Goal: Task Accomplishment & Management: Manage account settings

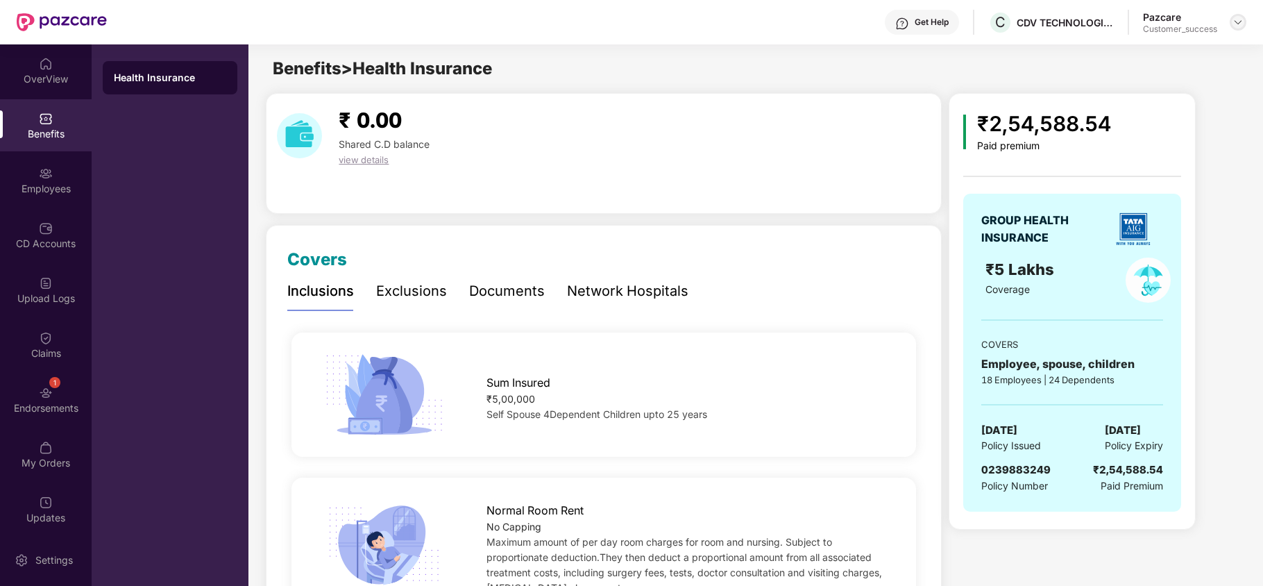
click at [1231, 20] on div at bounding box center [1238, 22] width 17 height 17
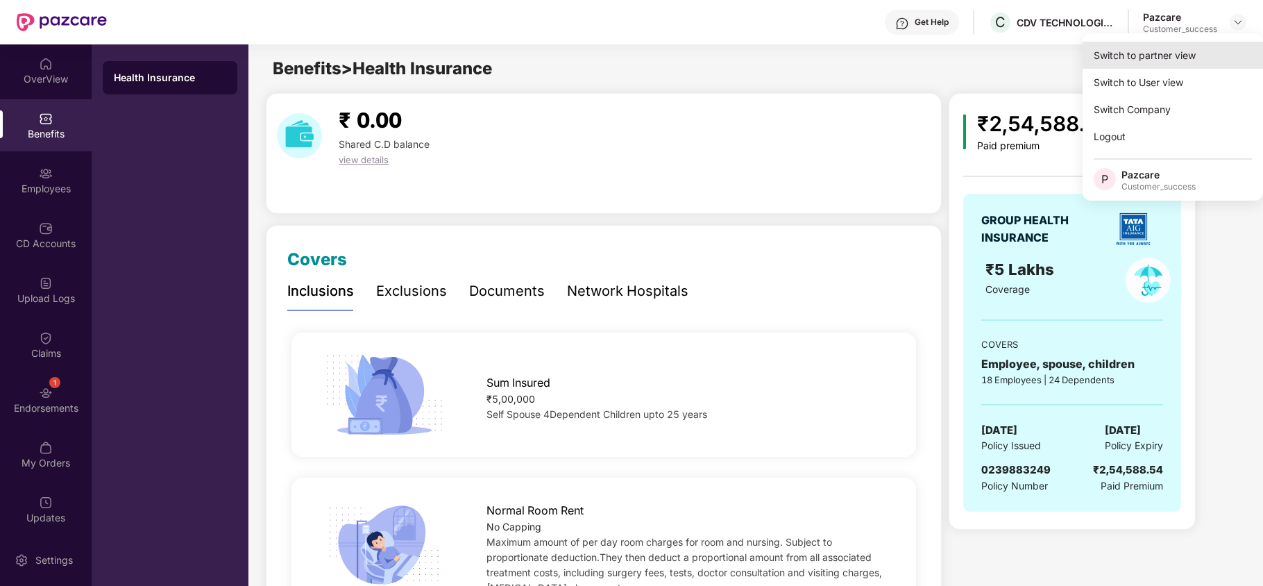
click at [1181, 56] on div "Switch to partner view" at bounding box center [1173, 55] width 180 height 27
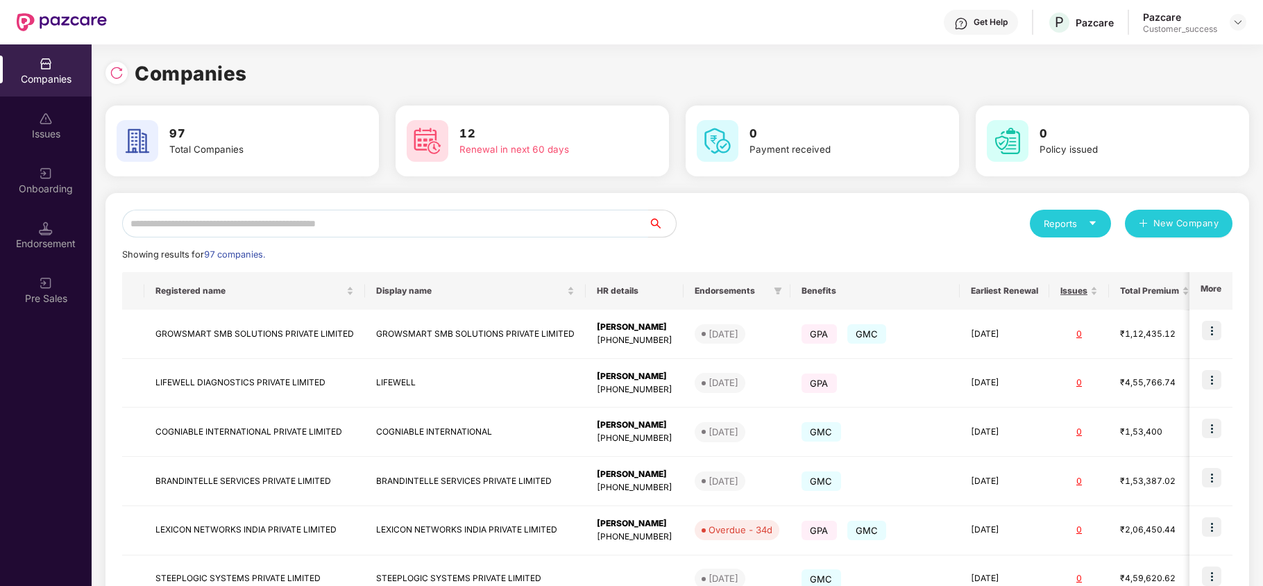
click at [416, 225] on input "text" at bounding box center [385, 224] width 526 height 28
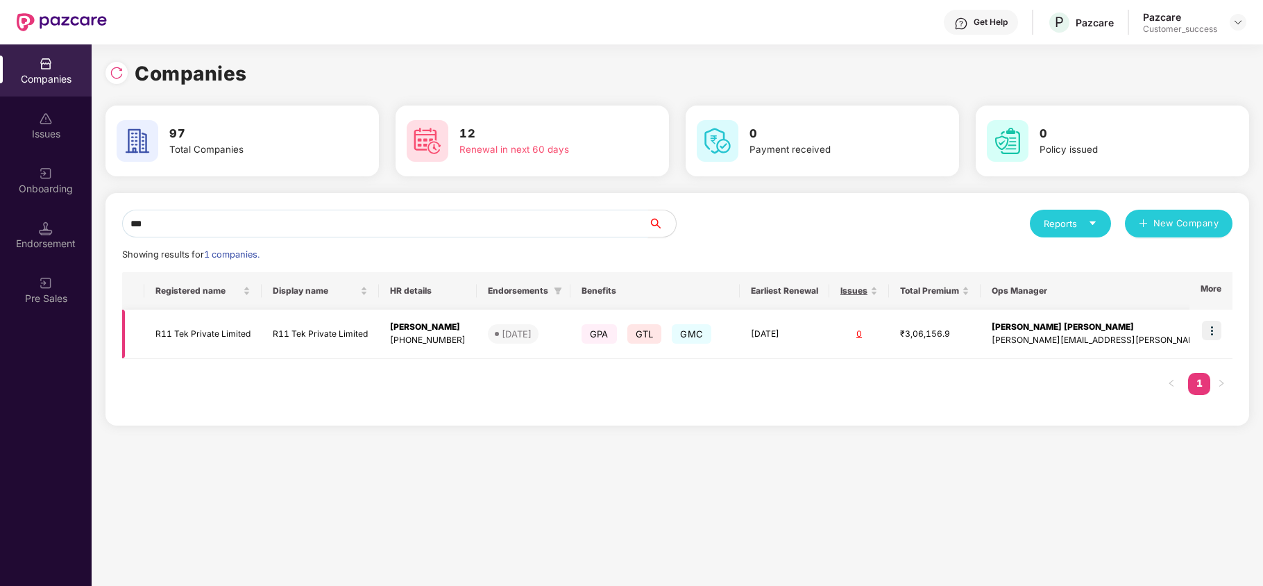
type input "***"
click at [1216, 328] on img at bounding box center [1211, 330] width 19 height 19
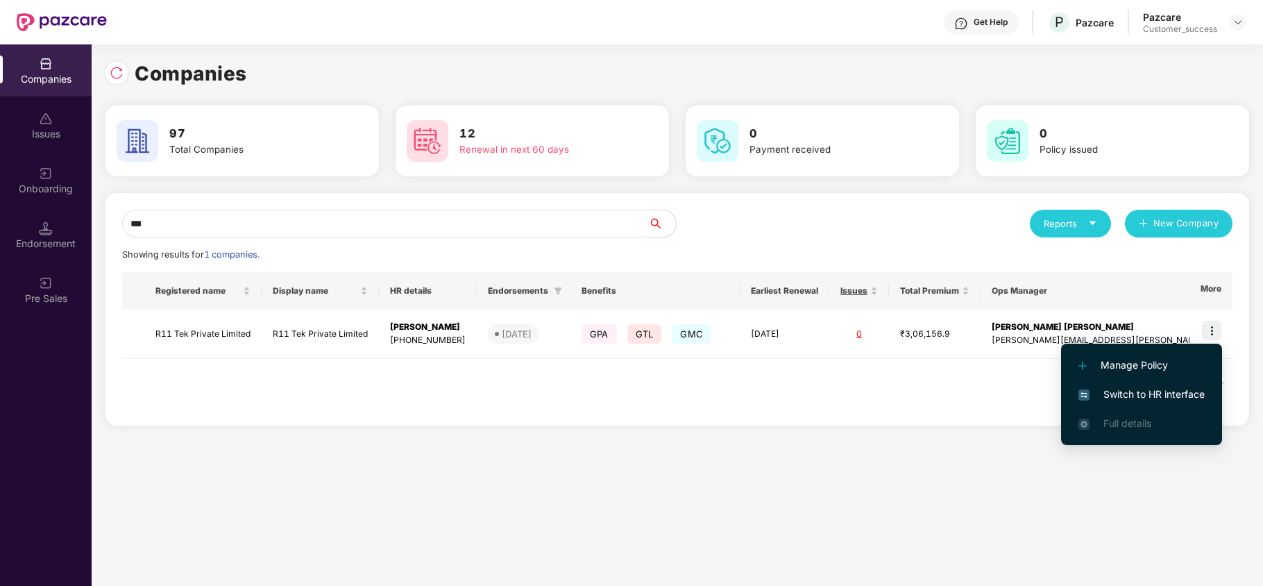
click at [1130, 383] on li "Switch to HR interface" at bounding box center [1141, 394] width 161 height 29
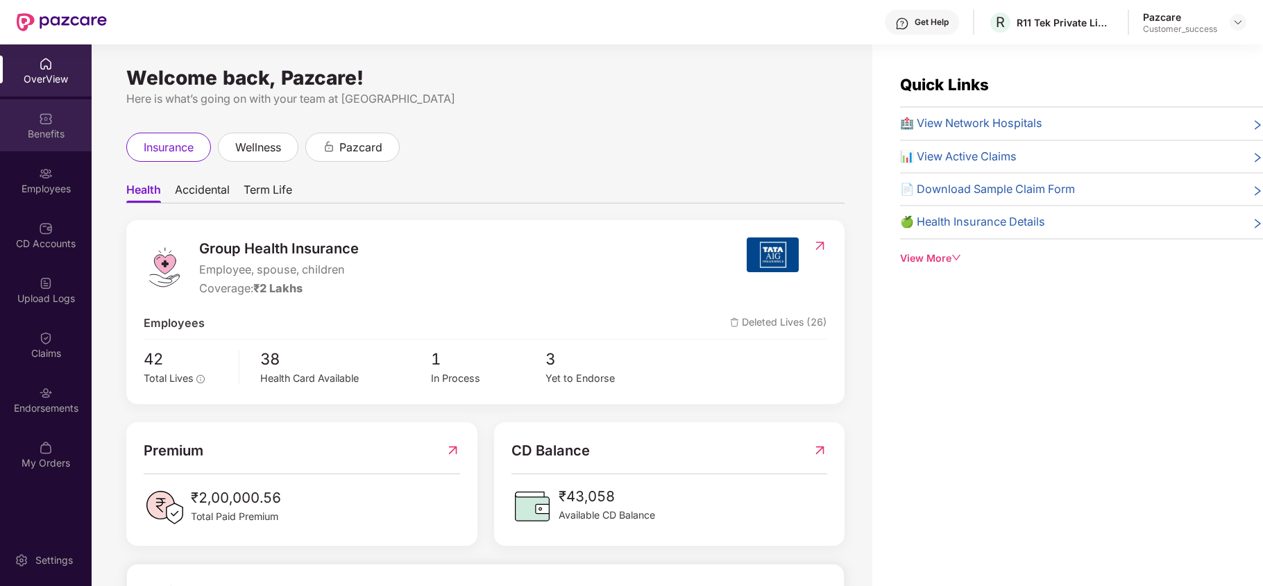
click at [59, 139] on div "Benefits" at bounding box center [46, 134] width 92 height 14
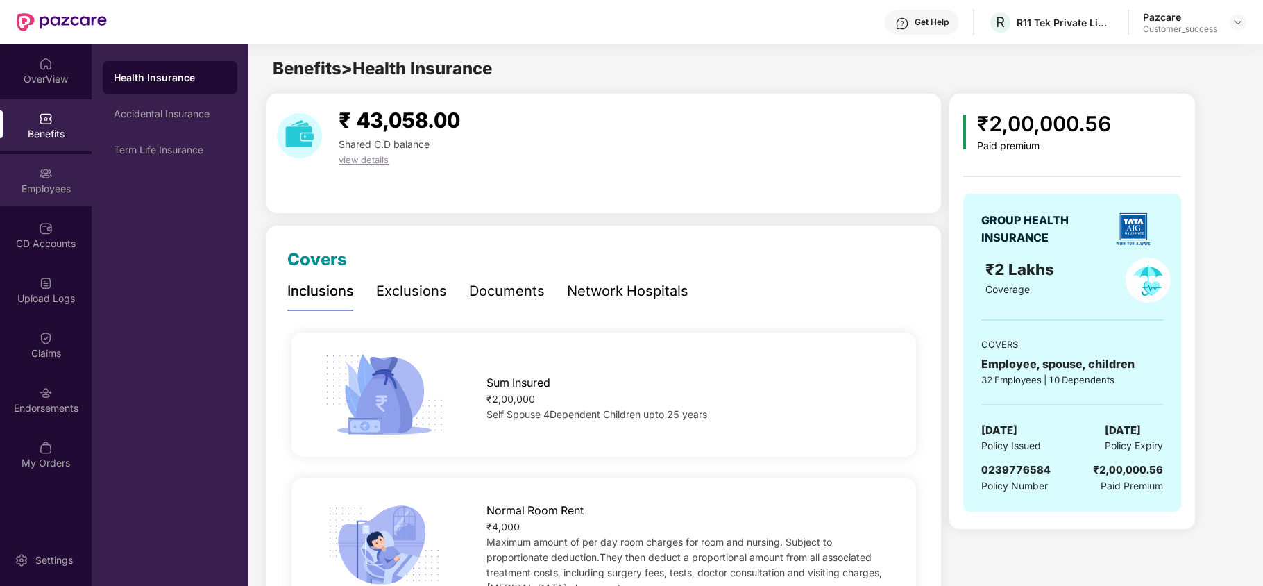
click at [44, 189] on div "Employees" at bounding box center [46, 189] width 92 height 14
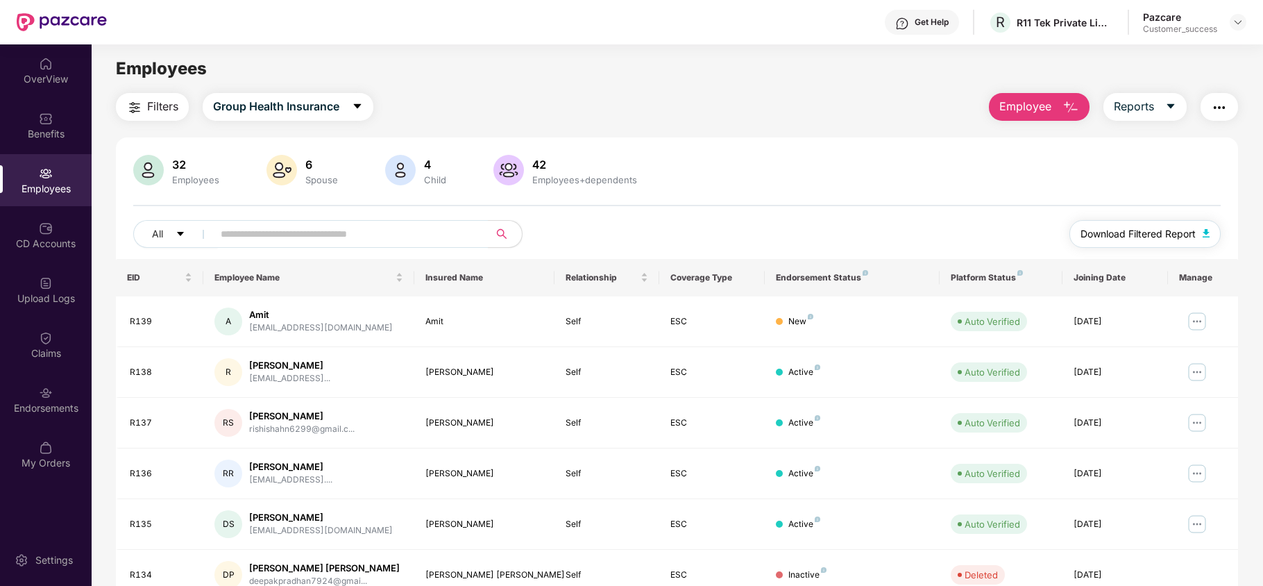
click at [1136, 232] on span "Download Filtered Report" at bounding box center [1137, 233] width 115 height 15
click at [67, 396] on div "Endorsements" at bounding box center [46, 399] width 92 height 52
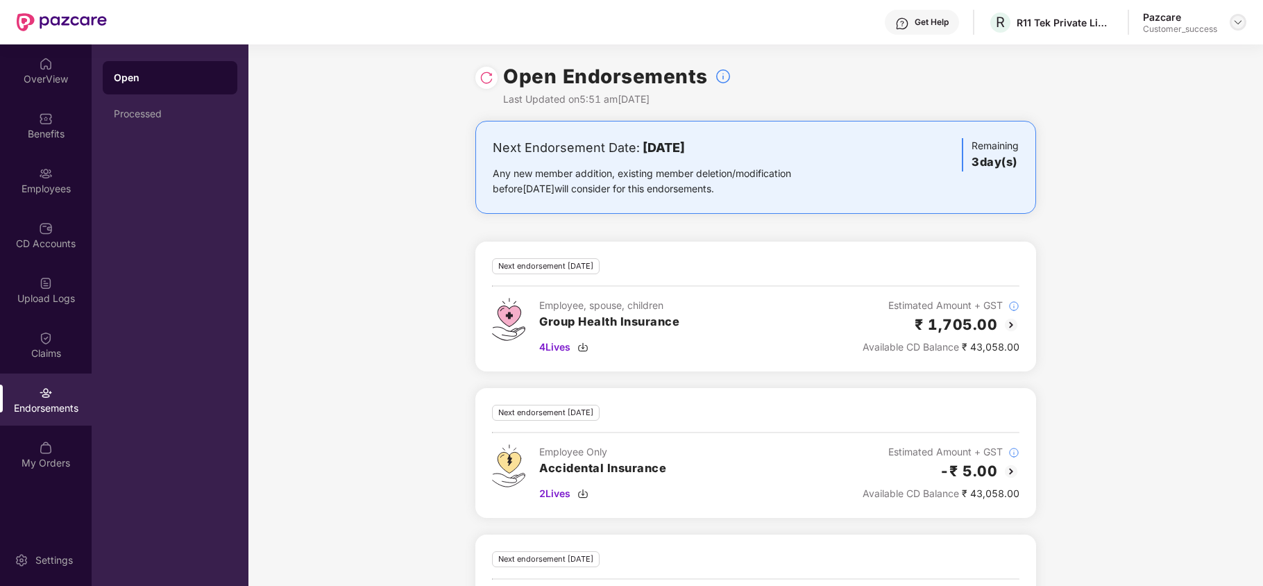
click at [1237, 23] on img at bounding box center [1237, 22] width 11 height 11
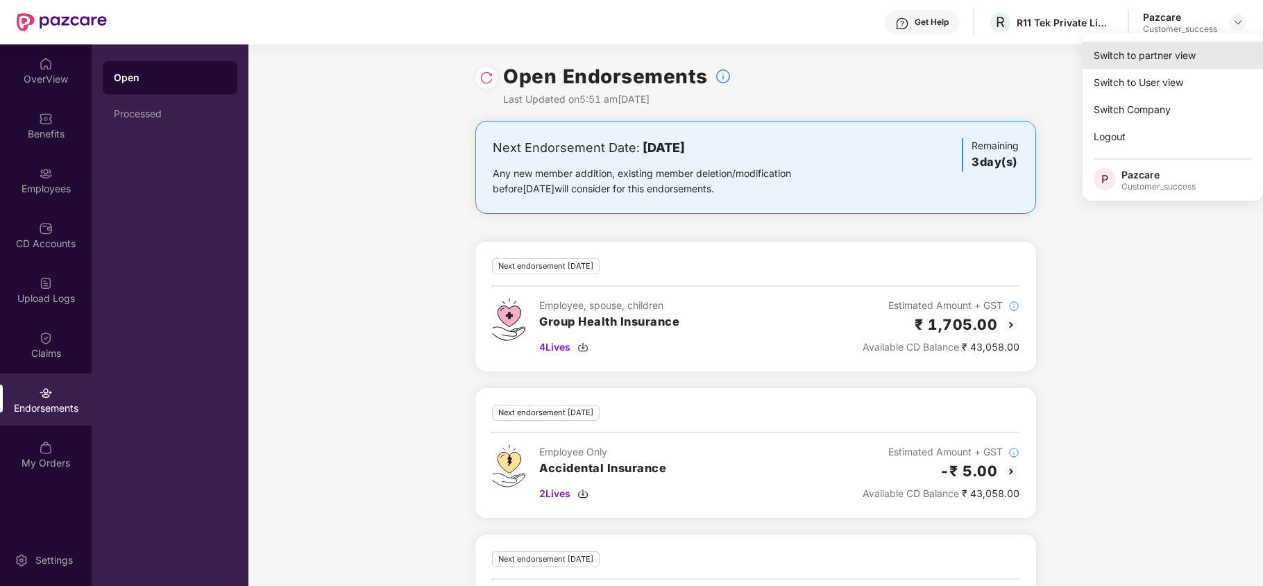
click at [1187, 53] on div "Switch to partner view" at bounding box center [1173, 55] width 180 height 27
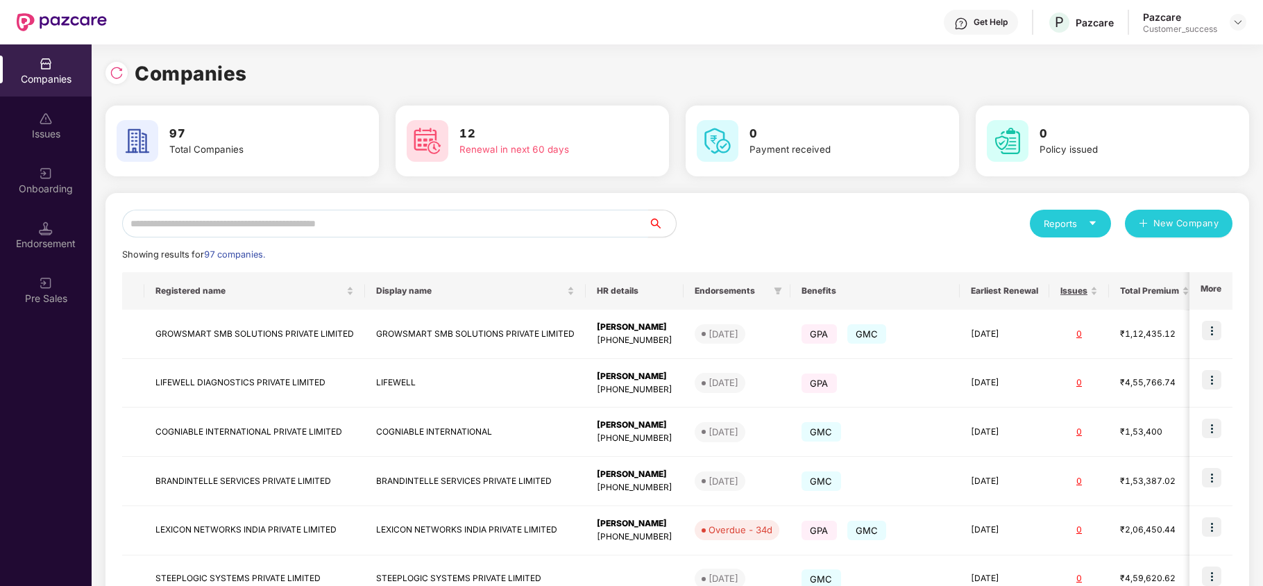
click at [325, 220] on input "text" at bounding box center [385, 224] width 526 height 28
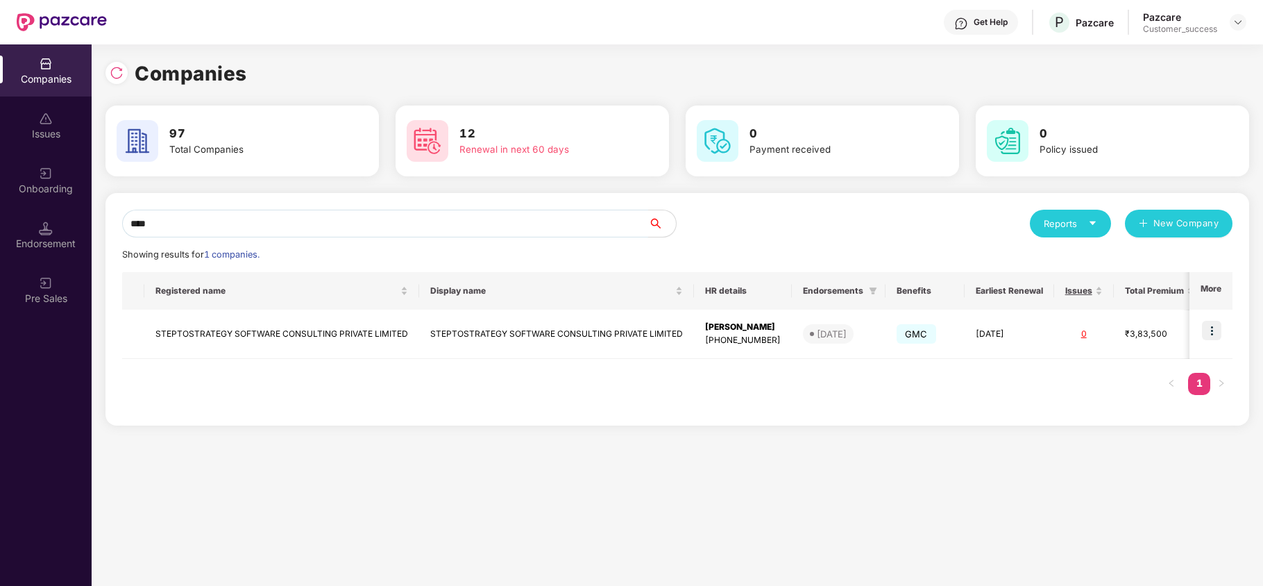
type input "****"
click at [1207, 325] on img at bounding box center [1211, 330] width 19 height 19
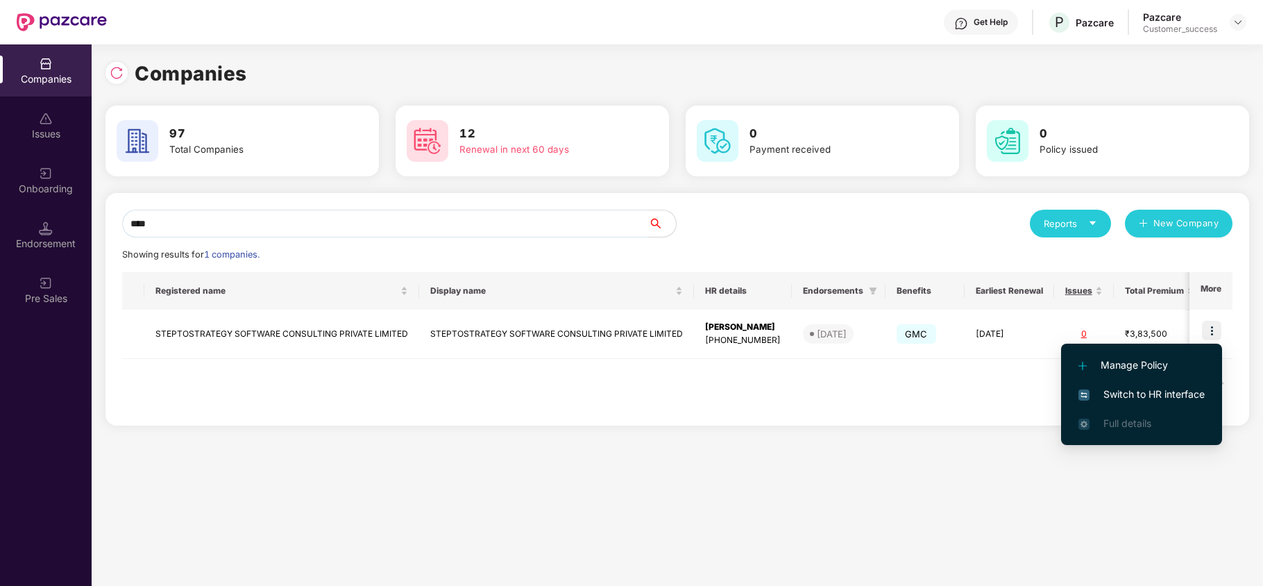
click at [1156, 395] on span "Switch to HR interface" at bounding box center [1141, 394] width 126 height 15
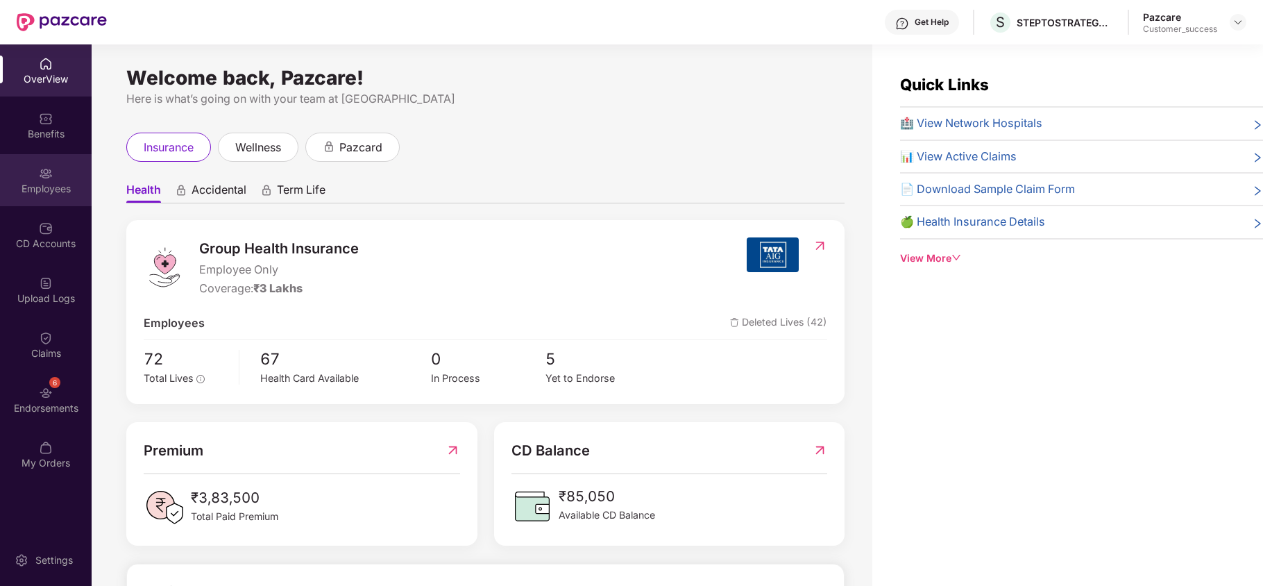
click at [56, 178] on div "Employees" at bounding box center [46, 180] width 92 height 52
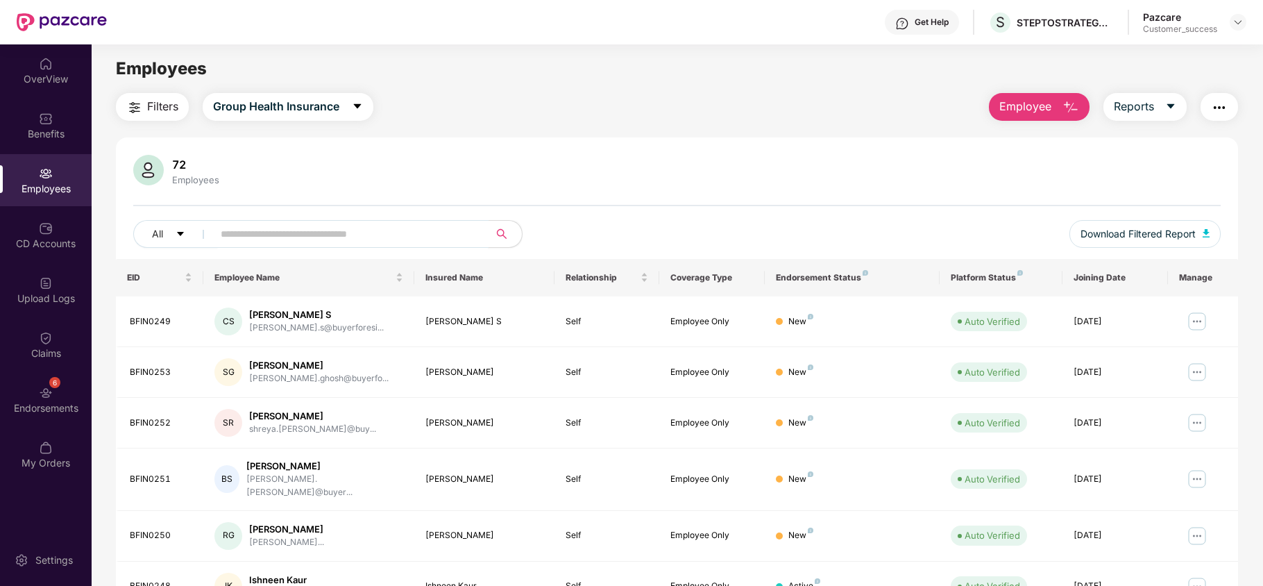
click at [300, 234] on input "text" at bounding box center [345, 233] width 249 height 21
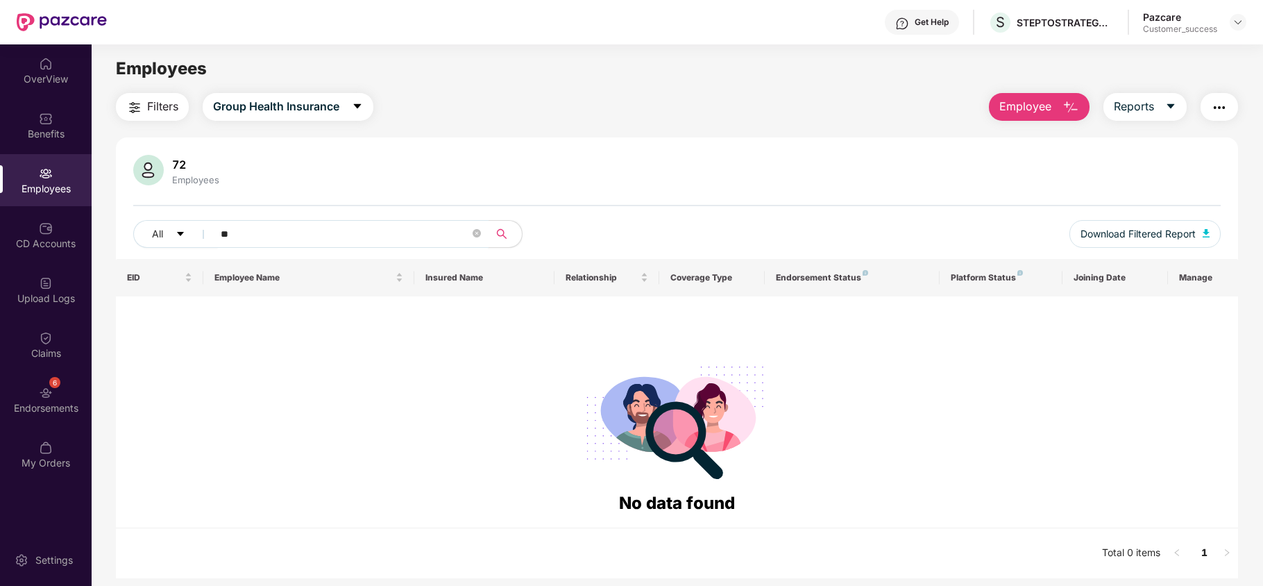
type input "*"
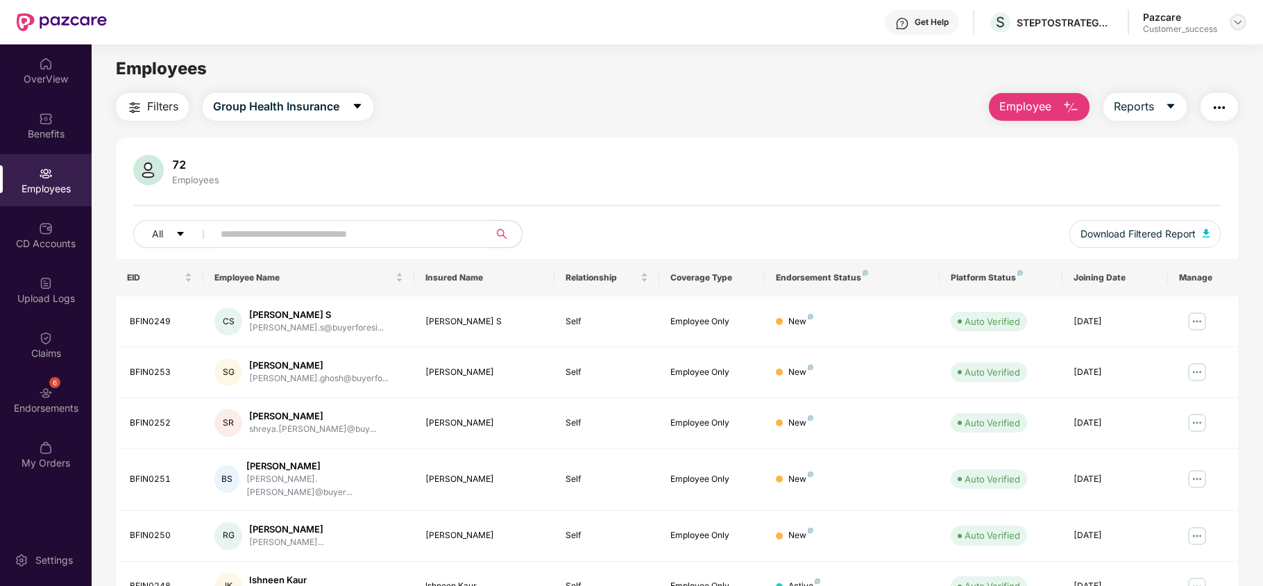
click at [1244, 15] on div at bounding box center [1238, 22] width 17 height 17
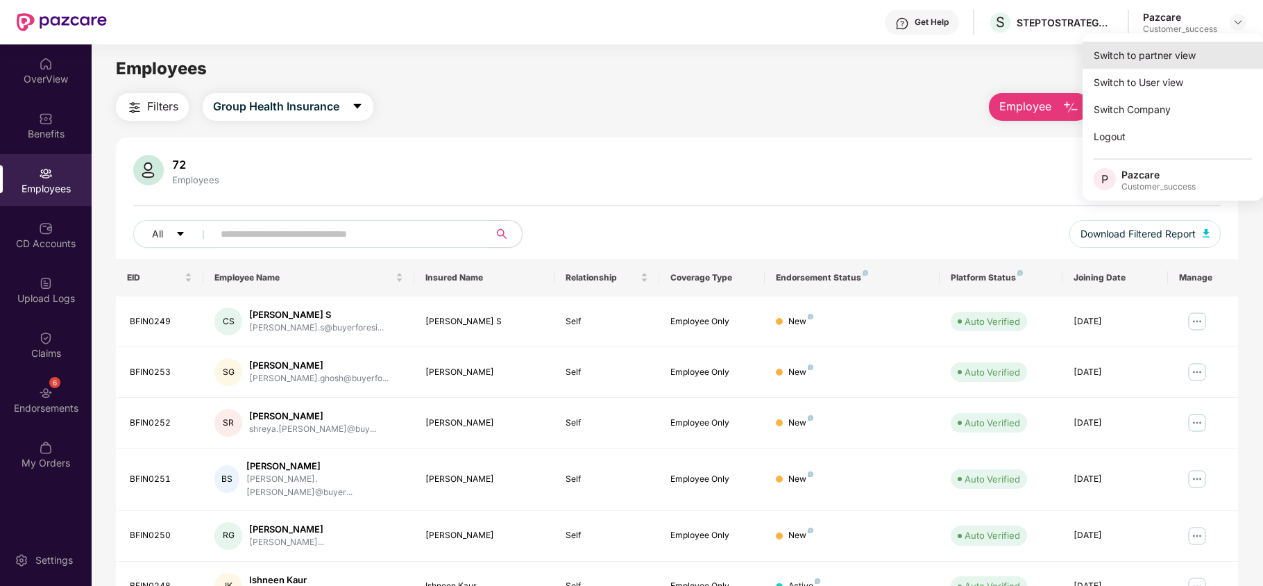
click at [1191, 51] on div "Switch to partner view" at bounding box center [1173, 55] width 180 height 27
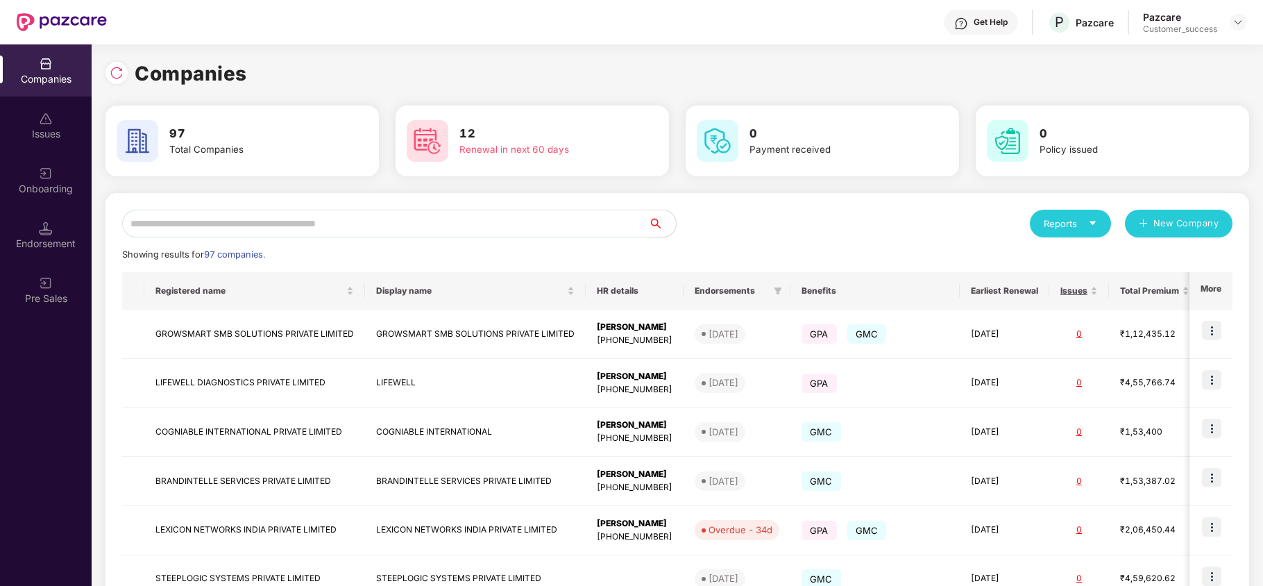
click at [348, 228] on input "text" at bounding box center [385, 224] width 526 height 28
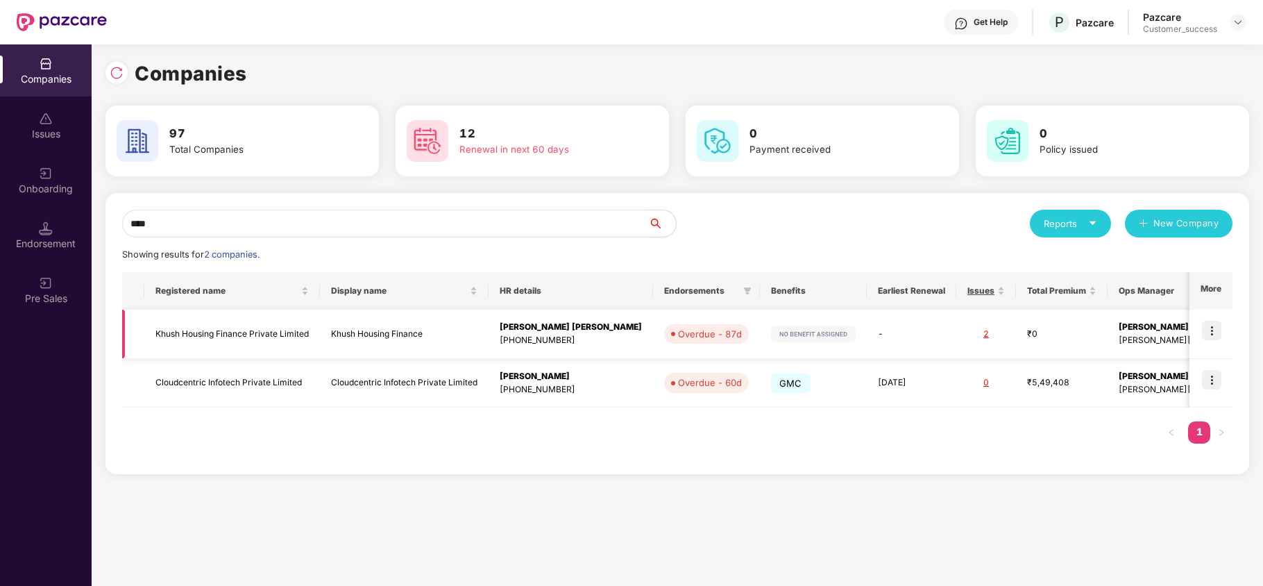
type input "****"
click at [1214, 326] on img at bounding box center [1211, 330] width 19 height 19
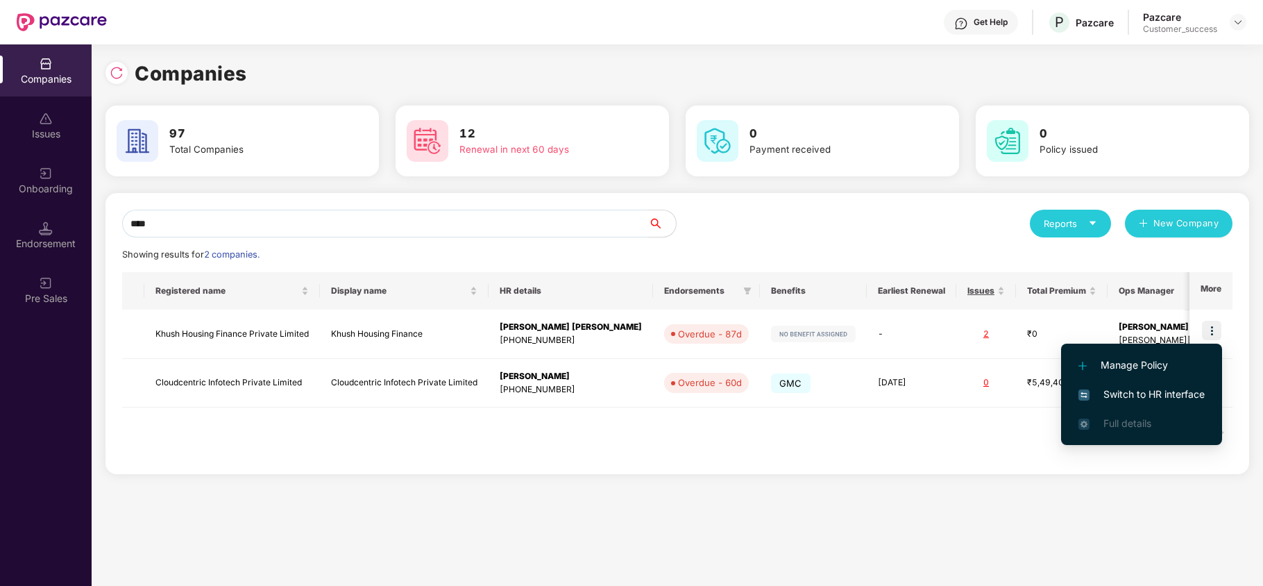
click at [1141, 400] on span "Switch to HR interface" at bounding box center [1141, 394] width 126 height 15
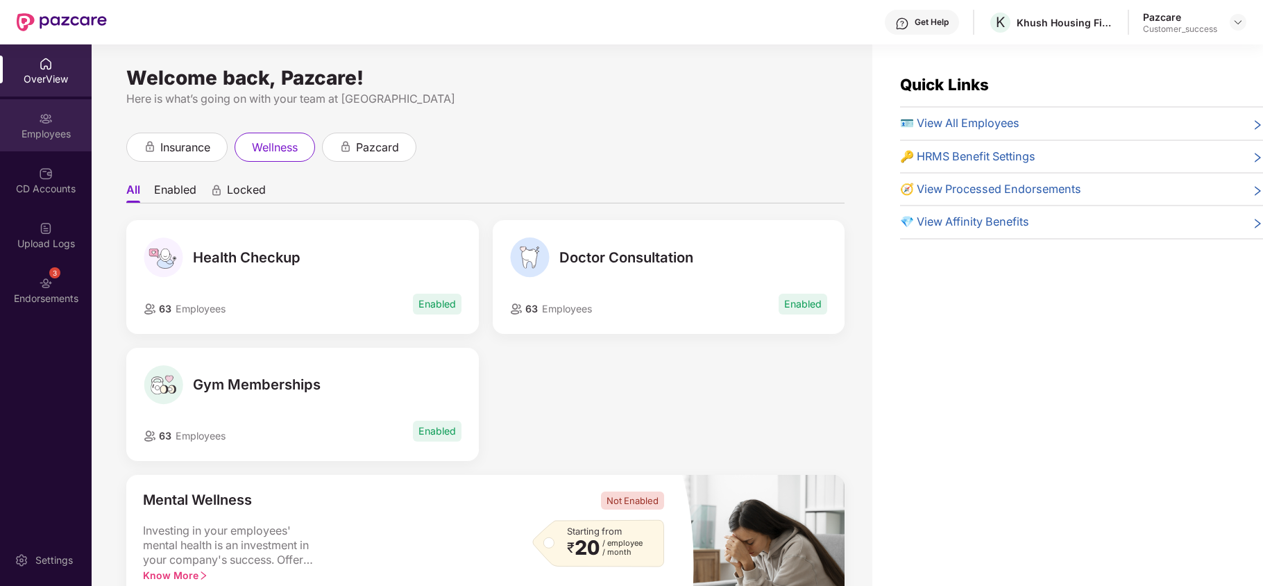
click at [67, 151] on div "Employees" at bounding box center [46, 125] width 92 height 52
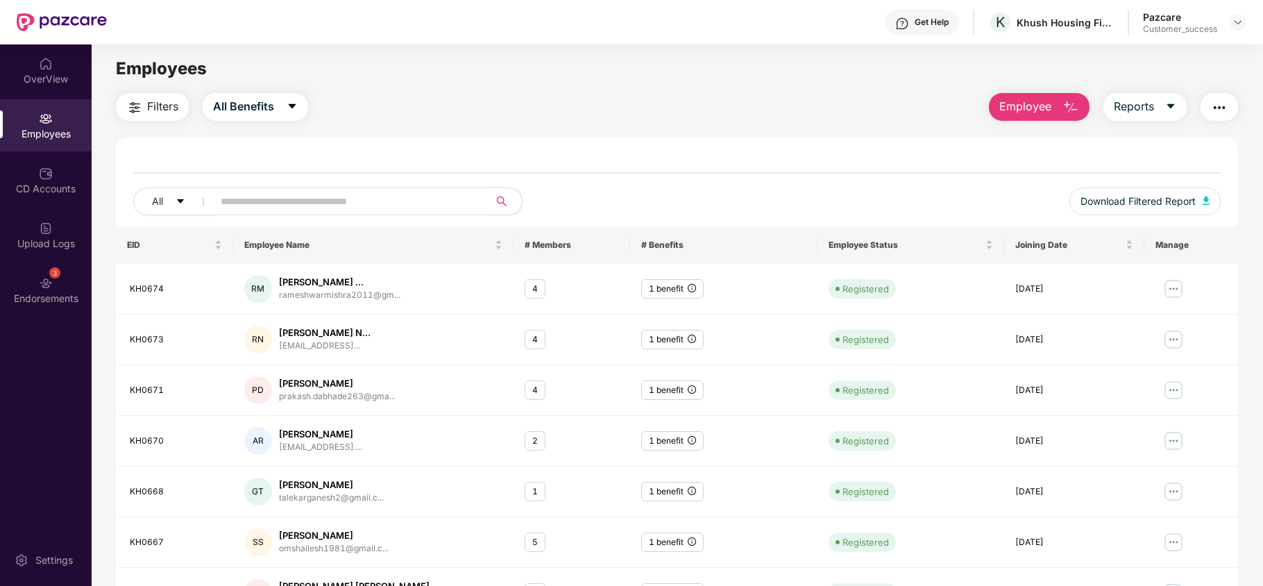
click at [67, 151] on div "Employees" at bounding box center [46, 125] width 92 height 52
click at [264, 103] on span "All Benefits" at bounding box center [243, 106] width 61 height 17
click at [373, 107] on div "Filters All Benefits Employee Reports" at bounding box center [677, 107] width 1122 height 28
click at [1239, 22] on img at bounding box center [1237, 22] width 11 height 11
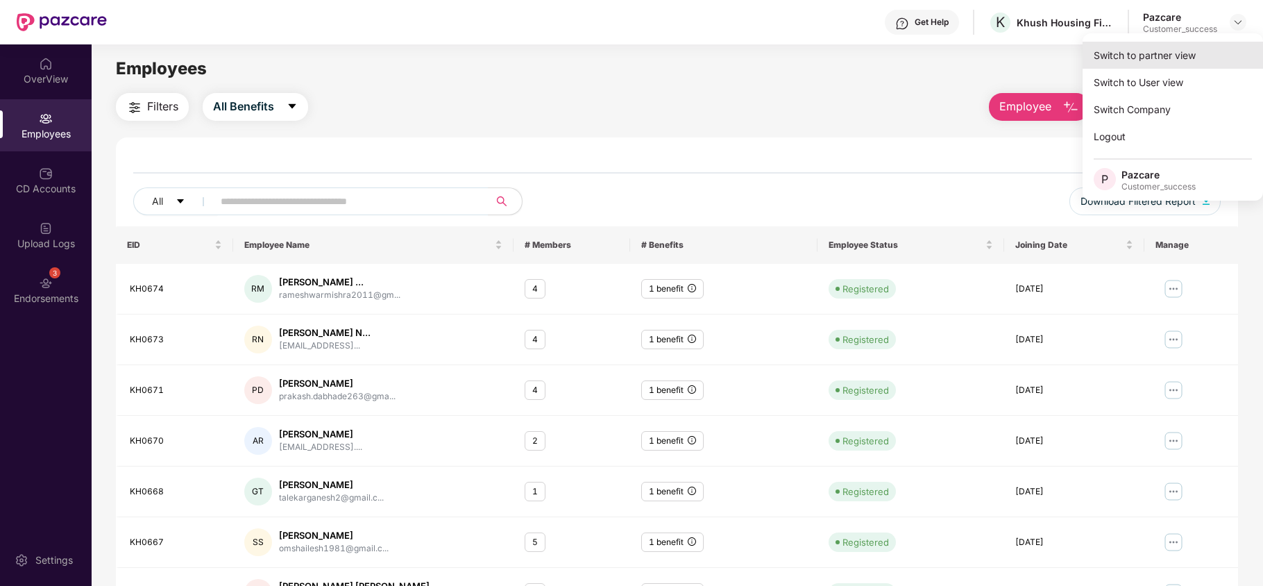
click at [1194, 51] on div "Switch to partner view" at bounding box center [1173, 55] width 180 height 27
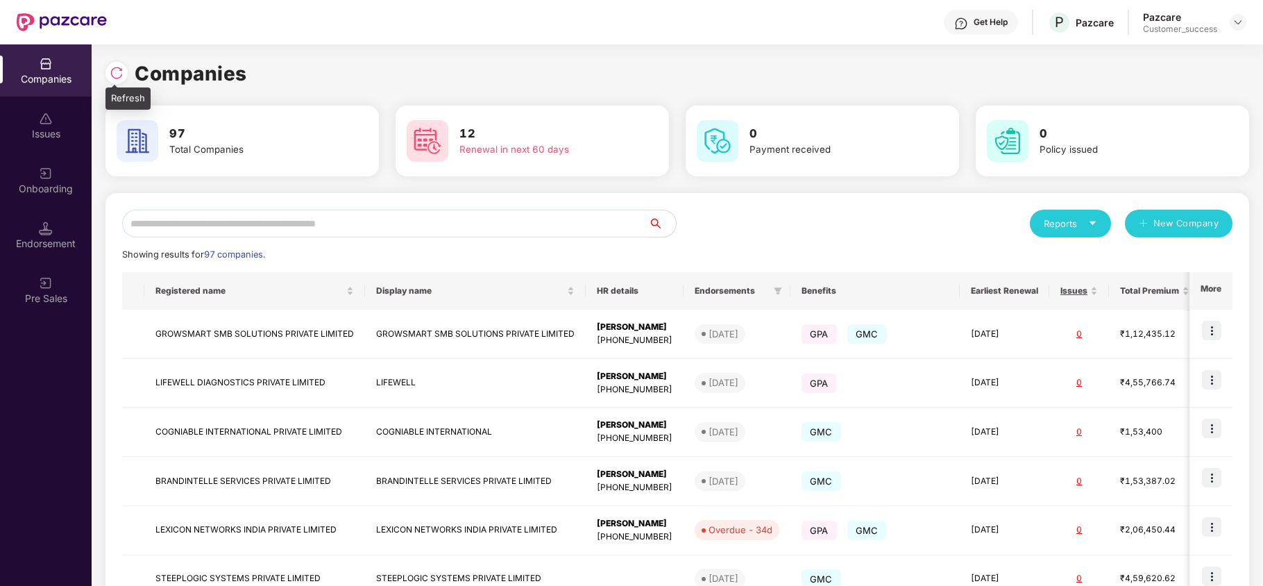
click at [120, 69] on img at bounding box center [117, 73] width 14 height 14
click at [312, 226] on input "text" at bounding box center [385, 224] width 526 height 28
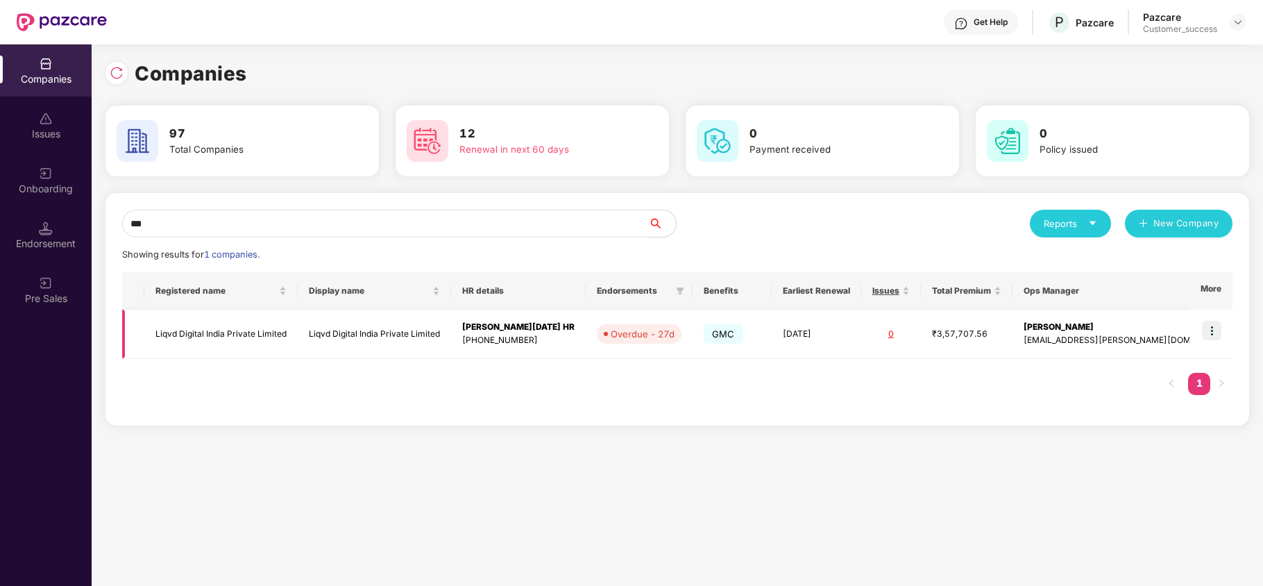
type input "***"
click at [1216, 323] on img at bounding box center [1211, 330] width 19 height 19
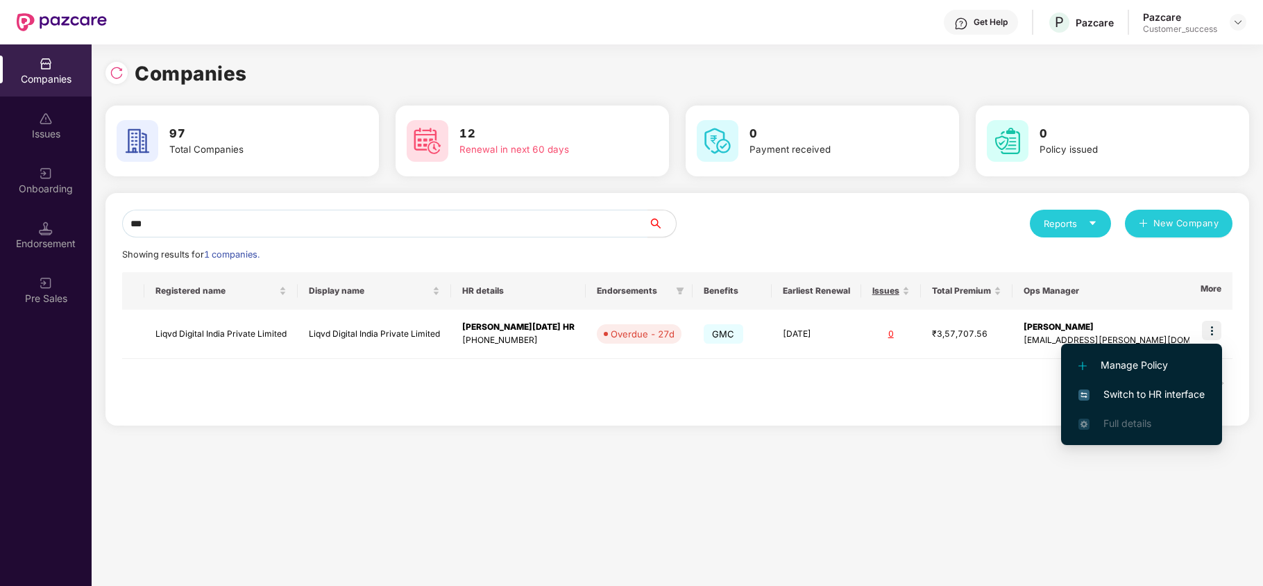
click at [1167, 394] on span "Switch to HR interface" at bounding box center [1141, 394] width 126 height 15
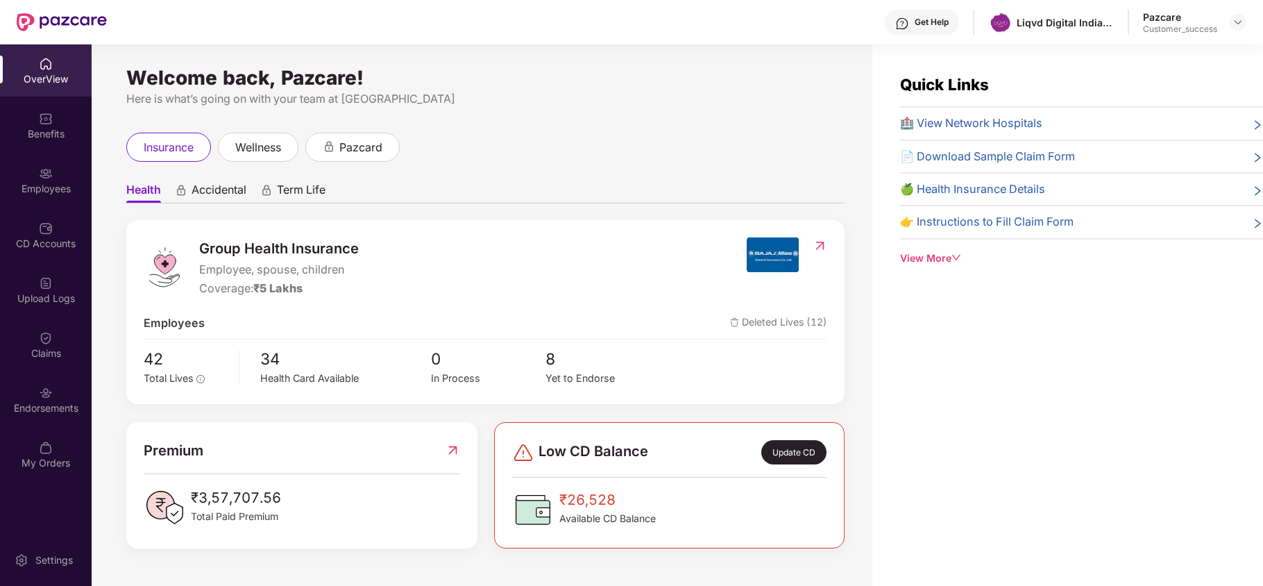
click at [53, 419] on div "Endorsements" at bounding box center [46, 399] width 92 height 52
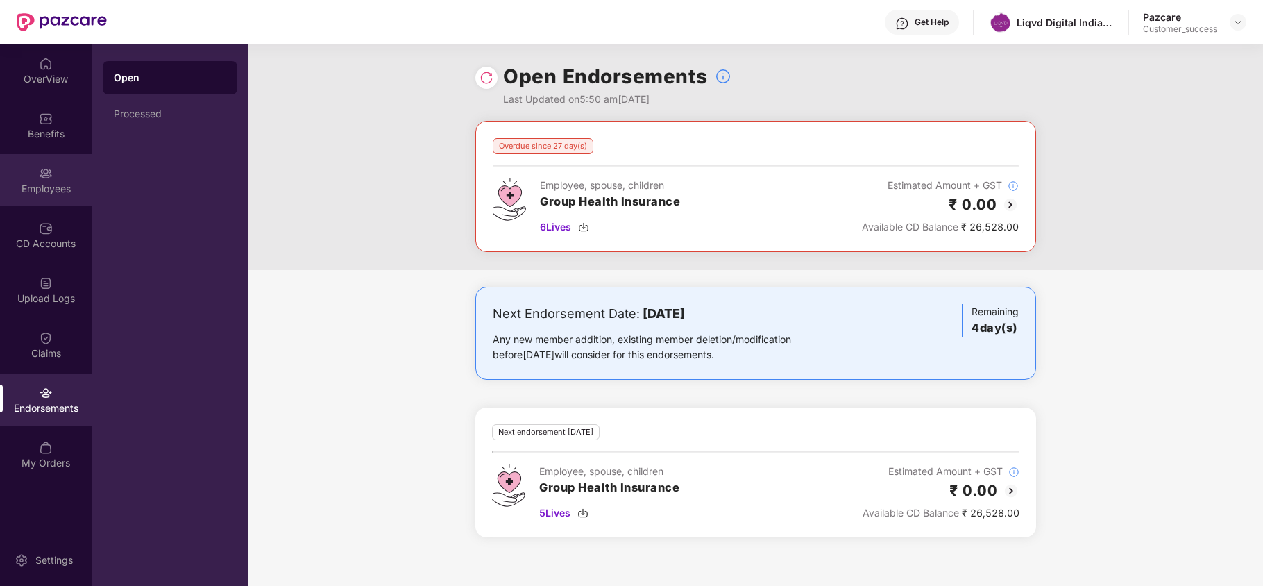
click at [44, 173] on img at bounding box center [46, 174] width 14 height 14
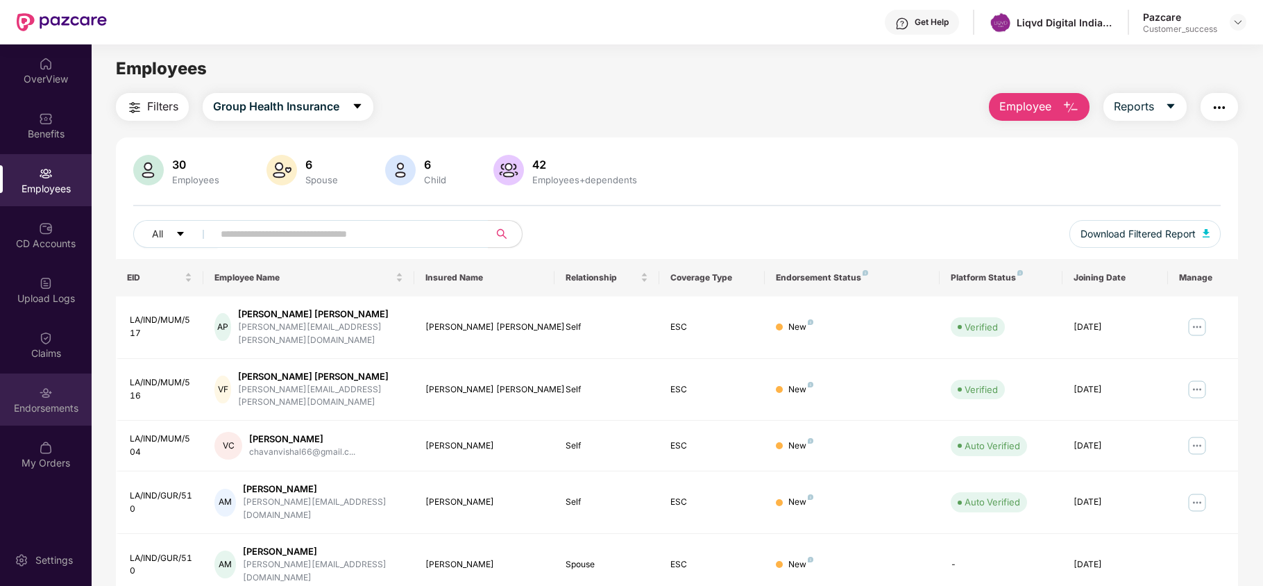
click at [44, 402] on div "Endorsements" at bounding box center [46, 408] width 92 height 14
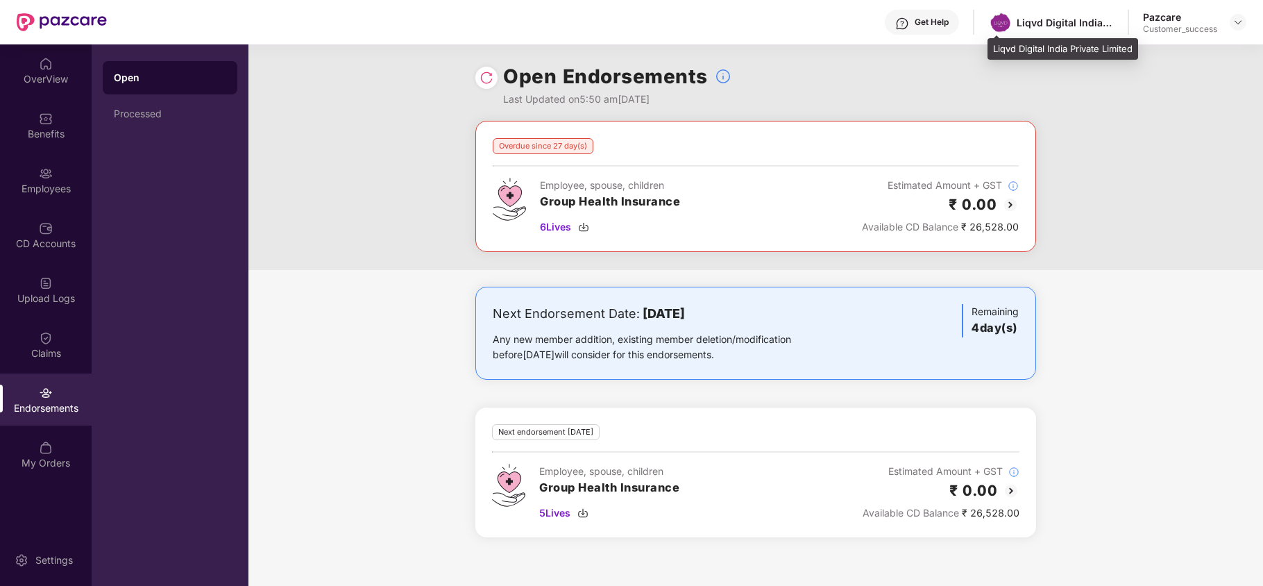
click at [1001, 49] on div "Liqvd Digital India Private Limited" at bounding box center [1062, 49] width 151 height 22
copy div "Liqvd Digital India Private Limited"
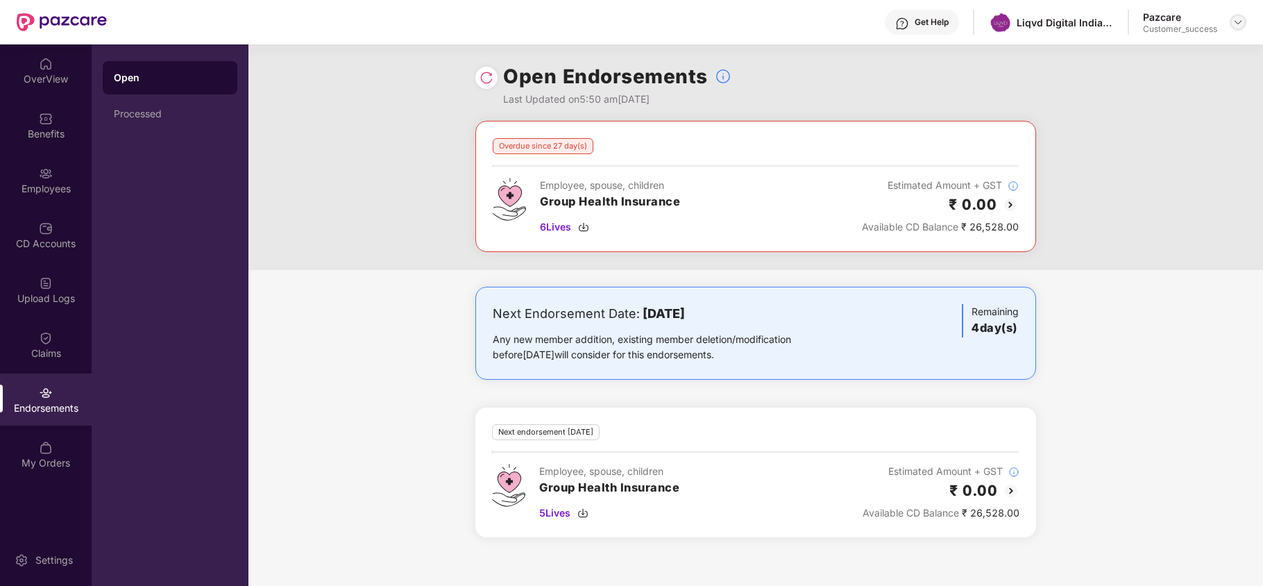
click at [1242, 24] on img at bounding box center [1237, 22] width 11 height 11
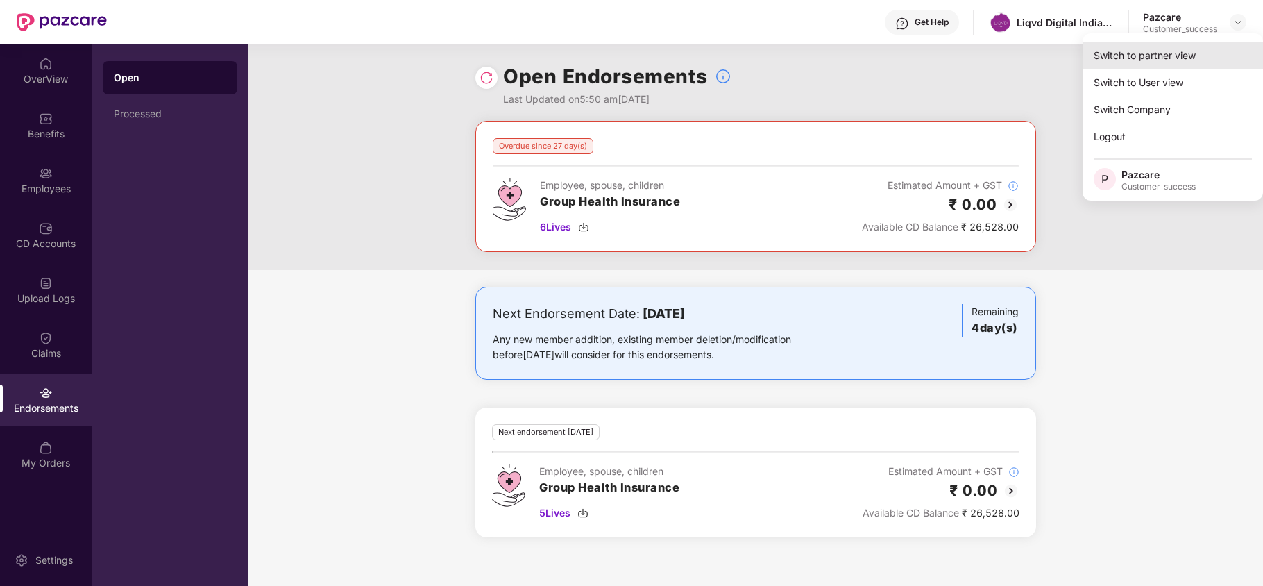
click at [1191, 45] on div "Switch to partner view" at bounding box center [1173, 55] width 180 height 27
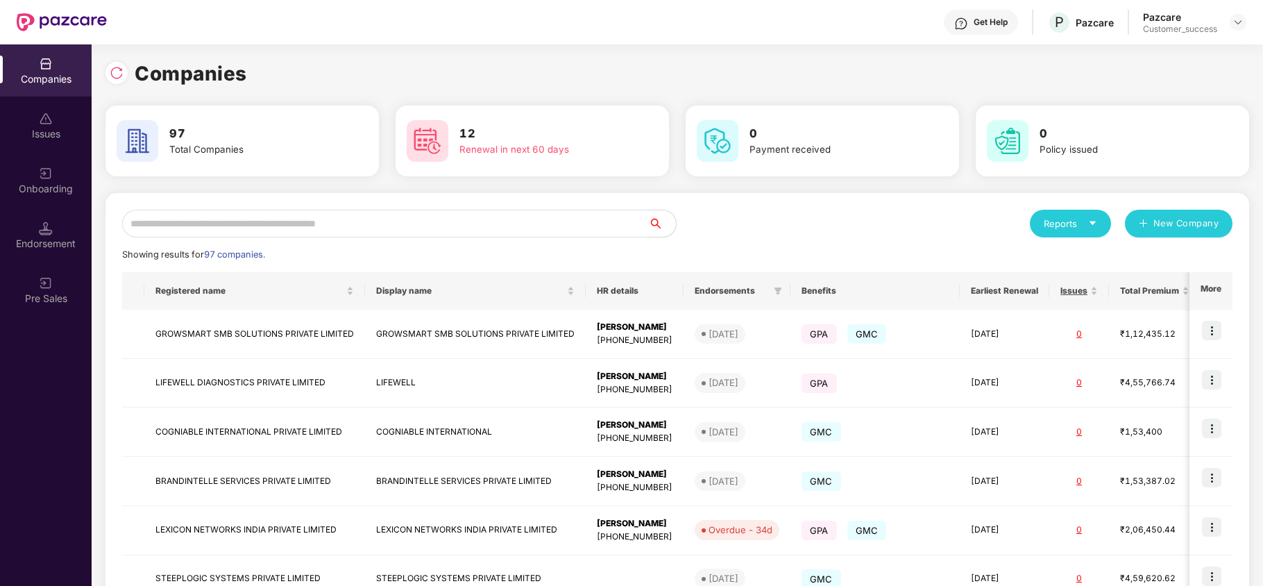
click at [523, 228] on input "text" at bounding box center [385, 224] width 526 height 28
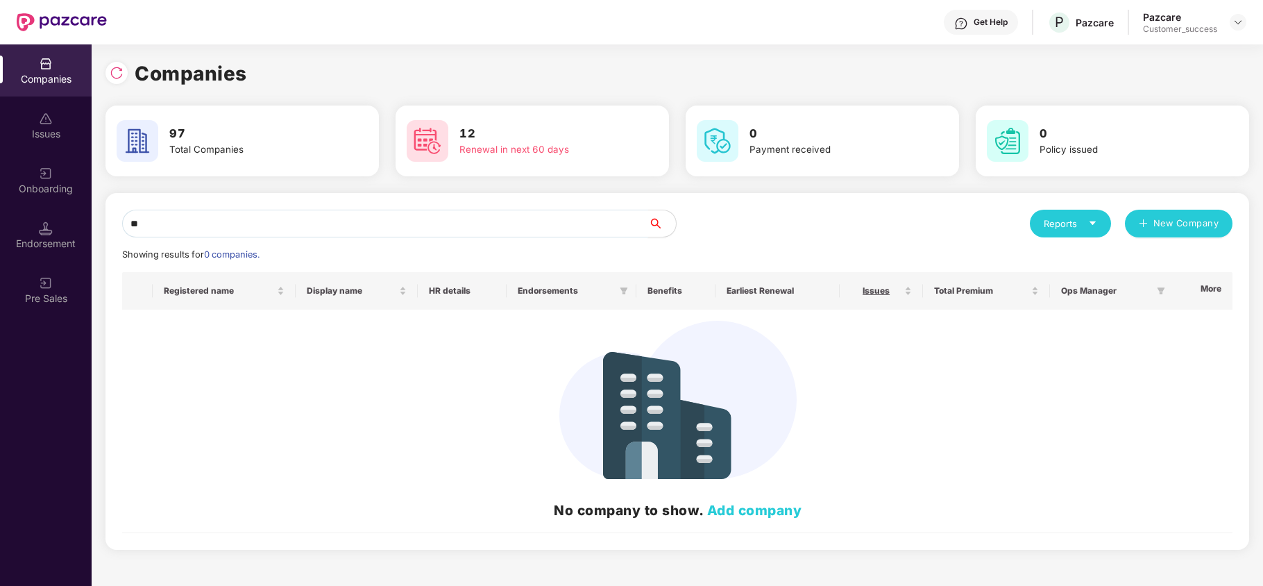
type input "*"
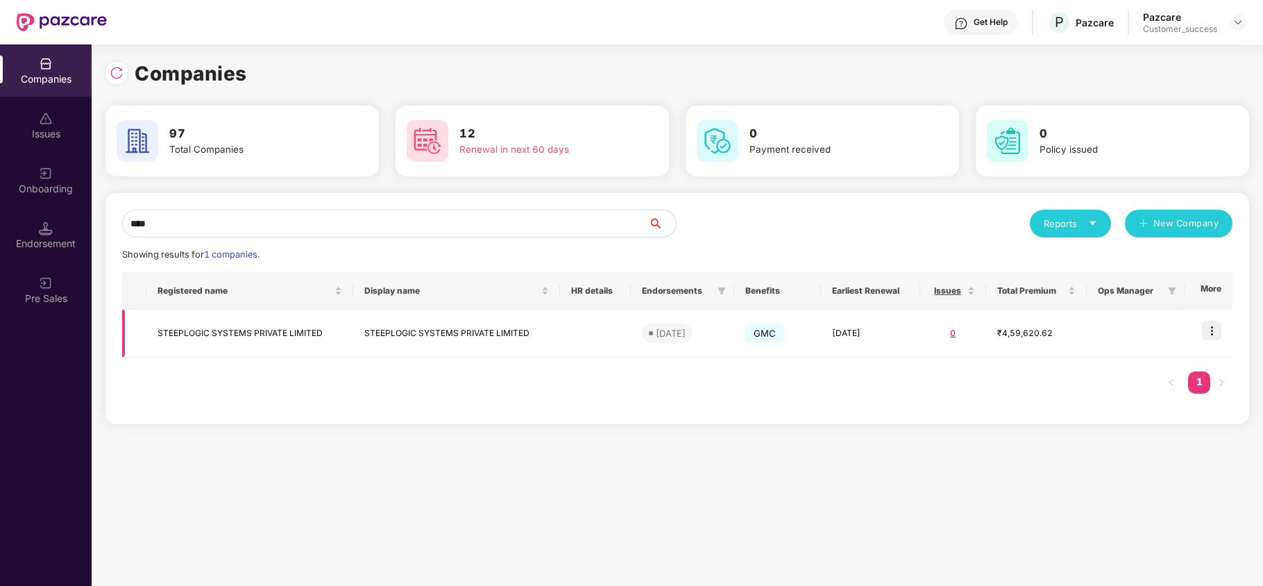
type input "****"
click at [1220, 333] on img at bounding box center [1211, 330] width 19 height 19
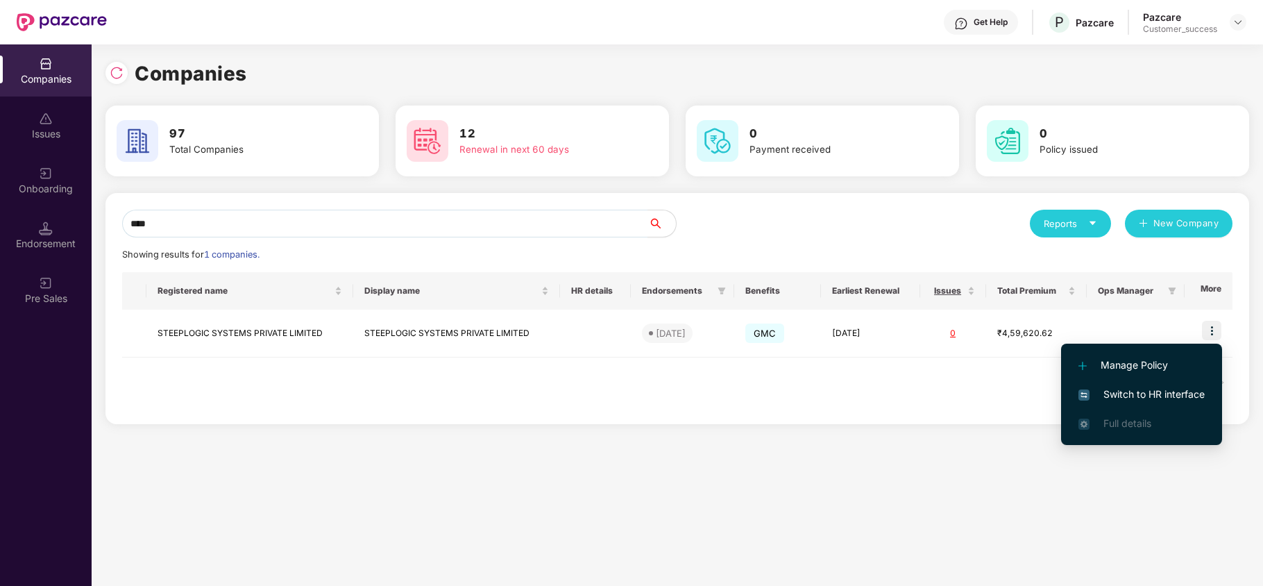
click at [1180, 389] on span "Switch to HR interface" at bounding box center [1141, 394] width 126 height 15
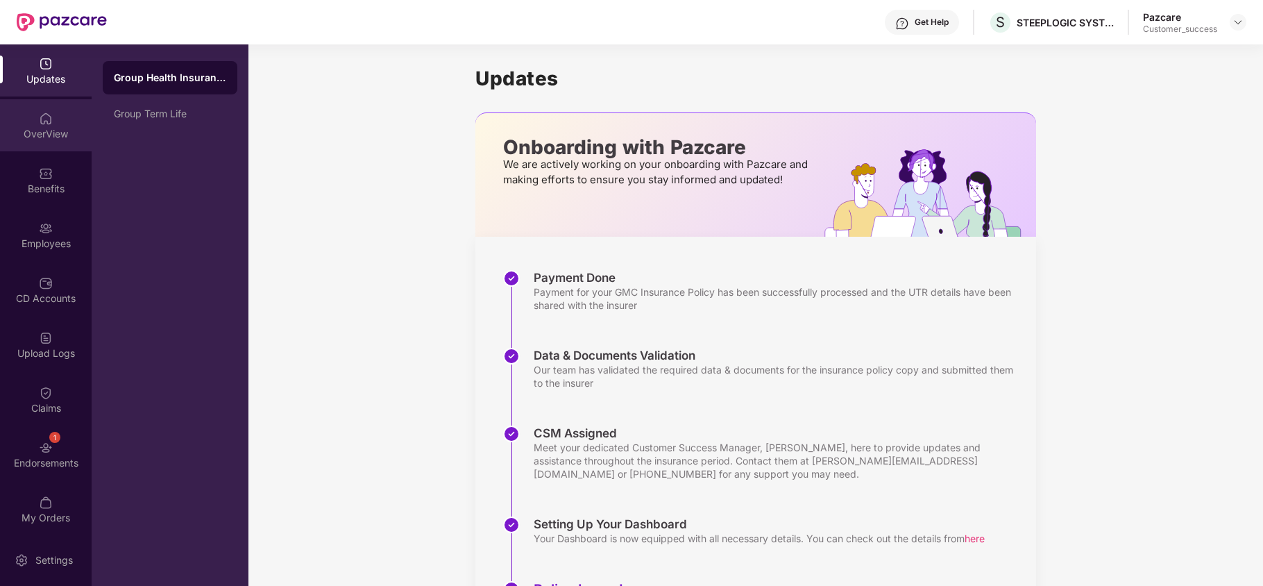
click at [40, 124] on img at bounding box center [46, 119] width 14 height 14
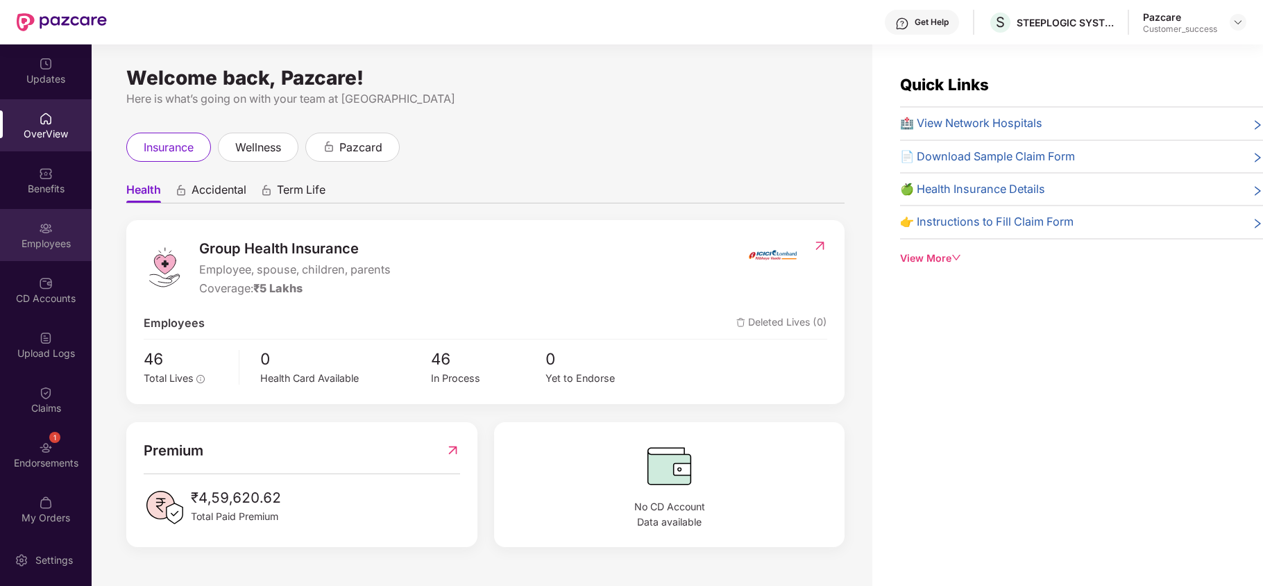
click at [51, 241] on div "Employees" at bounding box center [46, 244] width 92 height 14
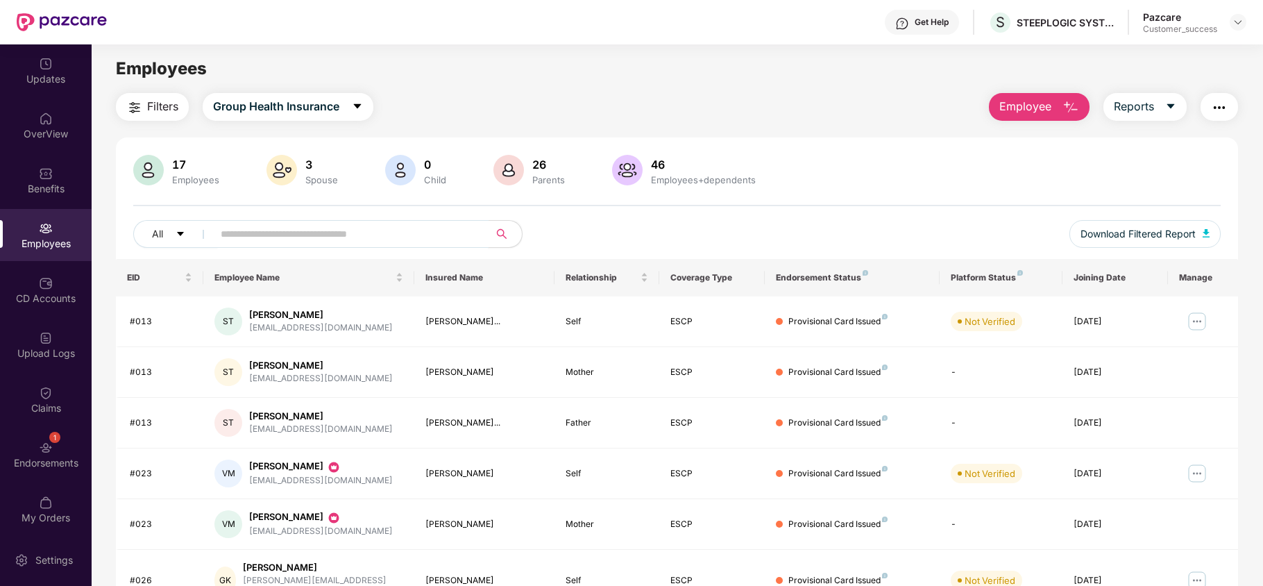
click at [348, 239] on input "text" at bounding box center [345, 233] width 249 height 21
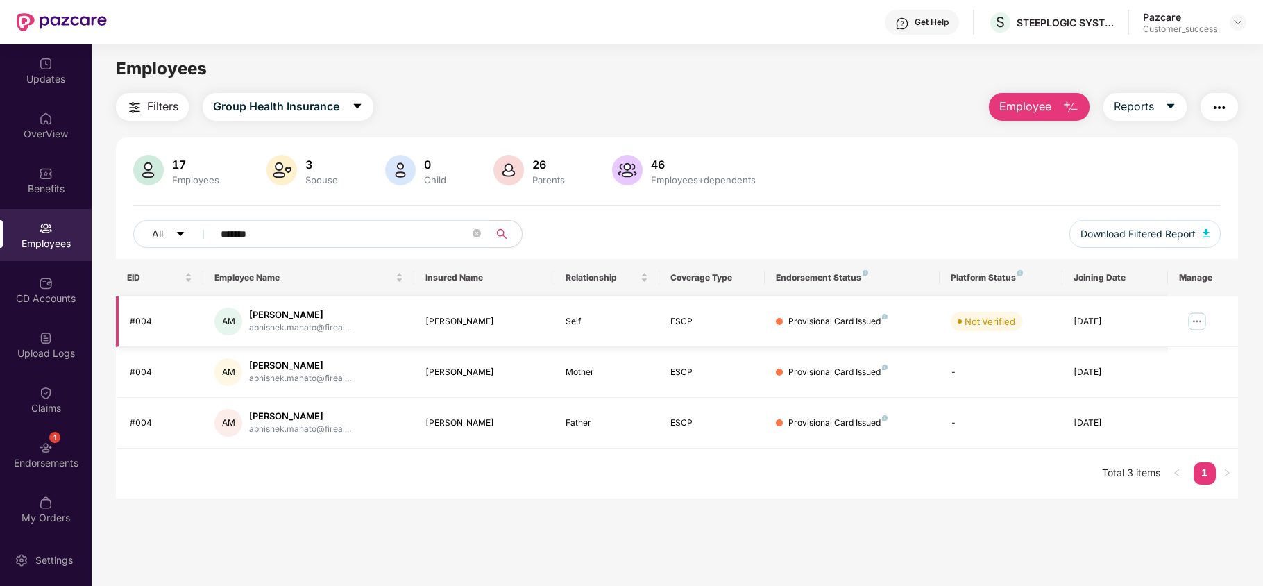
type input "*******"
click at [1192, 321] on img at bounding box center [1197, 321] width 22 height 22
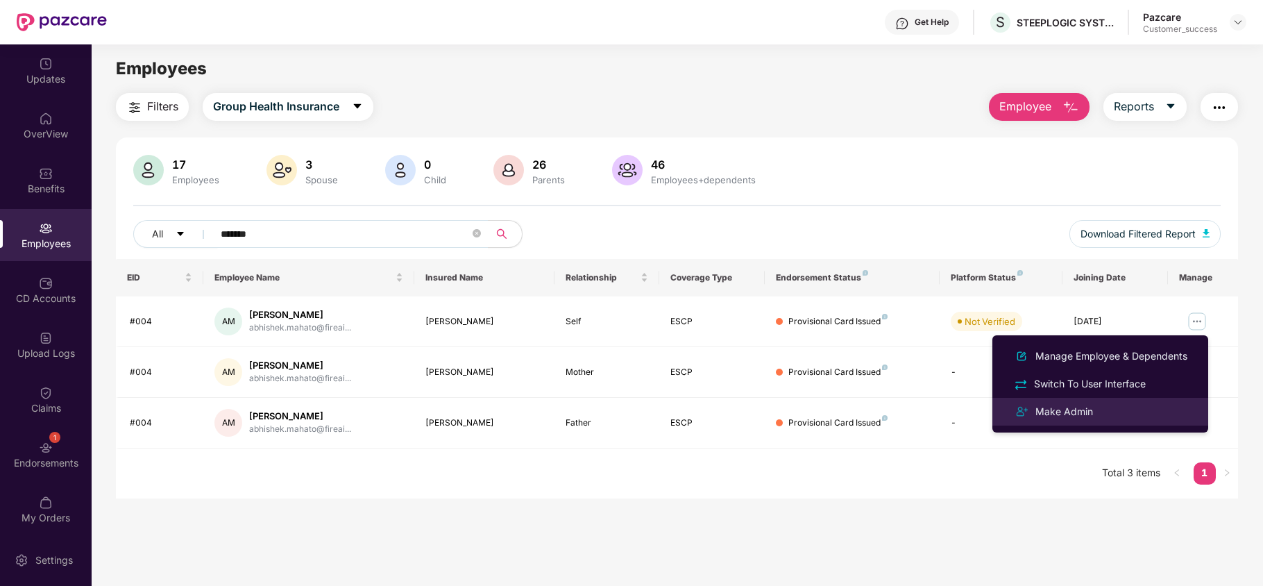
click at [1119, 408] on div "Make Admin" at bounding box center [1100, 411] width 180 height 17
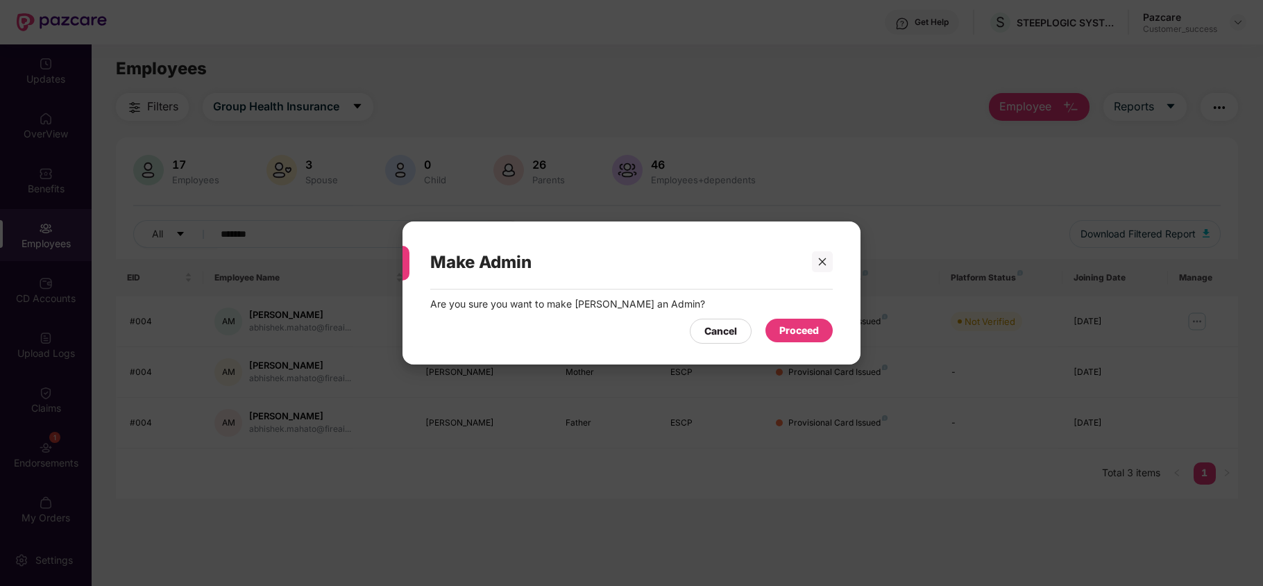
click at [789, 328] on div "Proceed" at bounding box center [799, 330] width 40 height 15
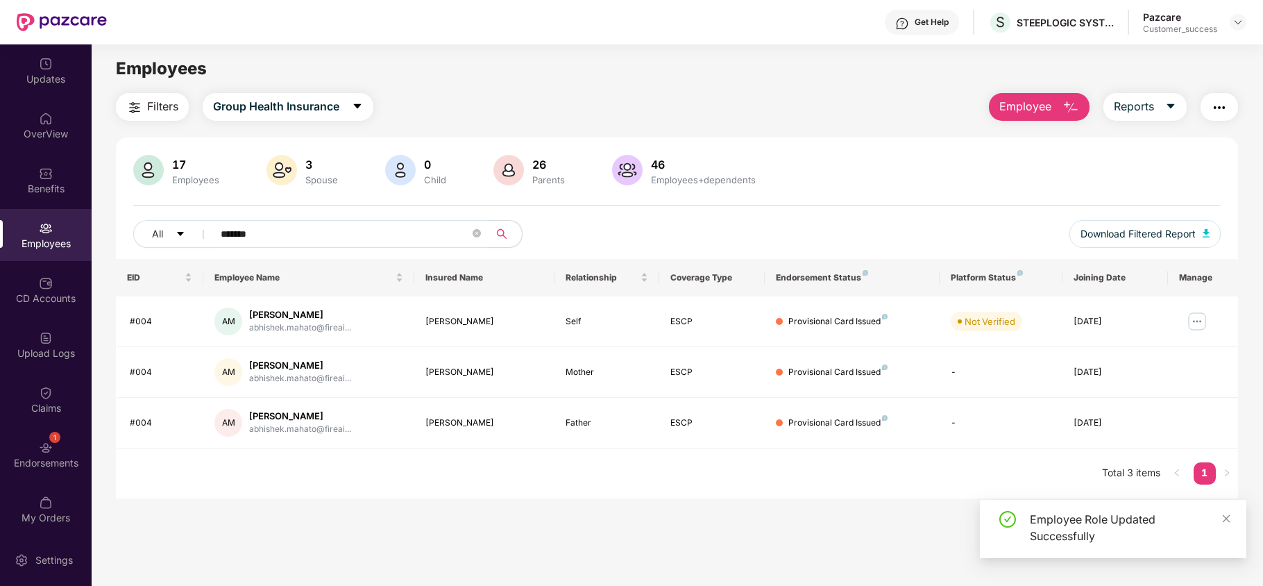
click at [59, 223] on div "Employees" at bounding box center [46, 235] width 92 height 52
click at [56, 130] on div "OverView" at bounding box center [46, 134] width 92 height 14
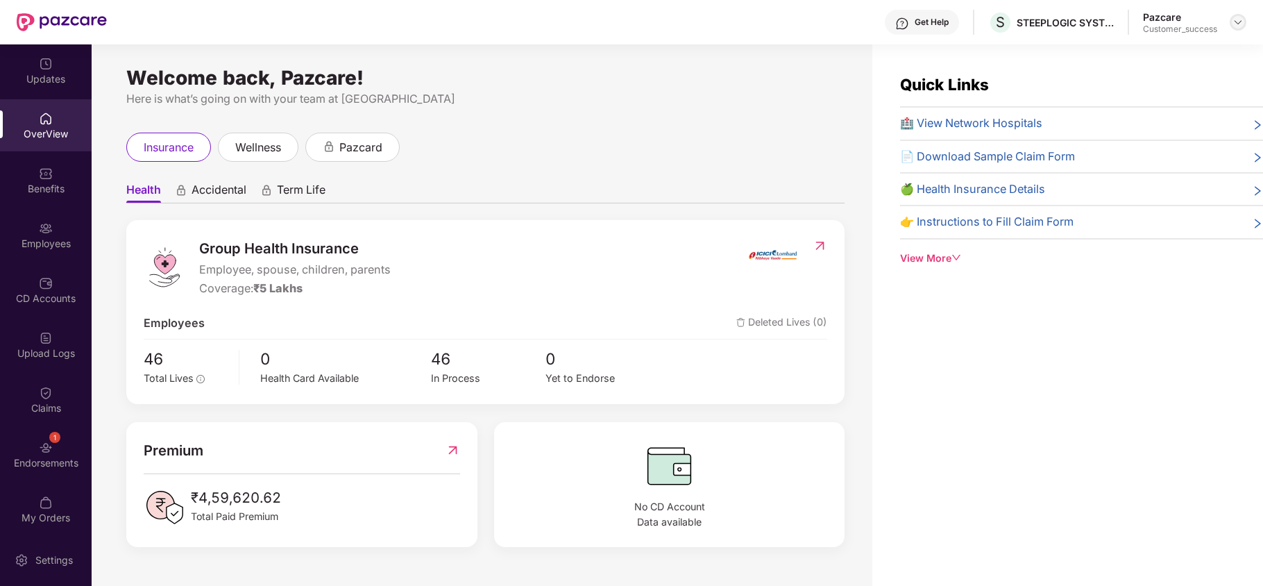
click at [1238, 23] on img at bounding box center [1237, 22] width 11 height 11
click at [609, 241] on div "Group Health Insurance Employee, spouse, children, parents Coverage: ₹5 Lakhs" at bounding box center [445, 267] width 603 height 60
click at [919, 258] on div "View More" at bounding box center [1081, 258] width 363 height 15
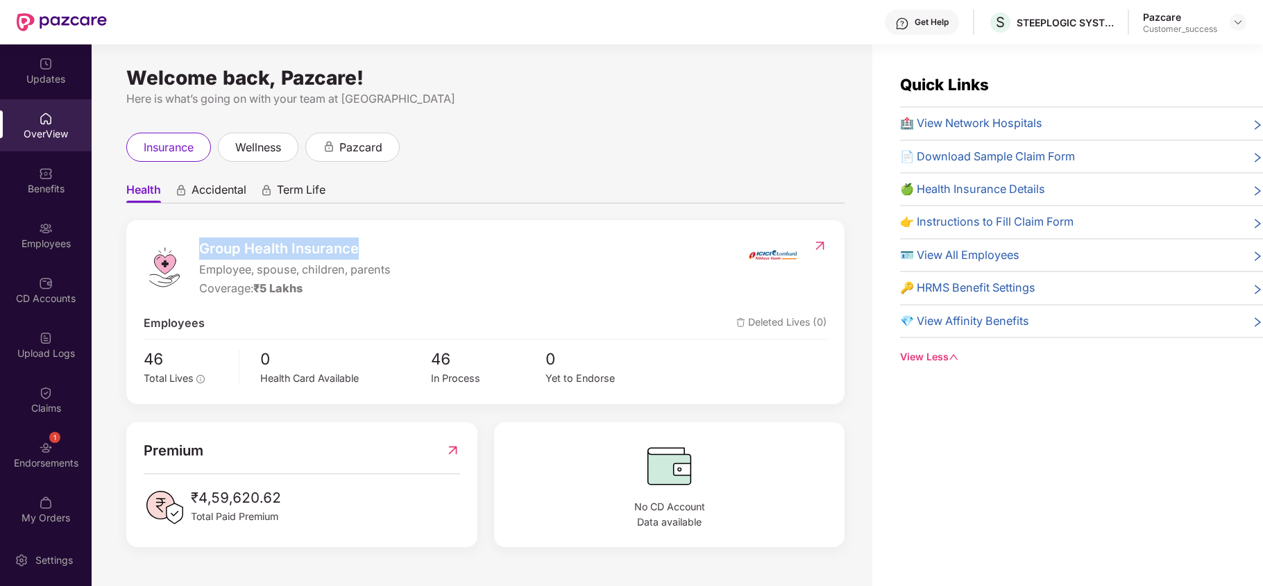
drag, startPoint x: 197, startPoint y: 248, endPoint x: 396, endPoint y: 251, distance: 198.5
click at [396, 251] on div "Group Health Insurance Employee, spouse, children, parents Coverage: ₹5 Lakhs" at bounding box center [445, 267] width 603 height 60
drag, startPoint x: 257, startPoint y: 287, endPoint x: 329, endPoint y: 291, distance: 72.3
click at [329, 291] on div "Coverage: ₹5 Lakhs" at bounding box center [295, 288] width 192 height 17
click at [251, 137] on div "wellness" at bounding box center [258, 147] width 80 height 29
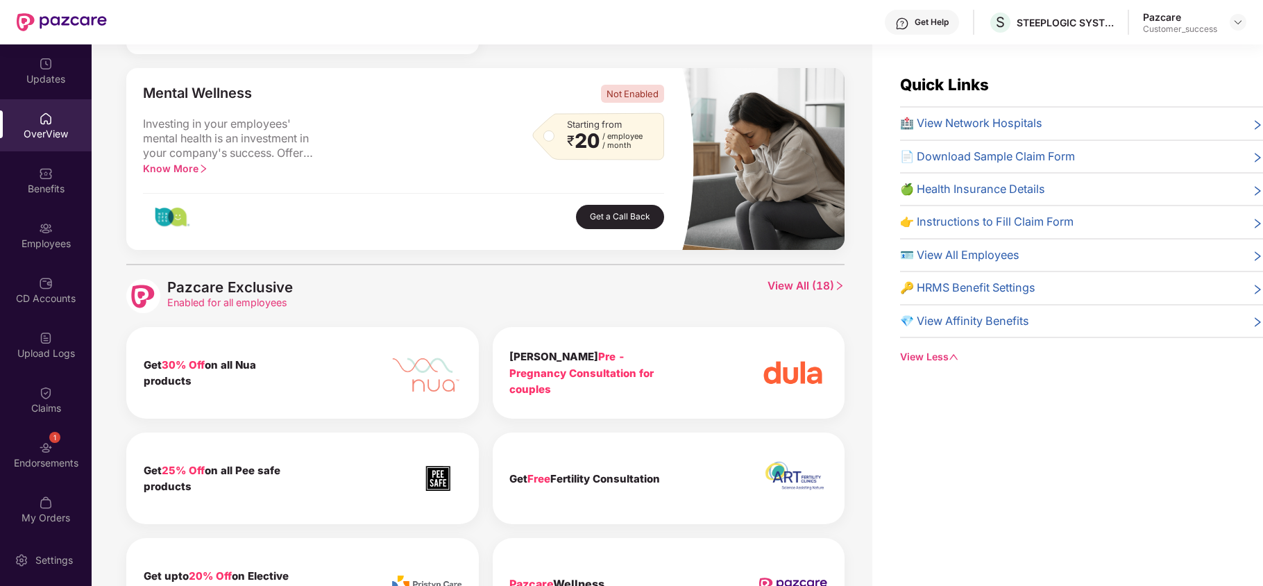
scroll to position [439, 0]
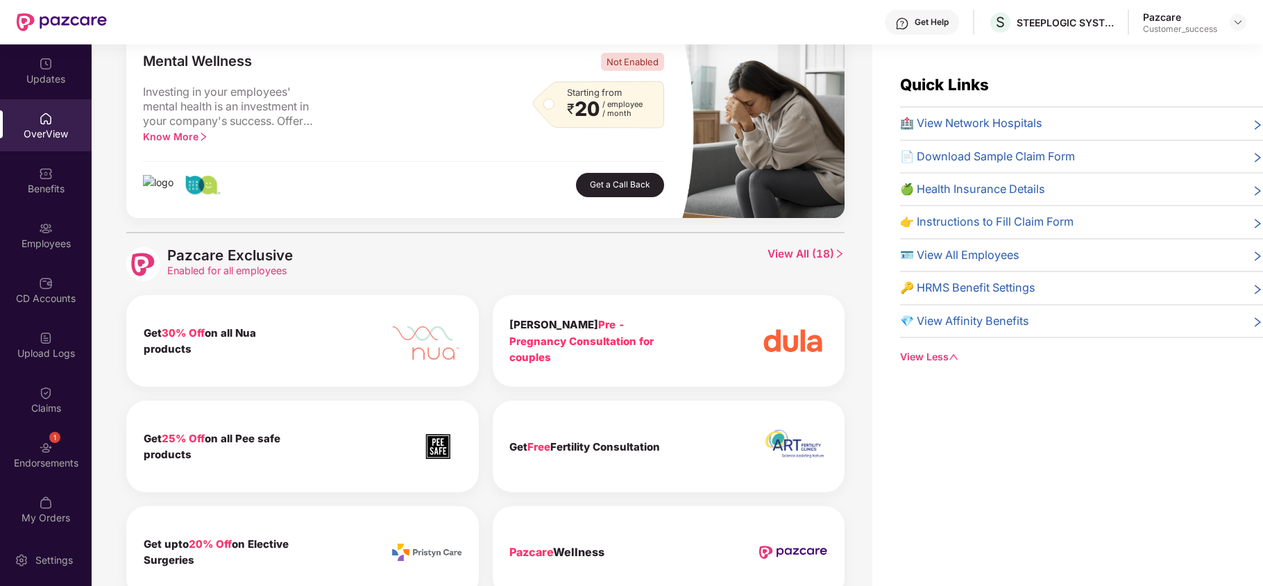
click at [795, 253] on span "View All ( 18 )" at bounding box center [805, 264] width 77 height 34
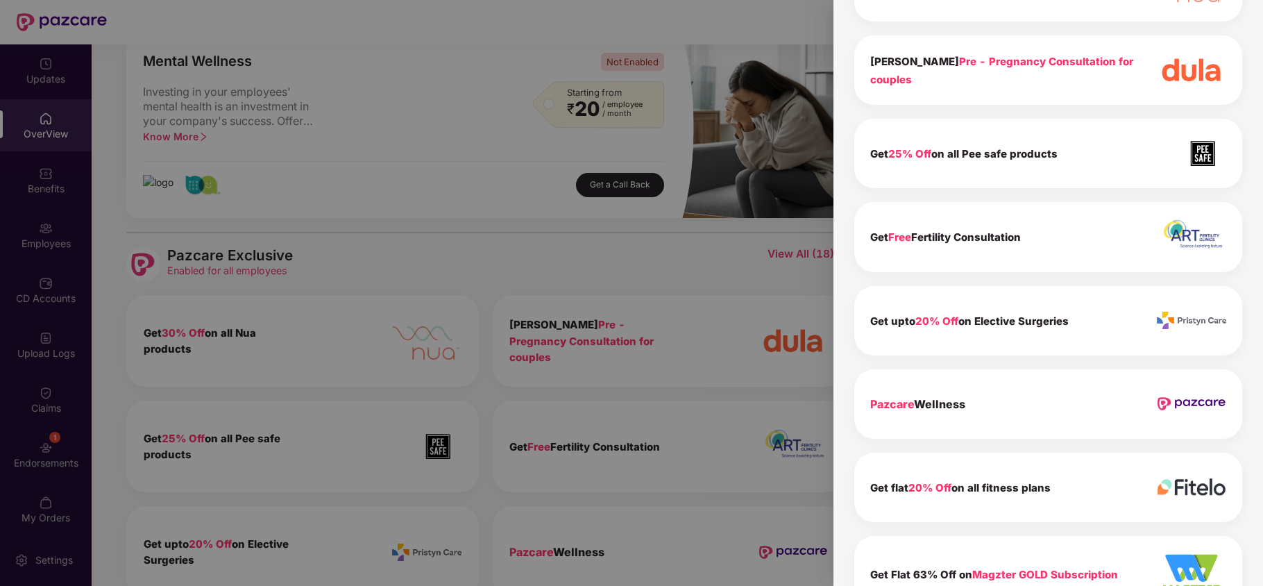
scroll to position [0, 0]
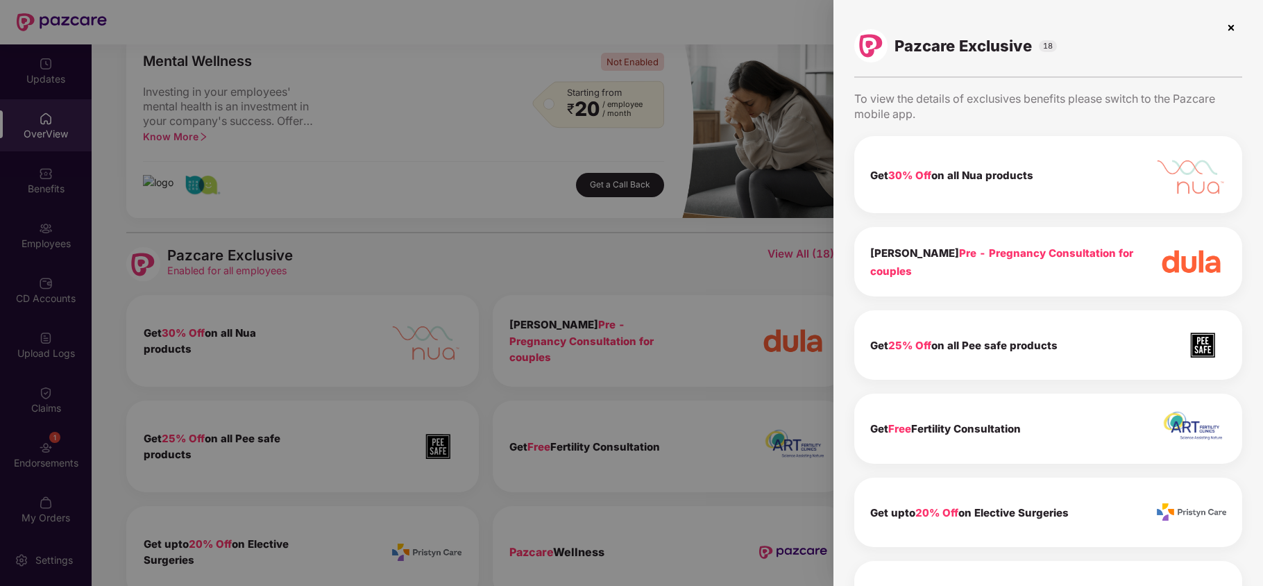
click at [1233, 29] on img at bounding box center [1231, 28] width 22 height 22
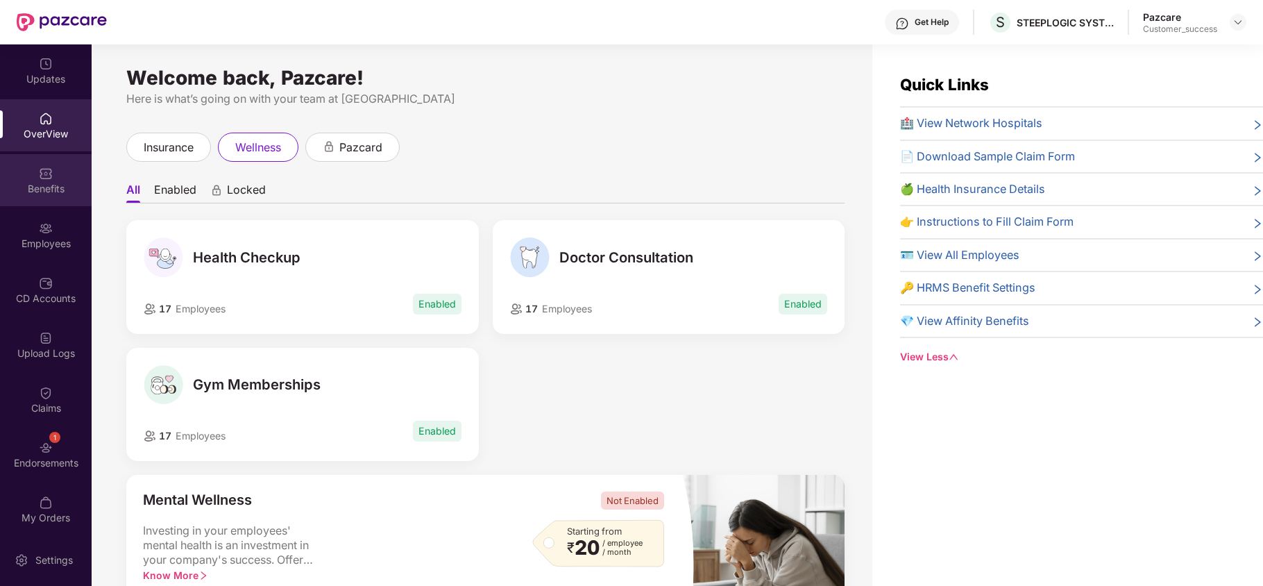
click at [62, 189] on div "Benefits" at bounding box center [46, 189] width 92 height 14
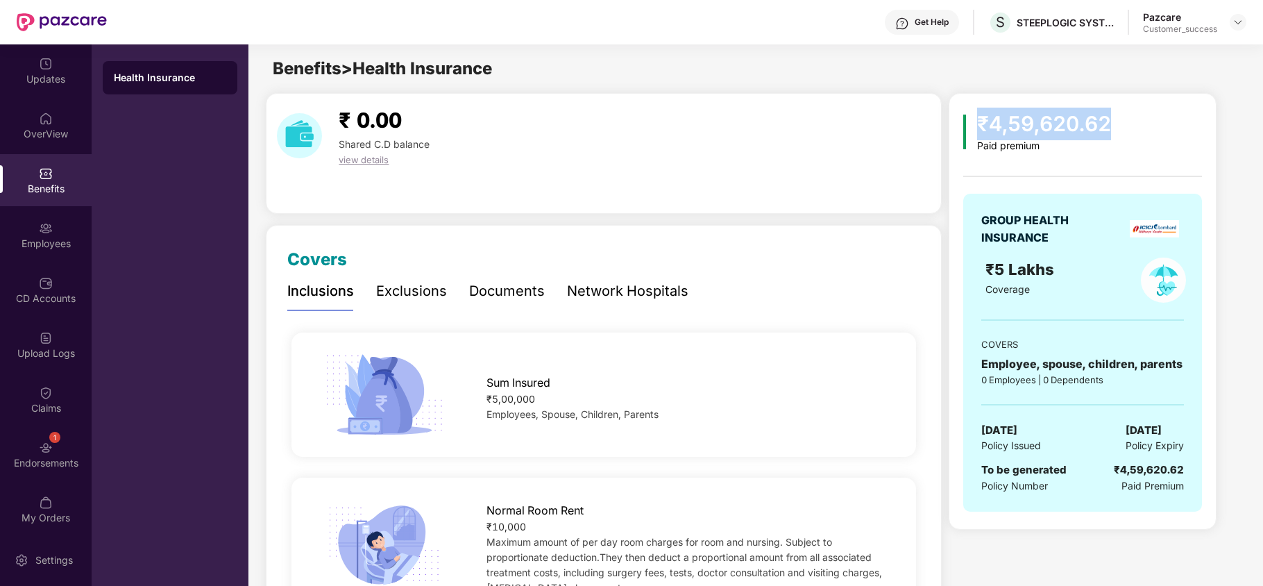
drag, startPoint x: 978, startPoint y: 119, endPoint x: 1150, endPoint y: 122, distance: 172.1
click at [1150, 122] on div "₹4,59,620.62 Paid premium" at bounding box center [1082, 130] width 239 height 44
drag, startPoint x: 986, startPoint y: 270, endPoint x: 1049, endPoint y: 300, distance: 69.8
click at [1049, 300] on div "₹5 Lakhs Coverage" at bounding box center [1050, 279] width 146 height 45
drag, startPoint x: 977, startPoint y: 430, endPoint x: 1030, endPoint y: 429, distance: 52.8
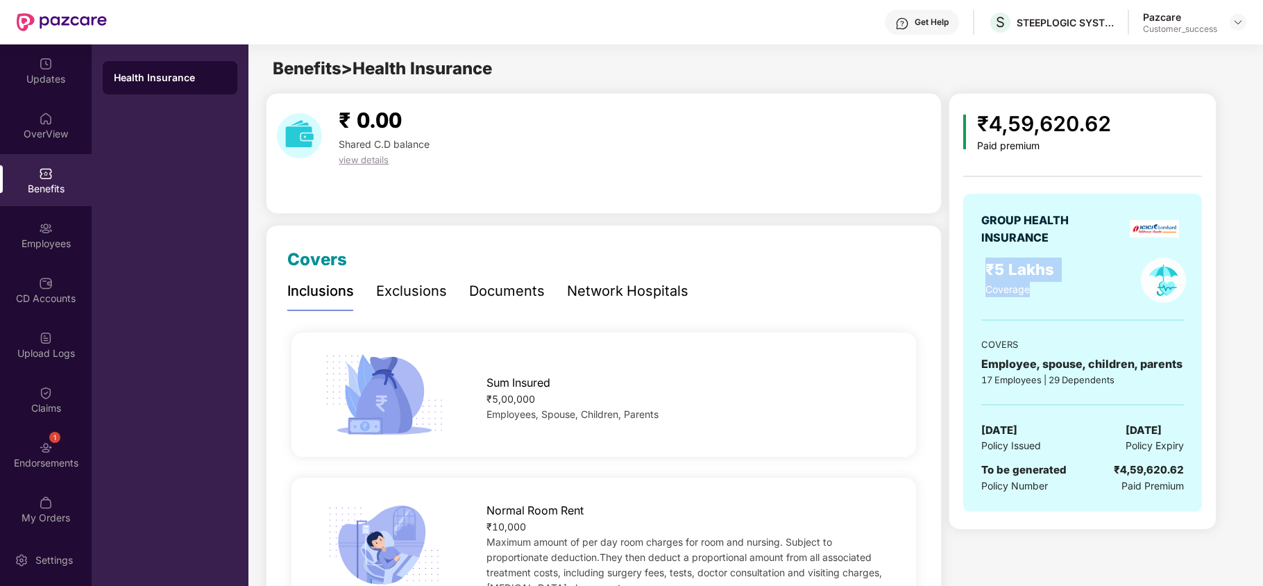
click at [1030, 429] on div "GROUP HEALTH INSURANCE ₹5 Lakhs Coverage COVERS Employee, spouse, children, par…" at bounding box center [1082, 353] width 239 height 318
drag, startPoint x: 980, startPoint y: 467, endPoint x: 1069, endPoint y: 468, distance: 89.5
click at [1069, 468] on div "GROUP HEALTH INSURANCE ₹5 Lakhs Coverage COVERS Employee, spouse, children, par…" at bounding box center [1082, 353] width 239 height 318
click at [398, 287] on div "Exclusions" at bounding box center [411, 291] width 71 height 22
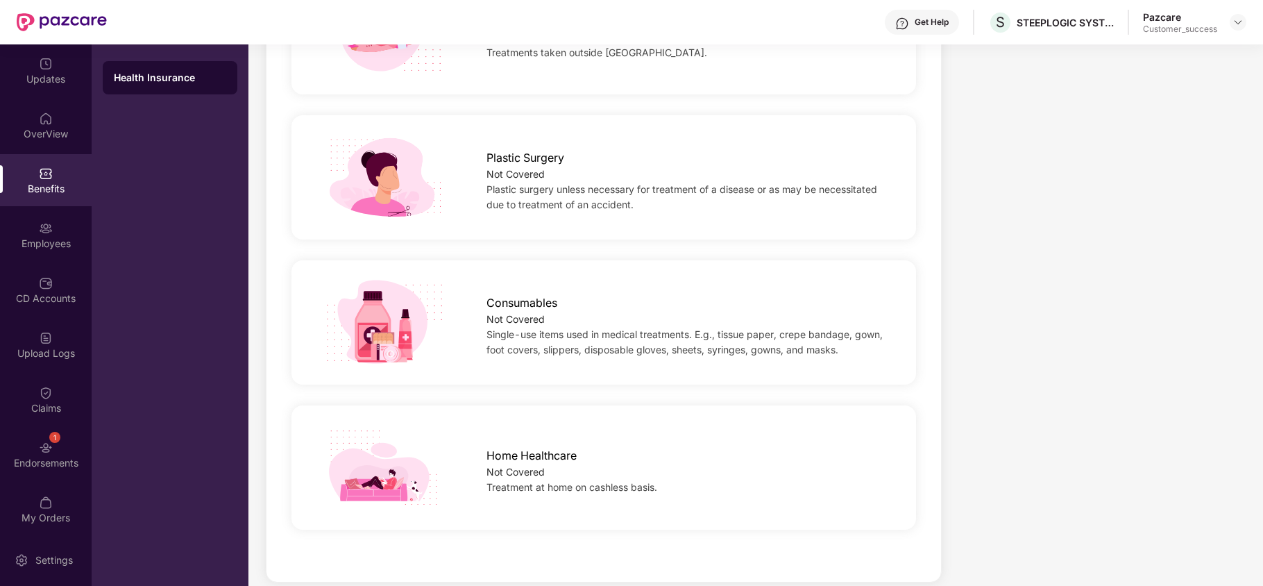
scroll to position [961, 0]
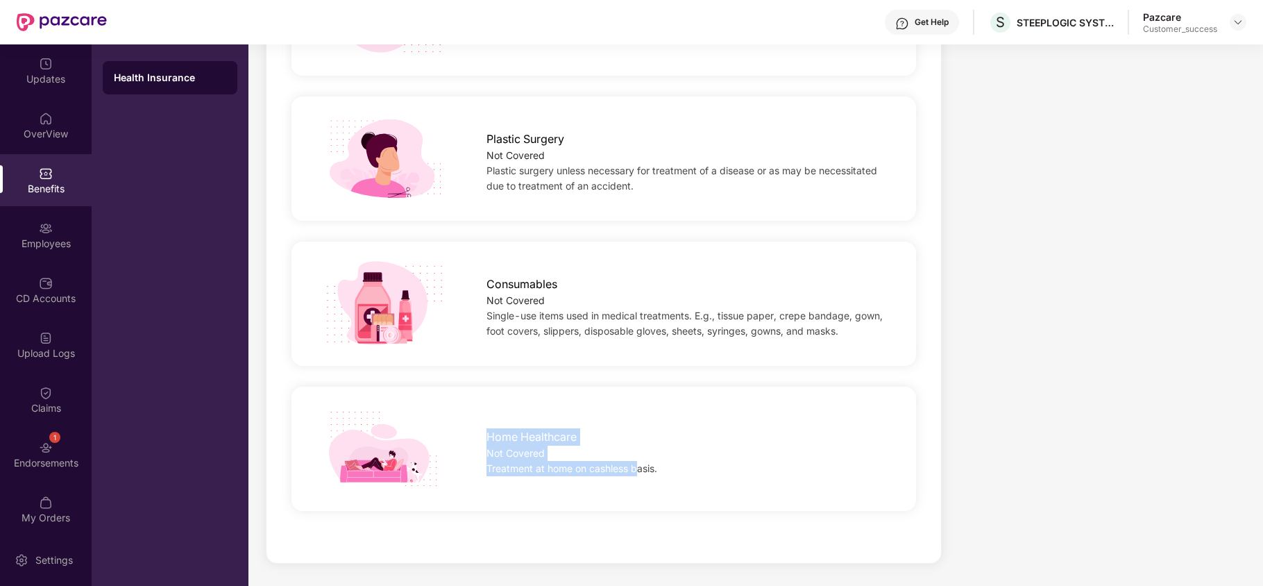
drag, startPoint x: 484, startPoint y: 434, endPoint x: 636, endPoint y: 473, distance: 157.5
click at [636, 473] on div "Home Healthcare Not Covered Treatment at home on cashless basis." at bounding box center [686, 448] width 445 height 55
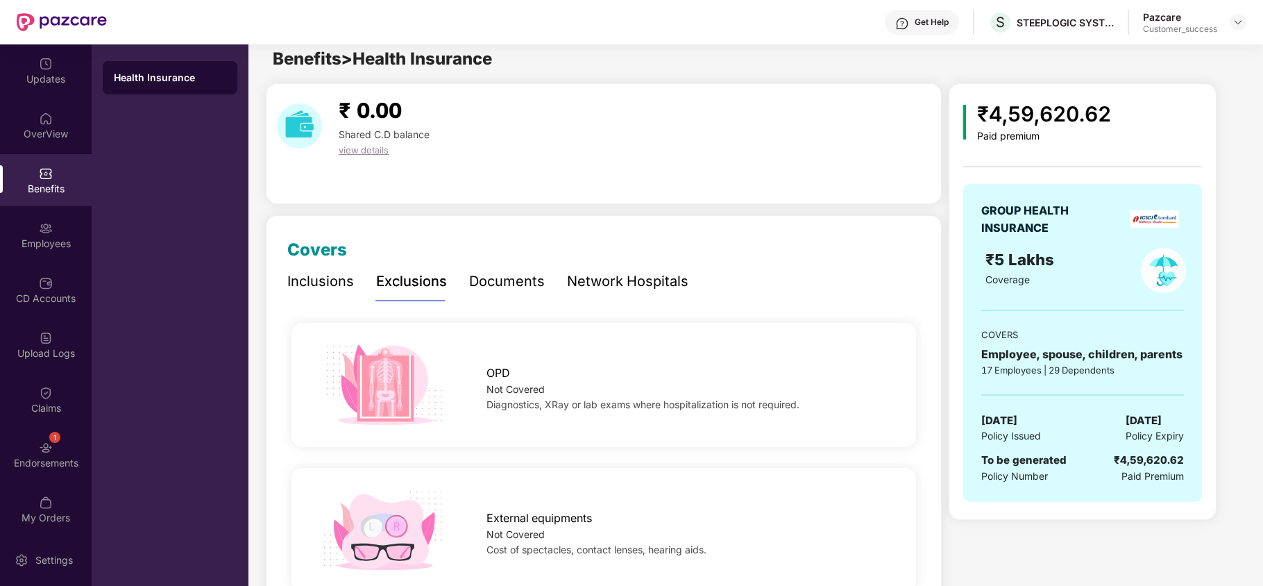
scroll to position [0, 0]
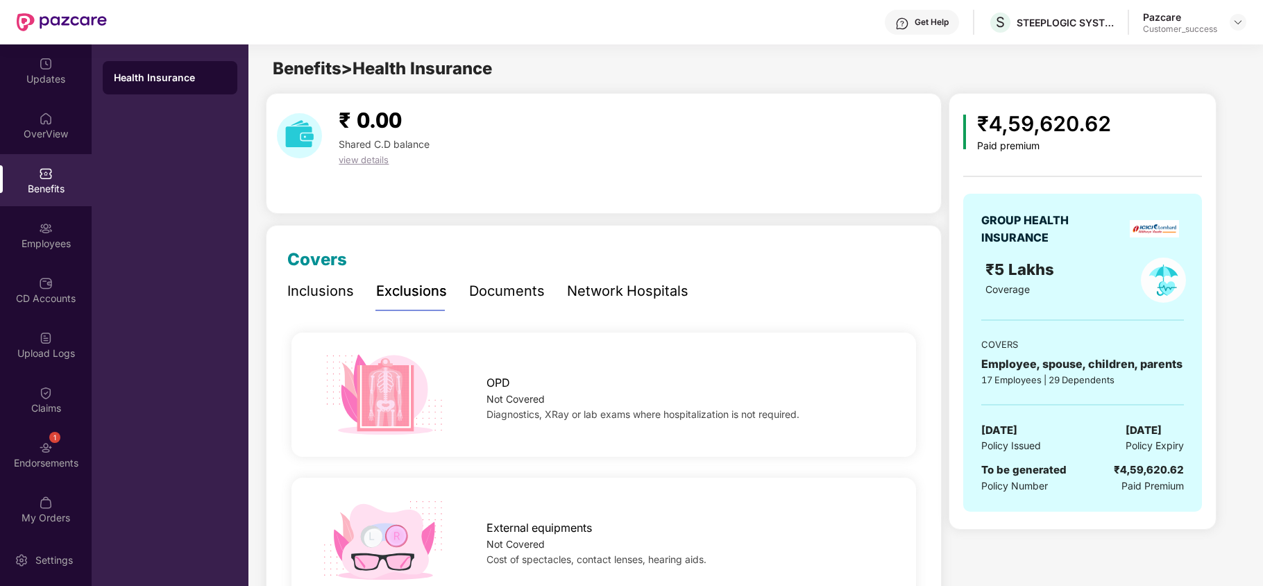
click at [486, 294] on div "Documents" at bounding box center [507, 291] width 76 height 22
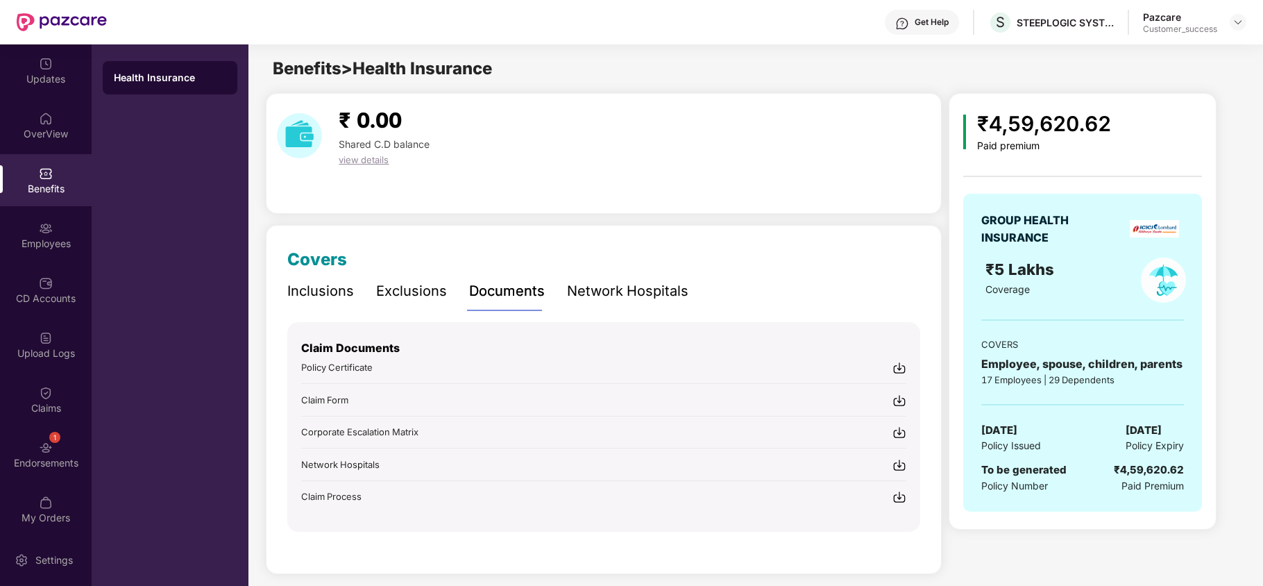
scroll to position [11, 0]
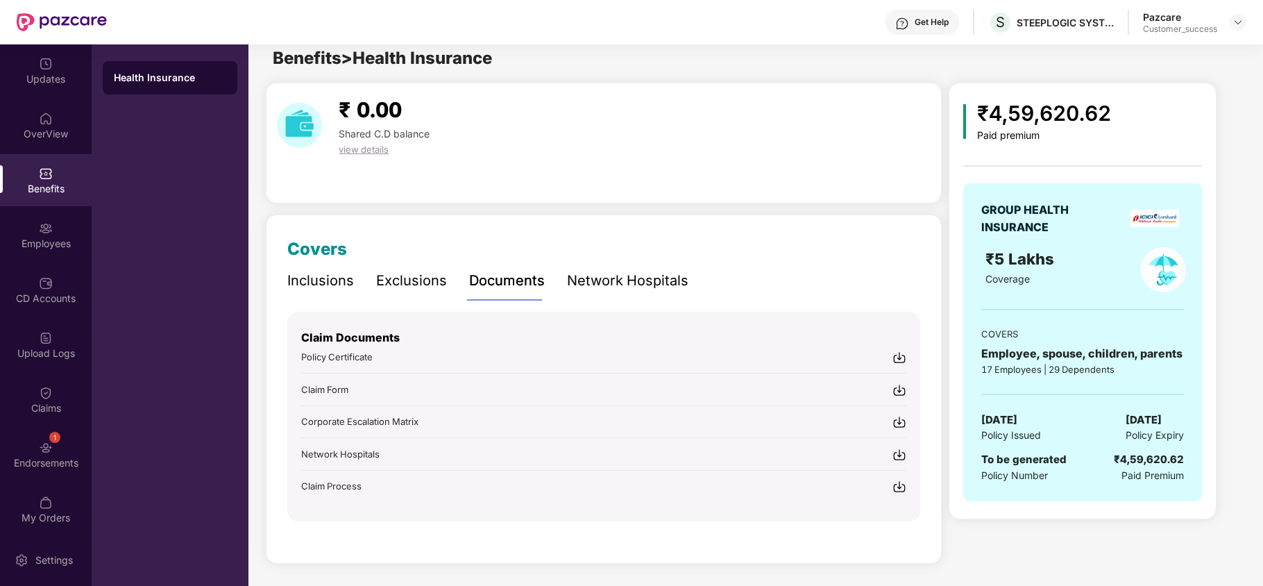
click at [626, 275] on div "Network Hospitals" at bounding box center [627, 281] width 121 height 22
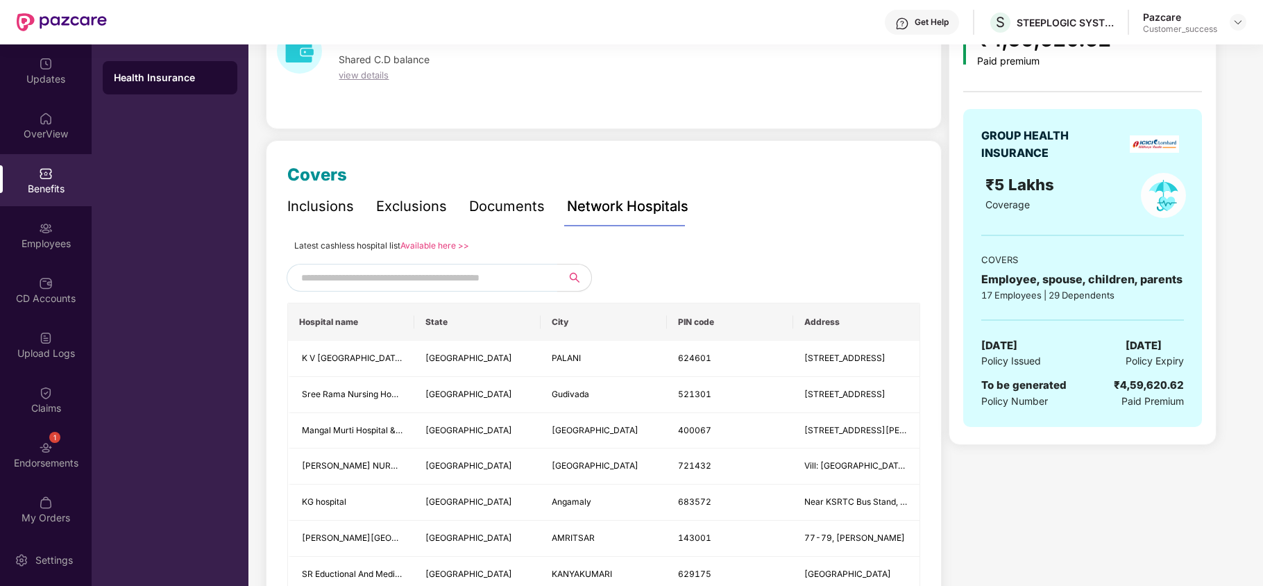
scroll to position [87, 0]
click at [425, 245] on link "Available here >>" at bounding box center [434, 244] width 69 height 10
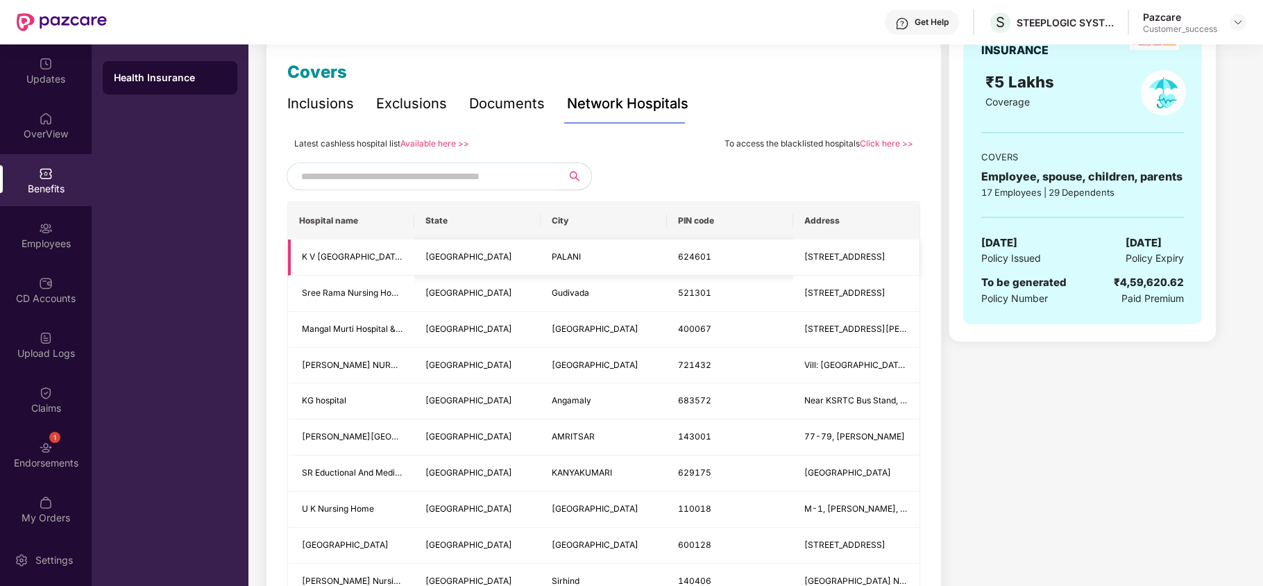
scroll to position [0, 0]
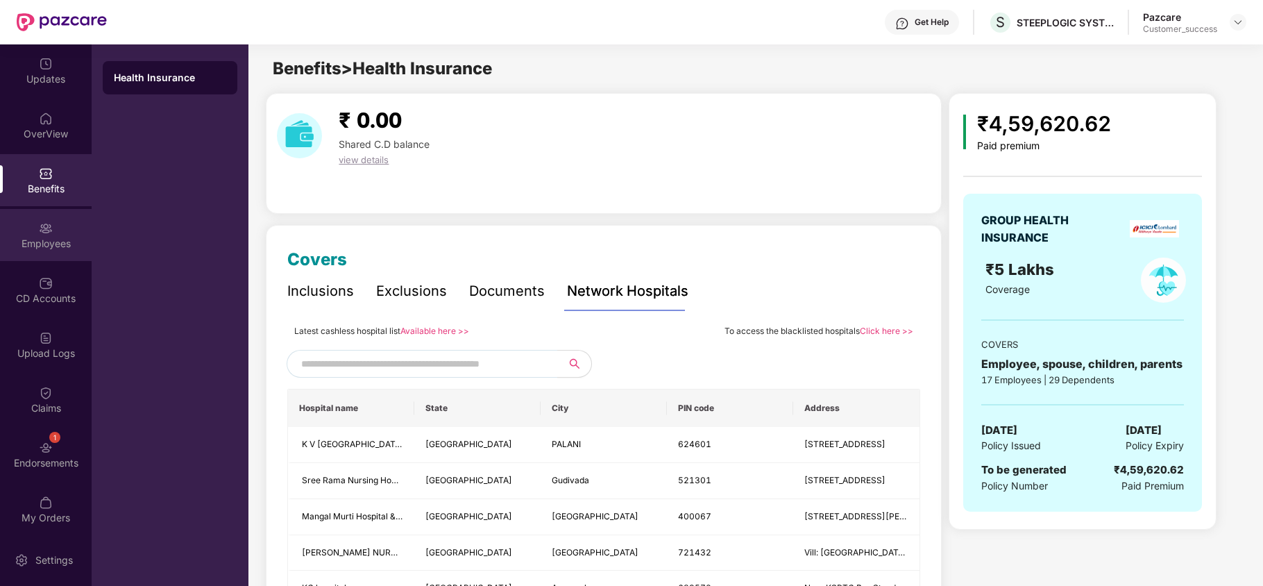
click at [23, 234] on div "Employees" at bounding box center [46, 235] width 92 height 52
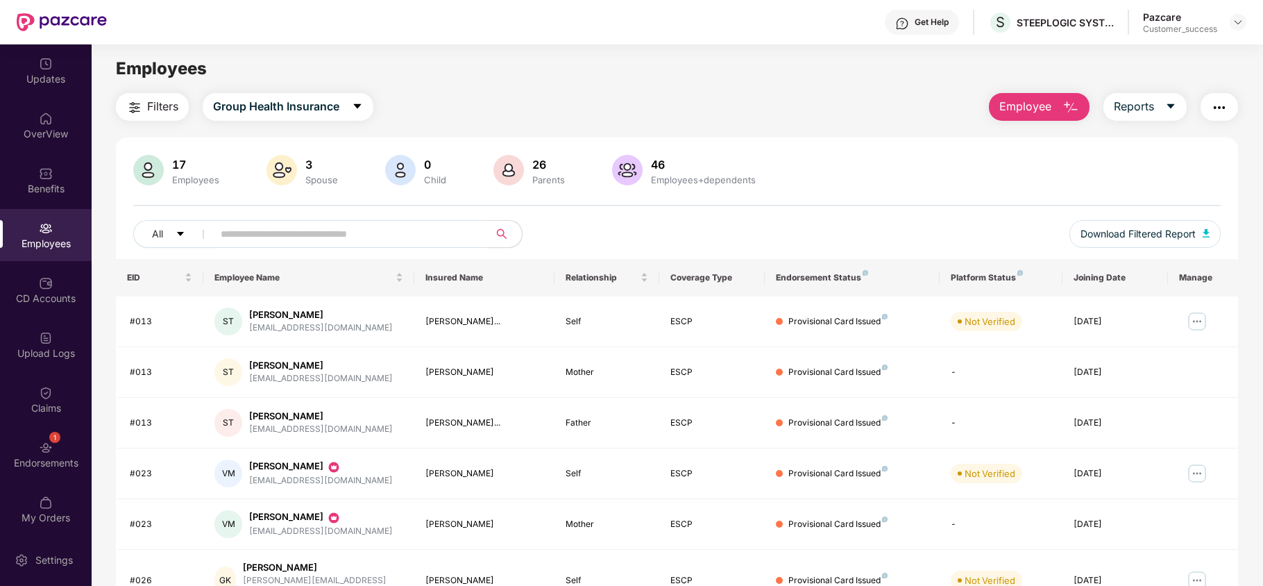
click at [131, 109] on img "button" at bounding box center [134, 107] width 17 height 17
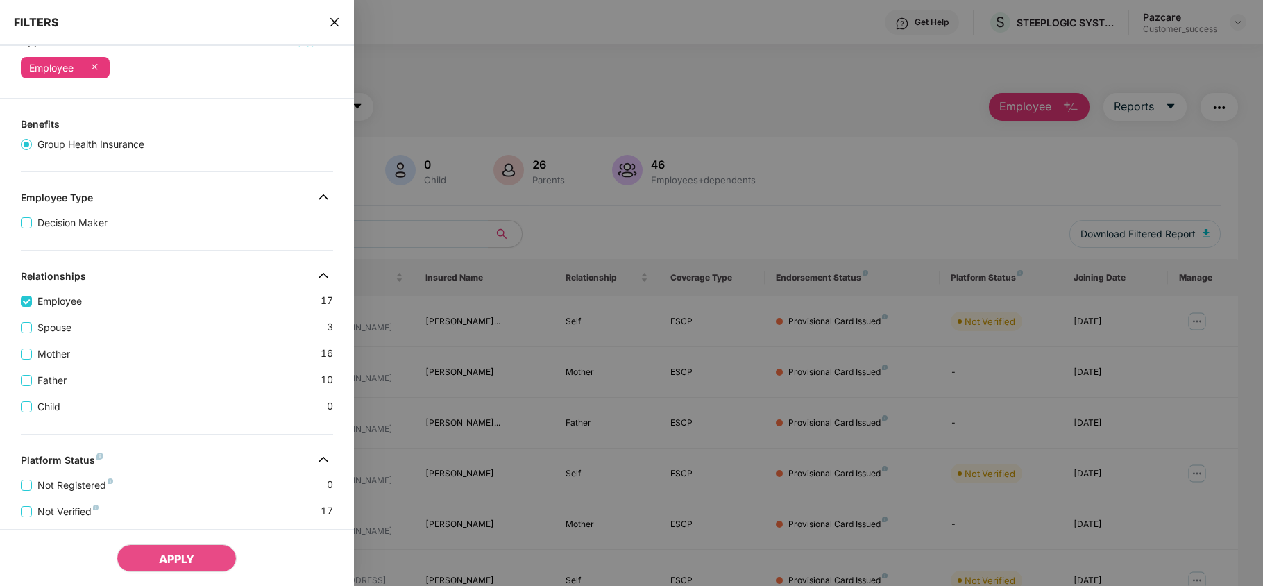
scroll to position [75, 0]
click at [168, 564] on span "APPLY" at bounding box center [176, 559] width 35 height 14
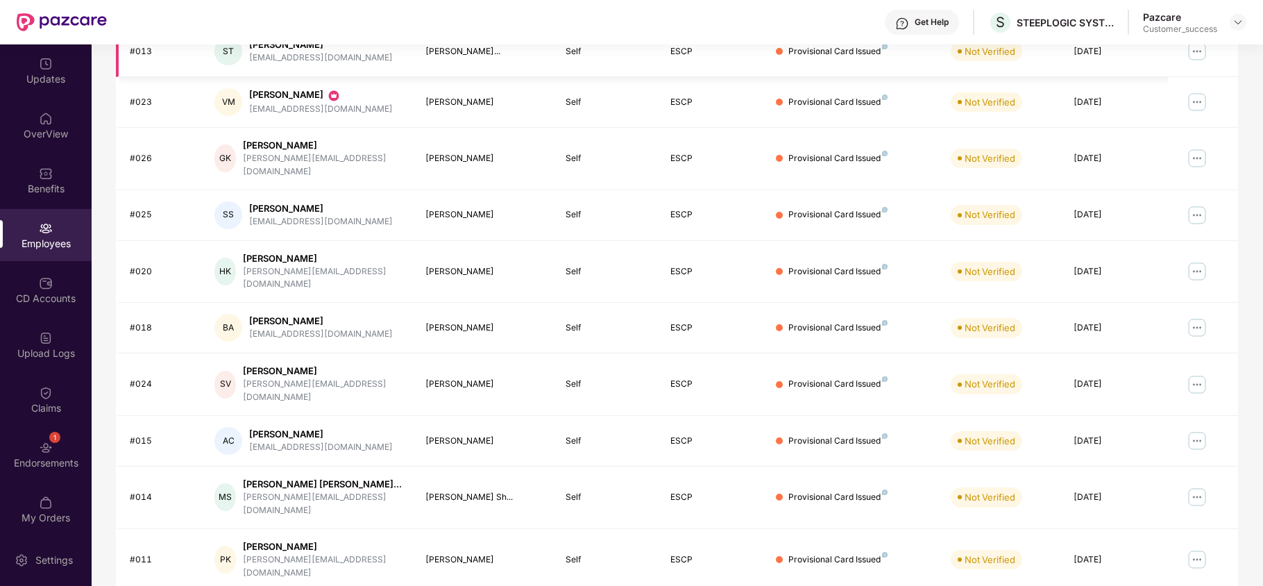
scroll to position [0, 0]
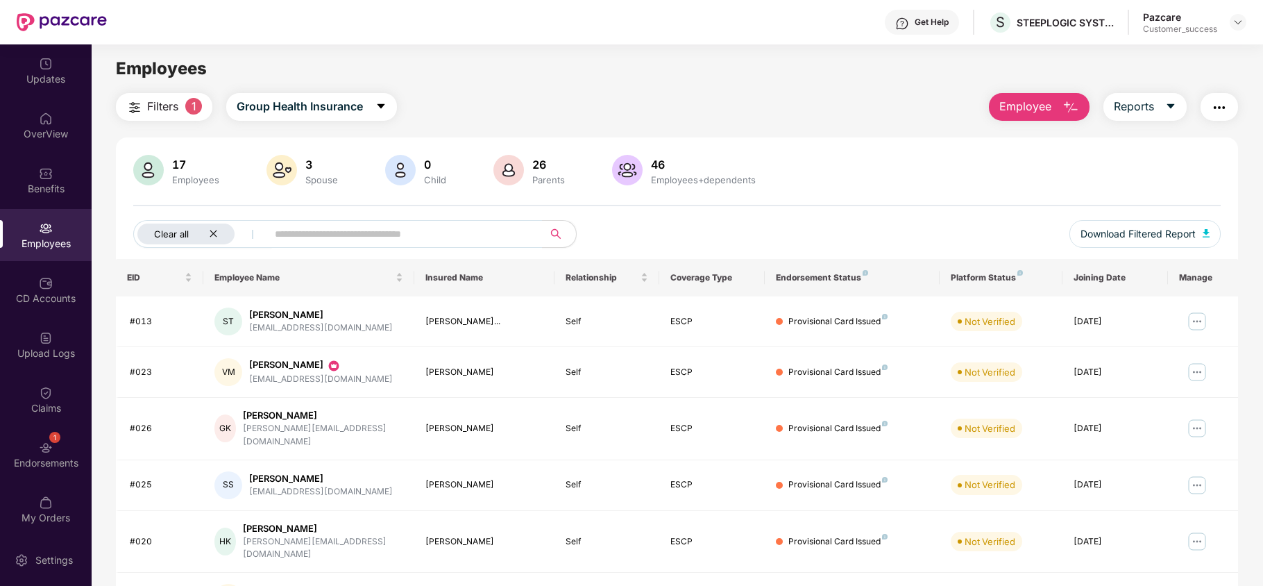
click at [209, 231] on icon "close" at bounding box center [213, 233] width 9 height 9
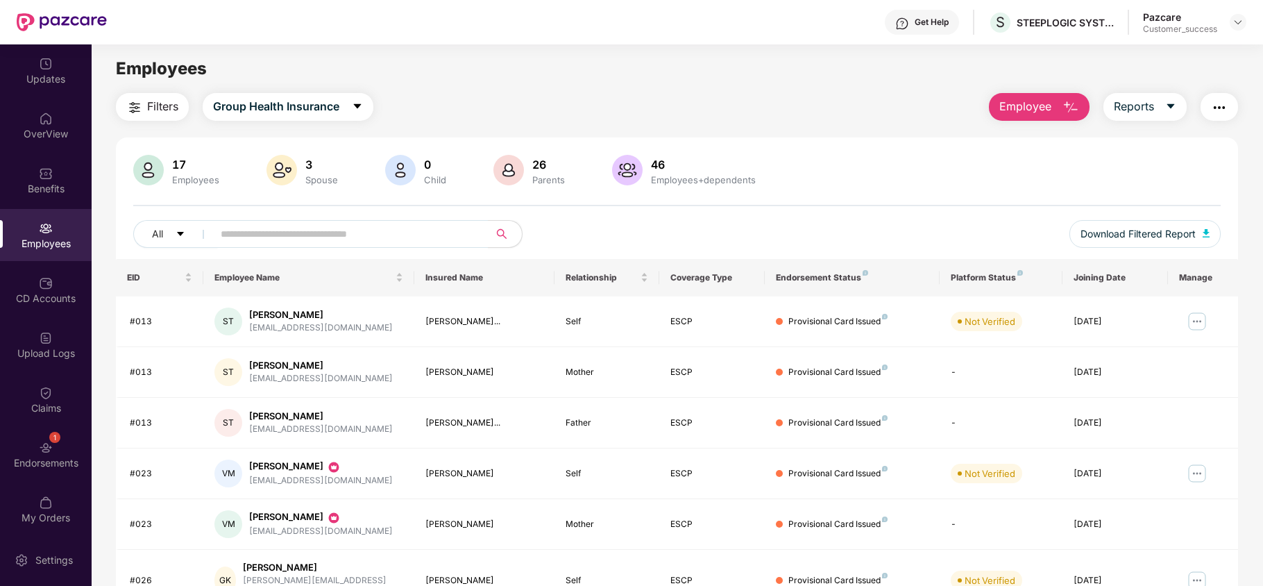
click at [1042, 104] on span "Employee" at bounding box center [1025, 106] width 52 height 17
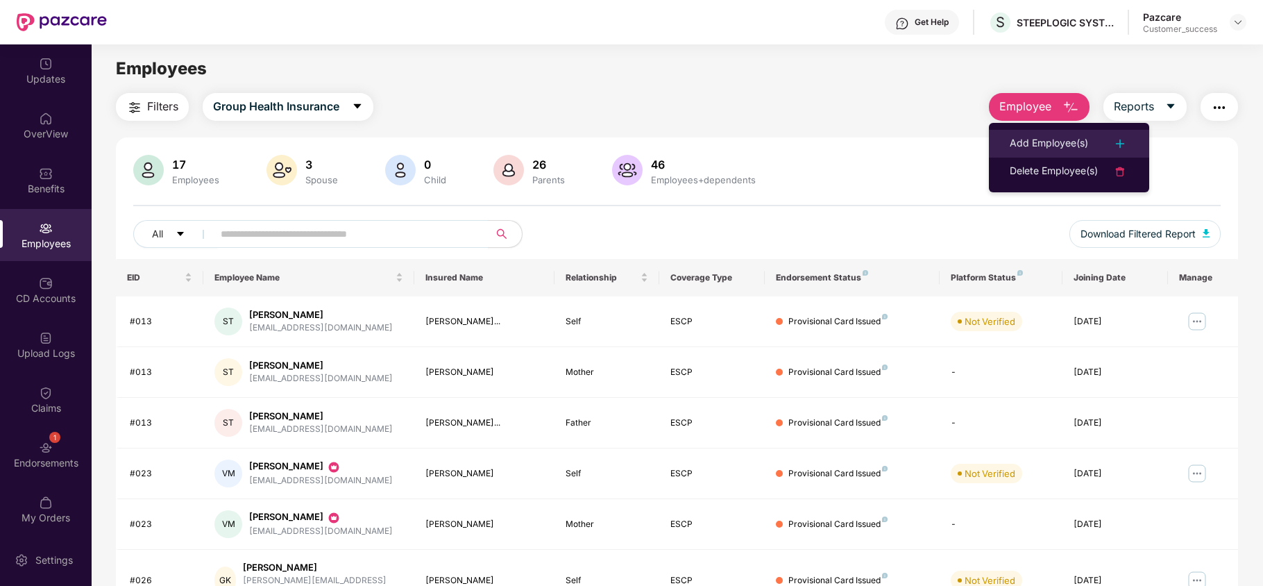
click at [1039, 146] on div "Add Employee(s)" at bounding box center [1049, 143] width 78 height 17
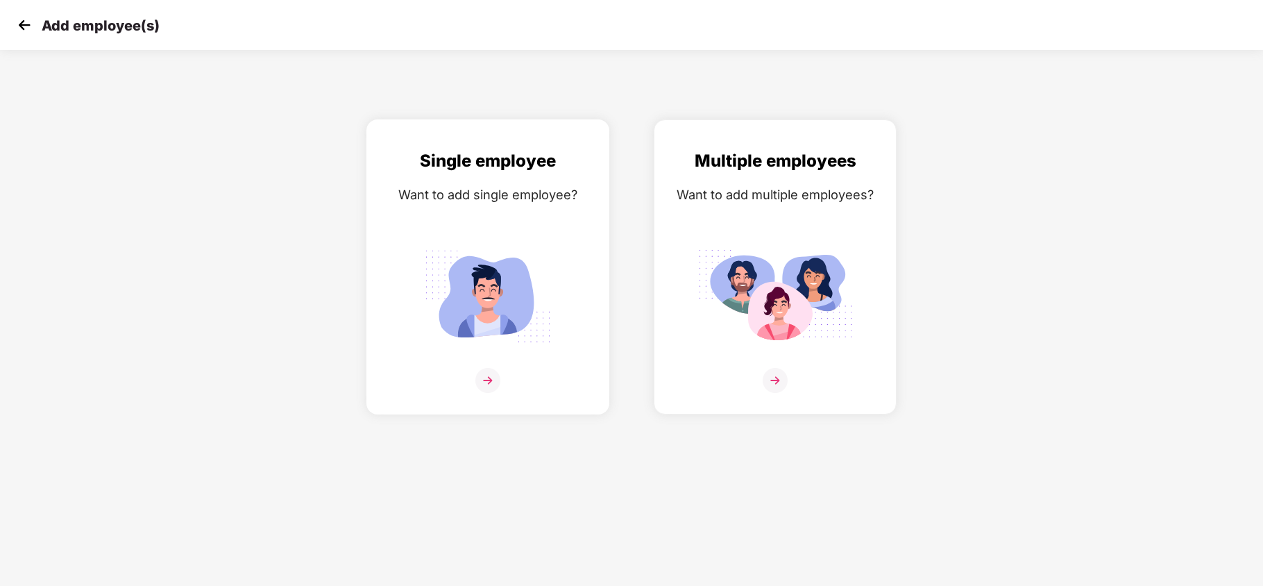
click at [527, 215] on div "Single employee Want to add single employee?" at bounding box center [488, 279] width 214 height 262
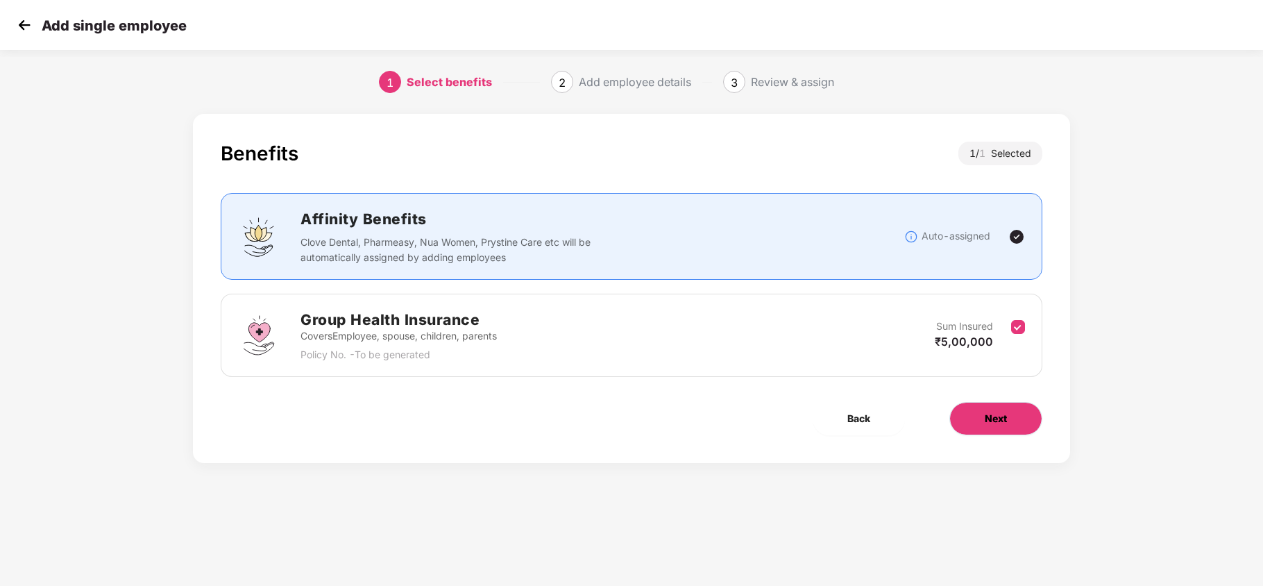
click at [977, 429] on button "Next" at bounding box center [995, 418] width 93 height 33
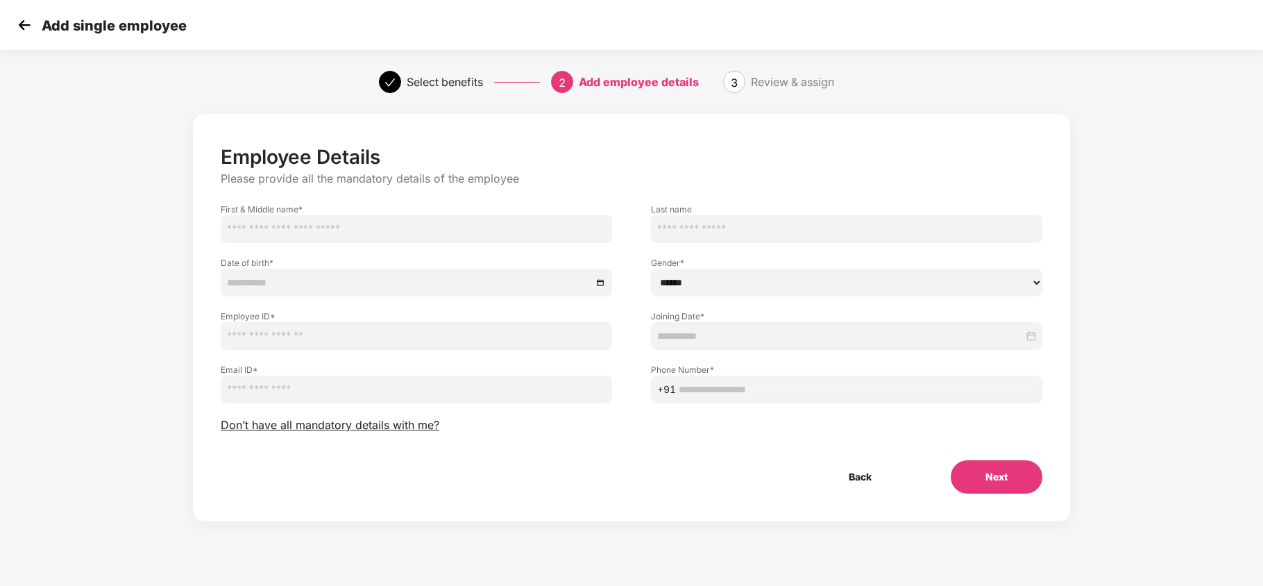
drag, startPoint x: 273, startPoint y: 232, endPoint x: 548, endPoint y: 440, distance: 344.2
click at [548, 440] on div "Employee Details Please provide all the mandatory details of the employee First…" at bounding box center [632, 319] width 822 height 348
click at [31, 31] on img at bounding box center [24, 25] width 21 height 21
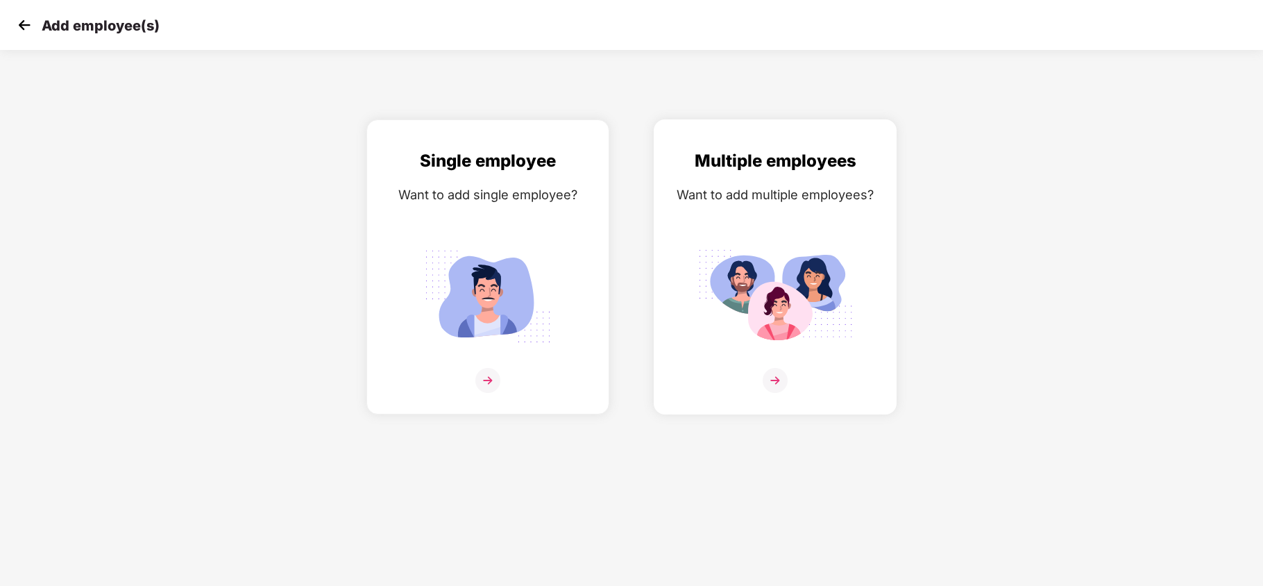
click at [800, 204] on div "Multiple employees Want to add multiple employees?" at bounding box center [775, 279] width 214 height 262
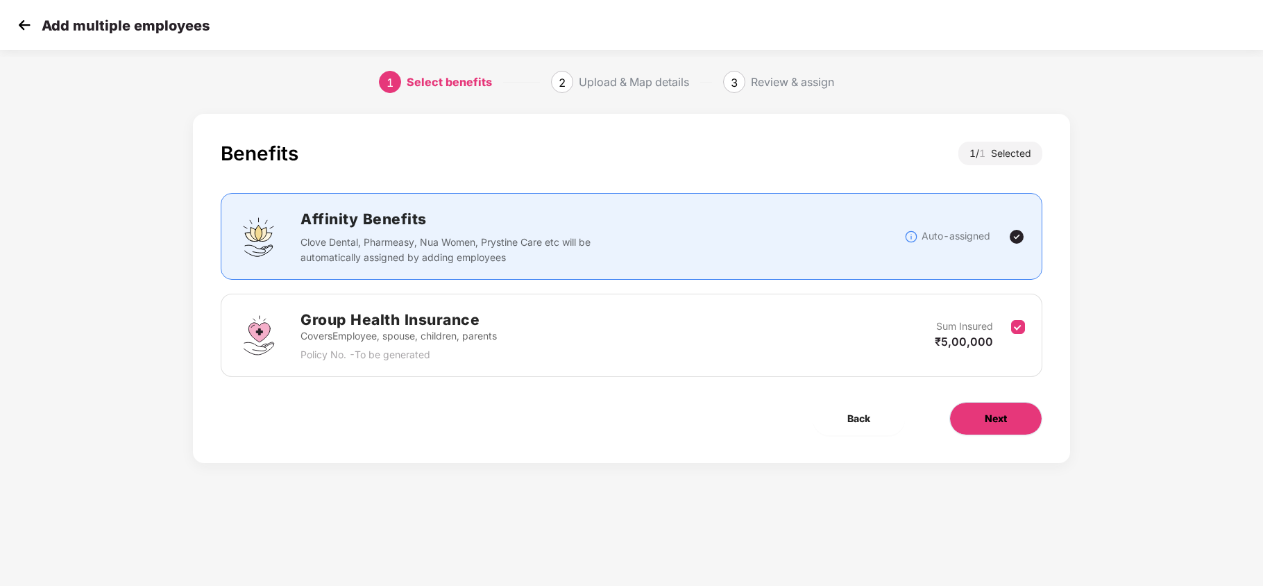
click at [998, 431] on button "Next" at bounding box center [995, 418] width 93 height 33
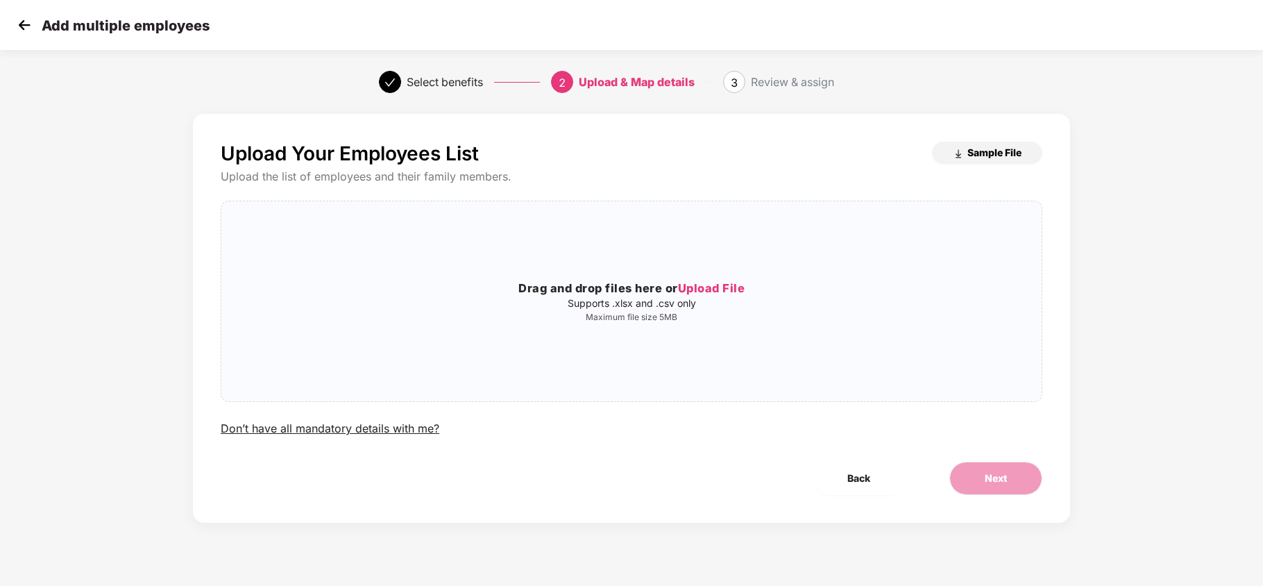
click at [977, 151] on span "Sample File" at bounding box center [994, 152] width 54 height 13
click at [23, 32] on img at bounding box center [24, 25] width 21 height 21
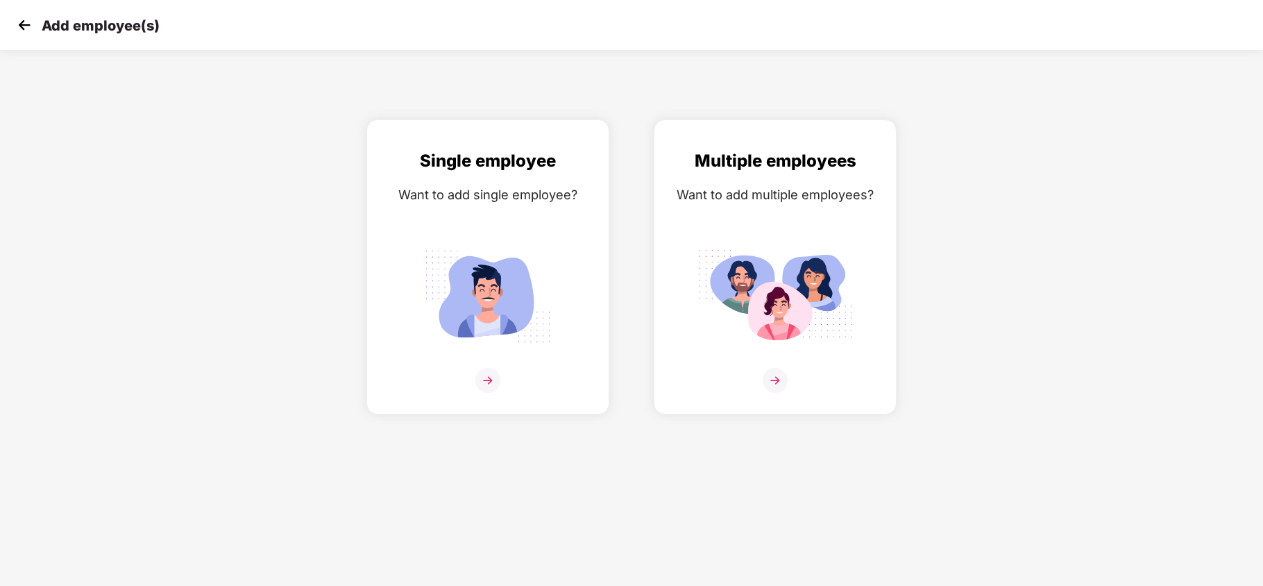
click at [17, 25] on img at bounding box center [24, 25] width 21 height 21
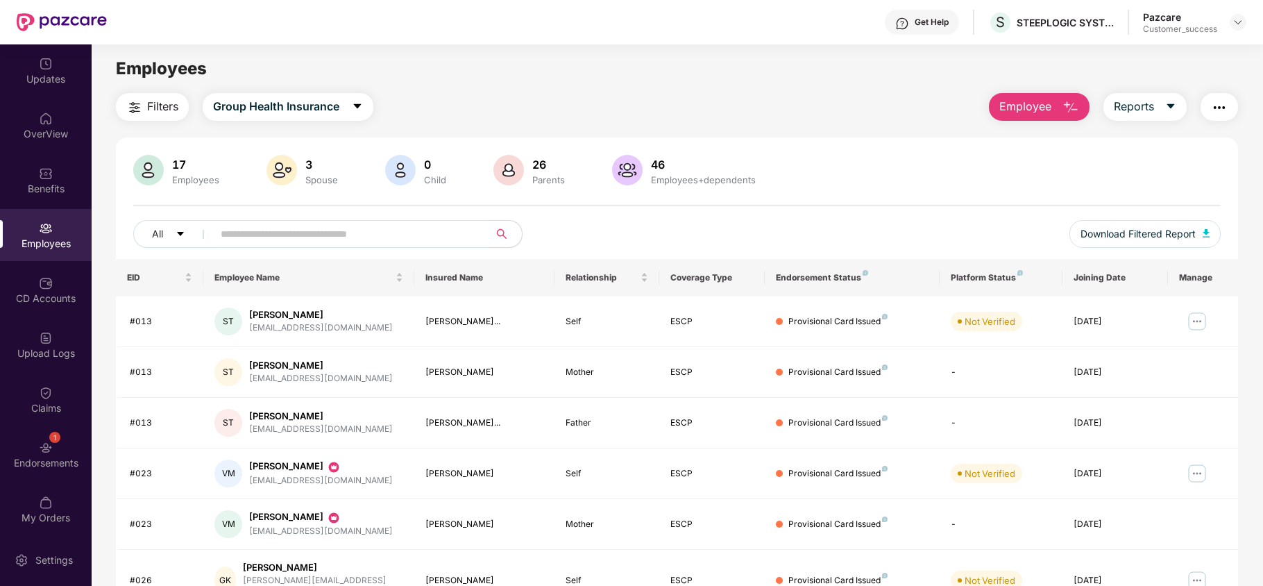
click at [1021, 108] on span "Employee" at bounding box center [1025, 106] width 52 height 17
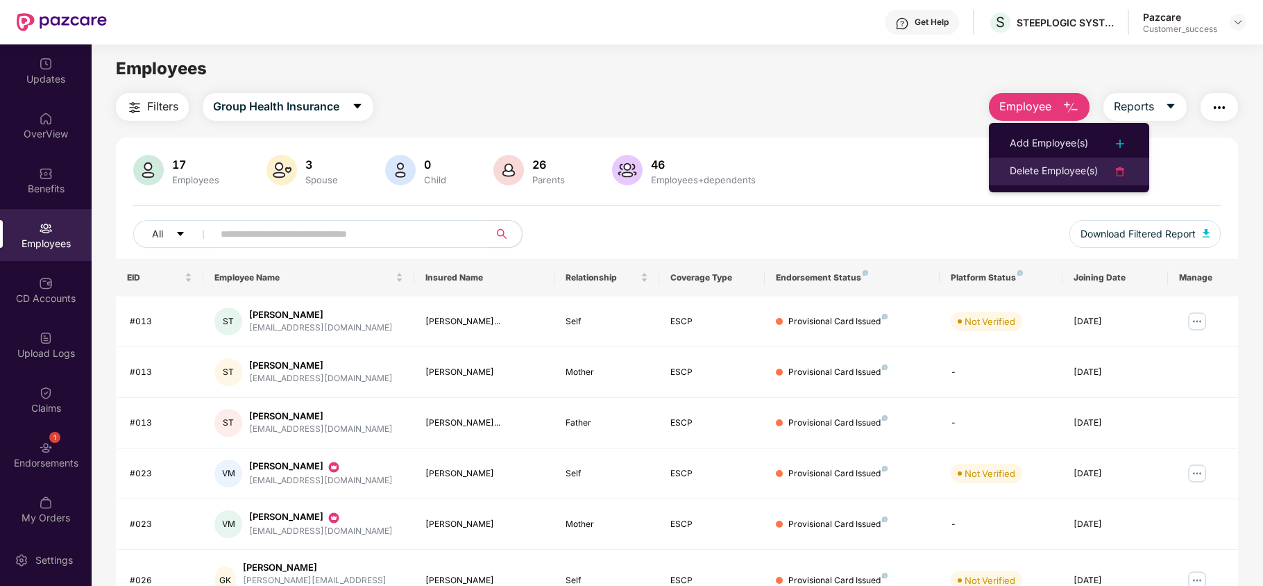
click at [1035, 169] on div "Delete Employee(s)" at bounding box center [1054, 171] width 88 height 17
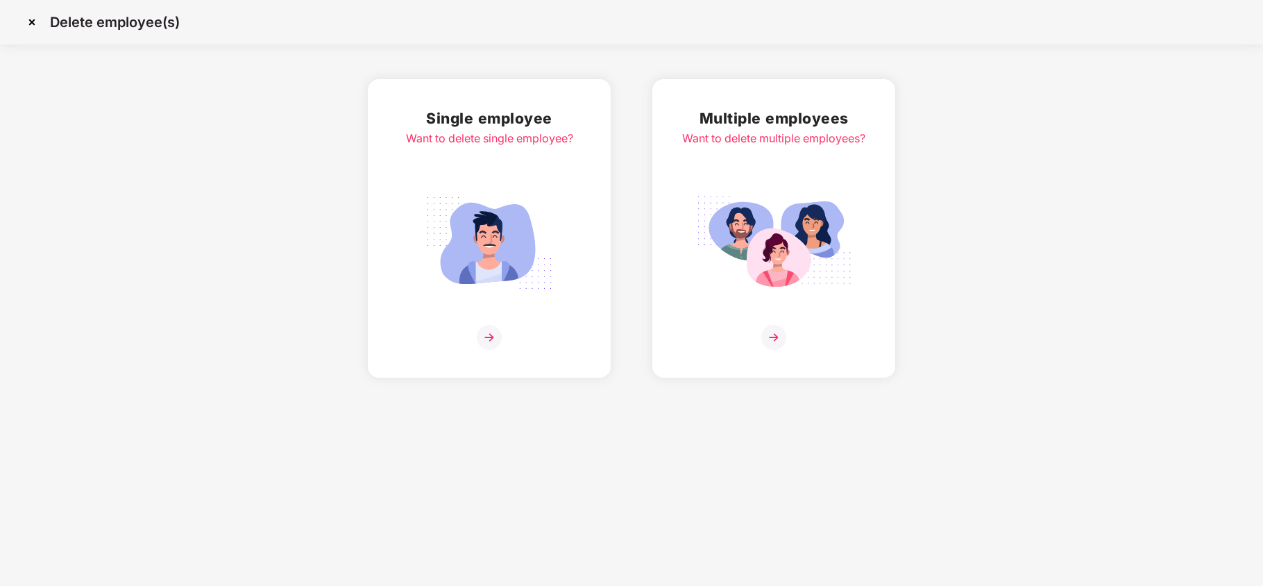
click at [483, 186] on div "Single employee Want to delete single employee?" at bounding box center [489, 228] width 167 height 243
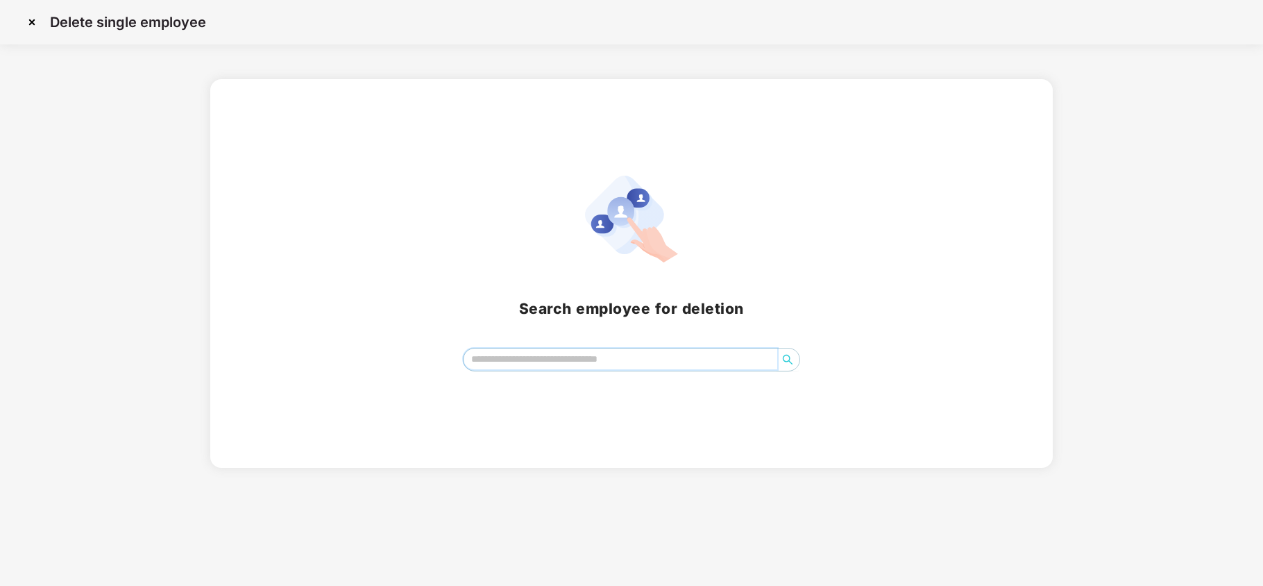
click at [556, 368] on input "search" at bounding box center [621, 358] width 314 height 21
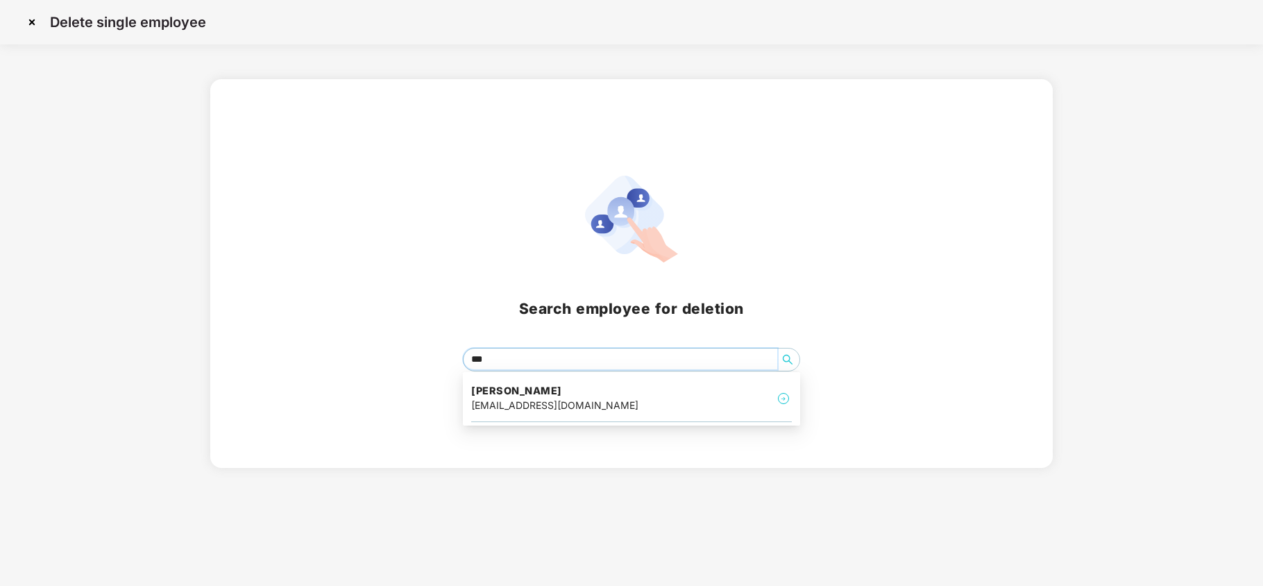
type input "****"
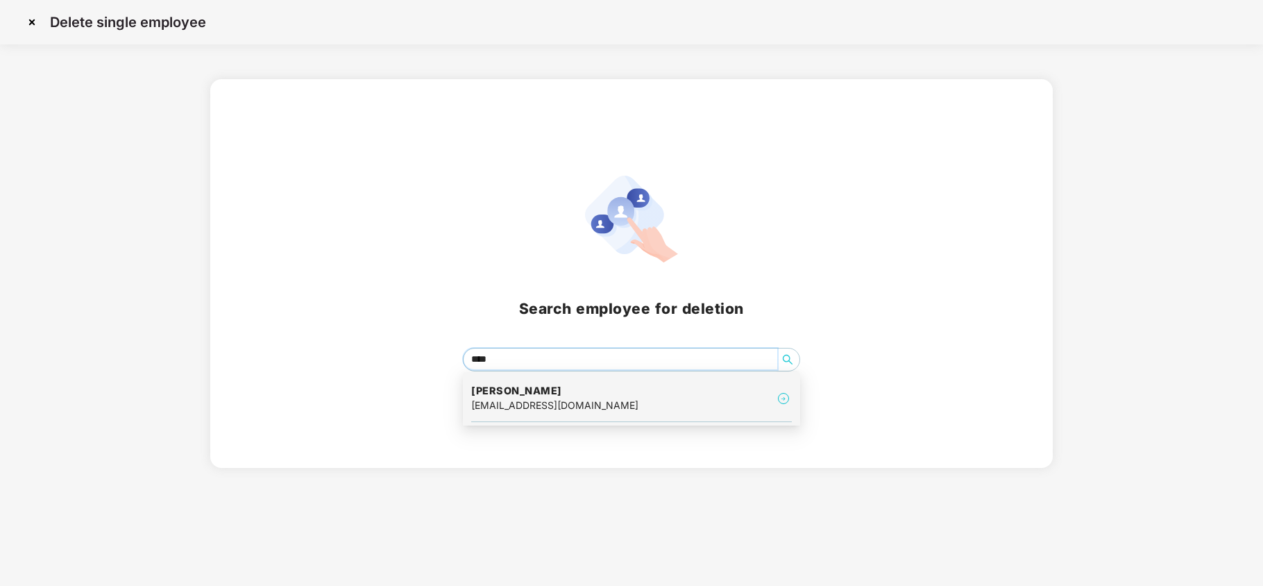
click at [561, 392] on h4 "Abhishek Mahato" at bounding box center [554, 391] width 167 height 14
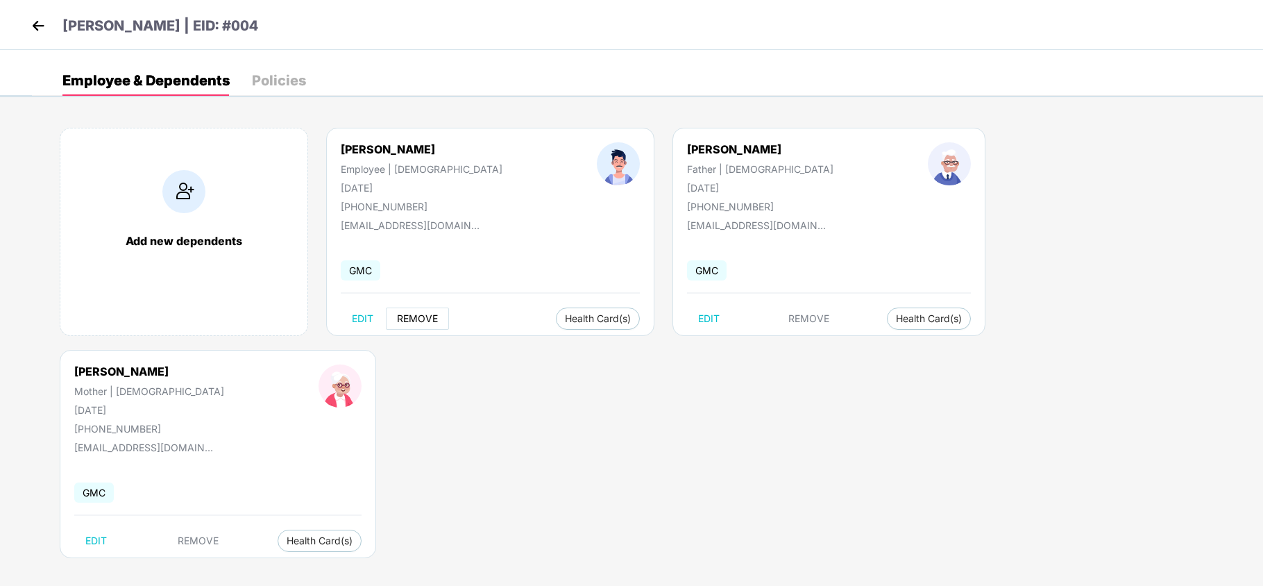
click at [426, 322] on span "REMOVE" at bounding box center [417, 318] width 41 height 11
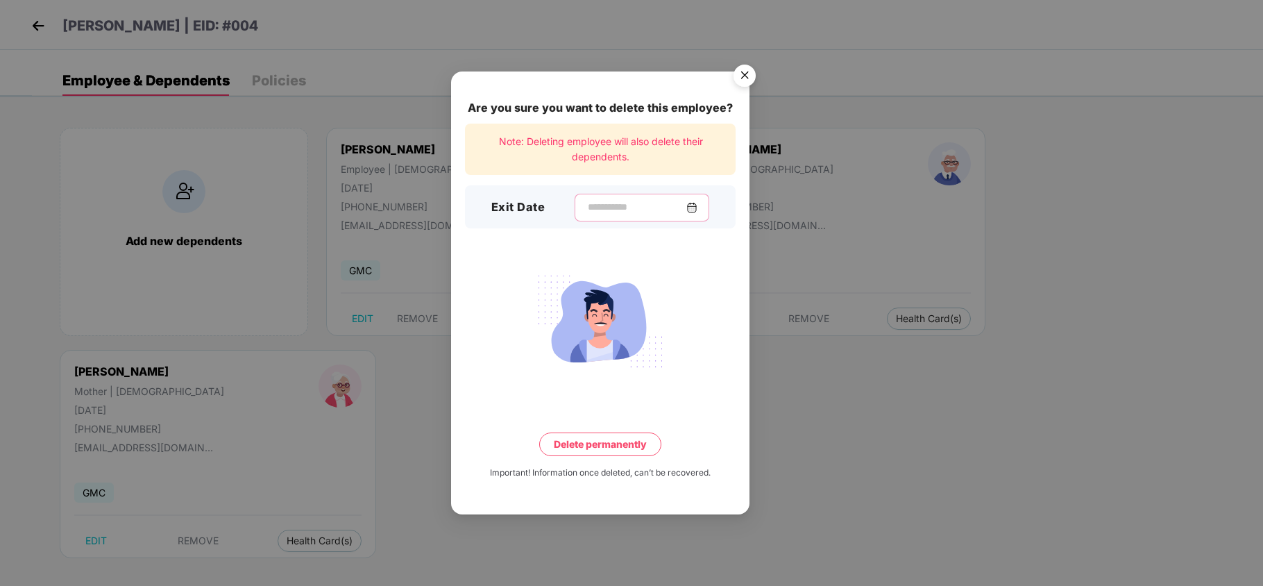
click at [586, 206] on input at bounding box center [636, 207] width 100 height 15
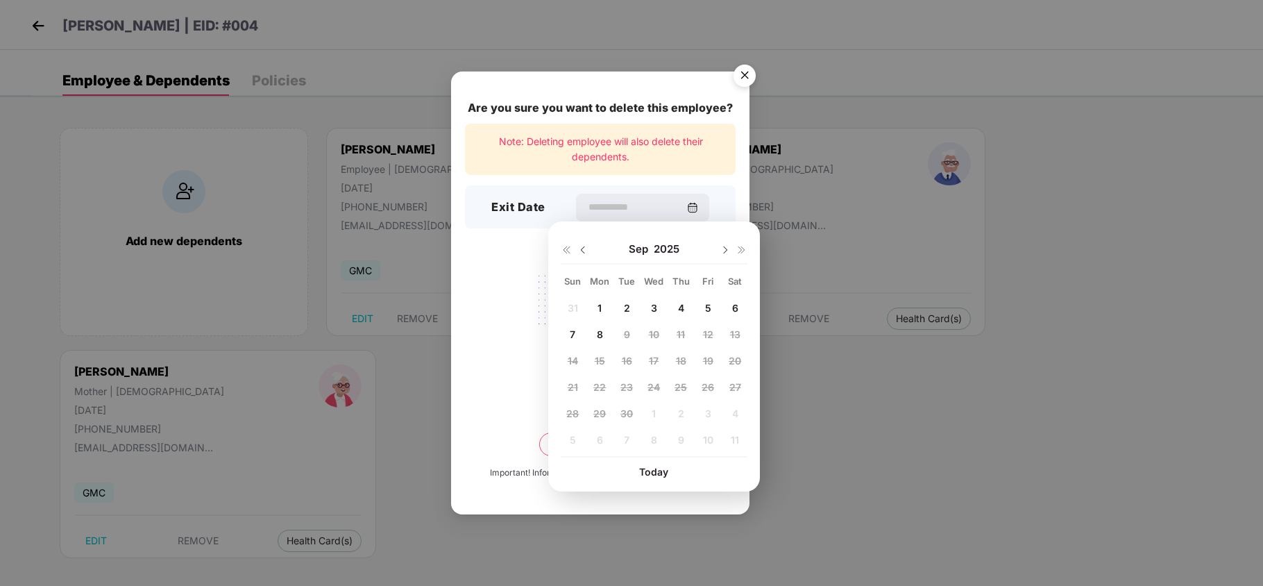
click at [486, 328] on div at bounding box center [600, 321] width 271 height 108
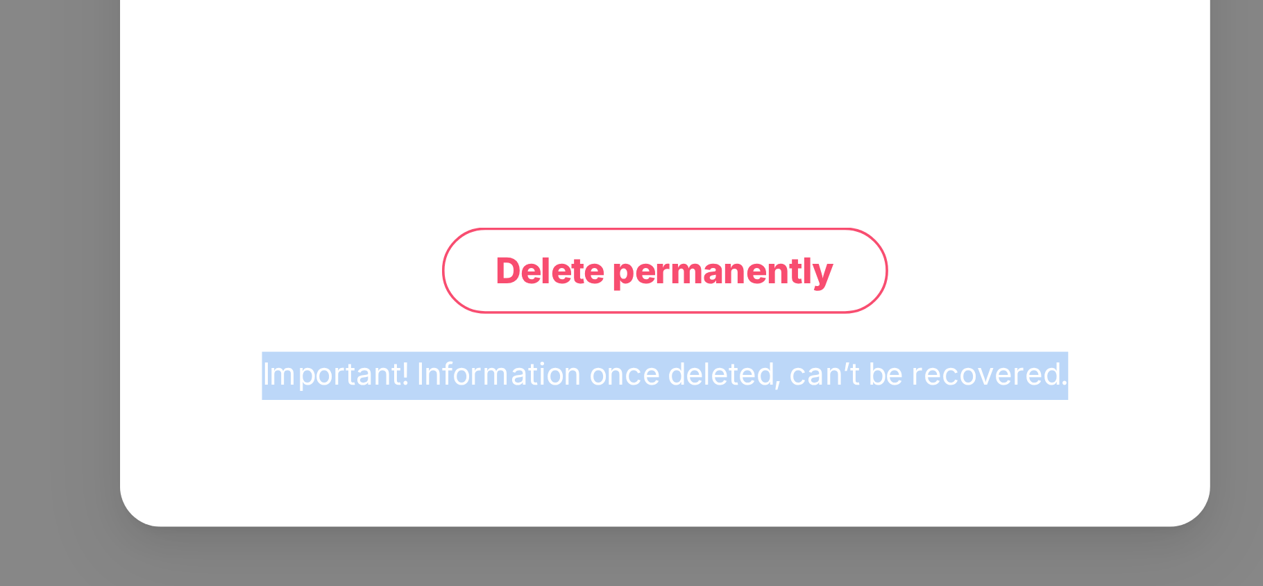
drag, startPoint x: 487, startPoint y: 472, endPoint x: 729, endPoint y: 464, distance: 241.6
click at [729, 464] on div "Are you sure you want to delete this employee? Note: Deleting employee will als…" at bounding box center [600, 292] width 298 height 443
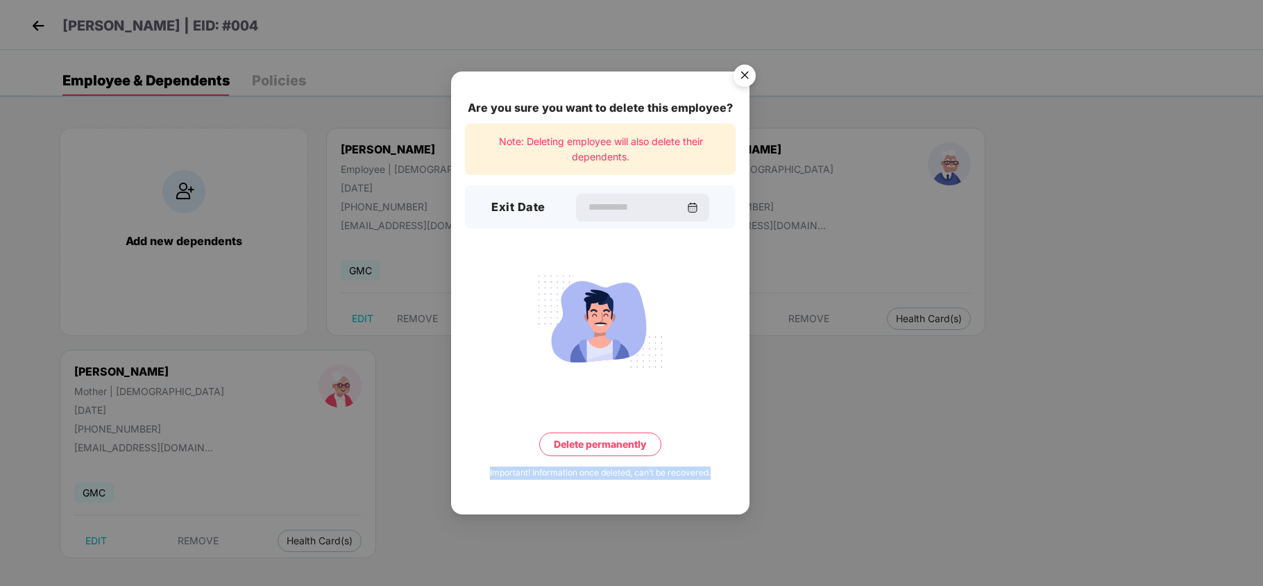
click at [745, 74] on img "Close" at bounding box center [744, 77] width 39 height 39
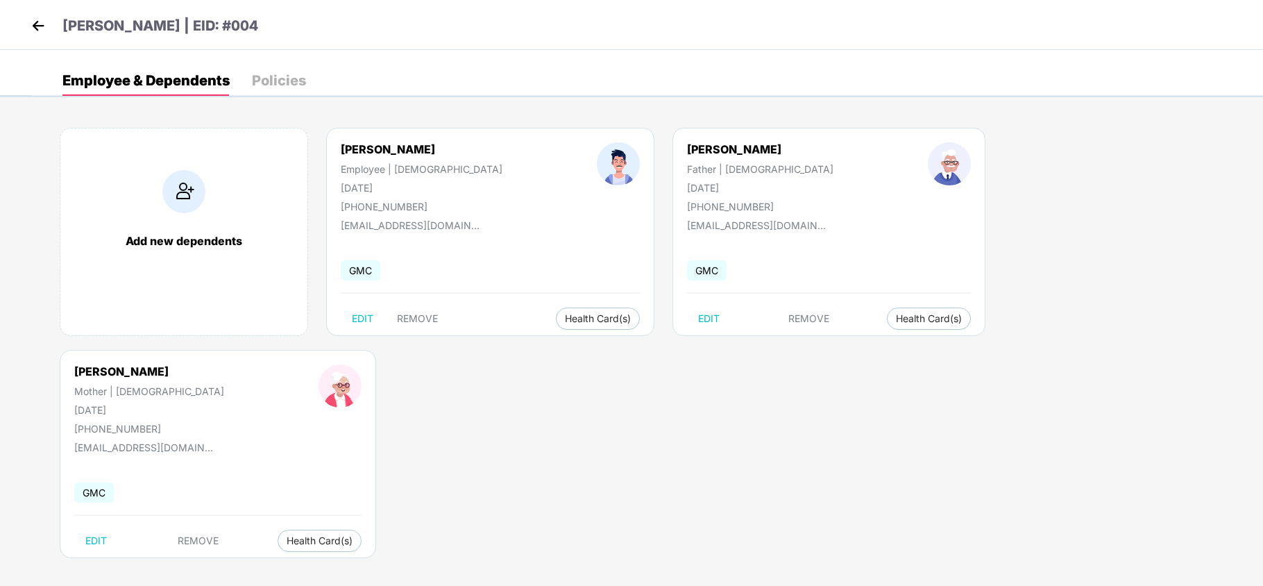
click at [37, 23] on img at bounding box center [38, 25] width 21 height 21
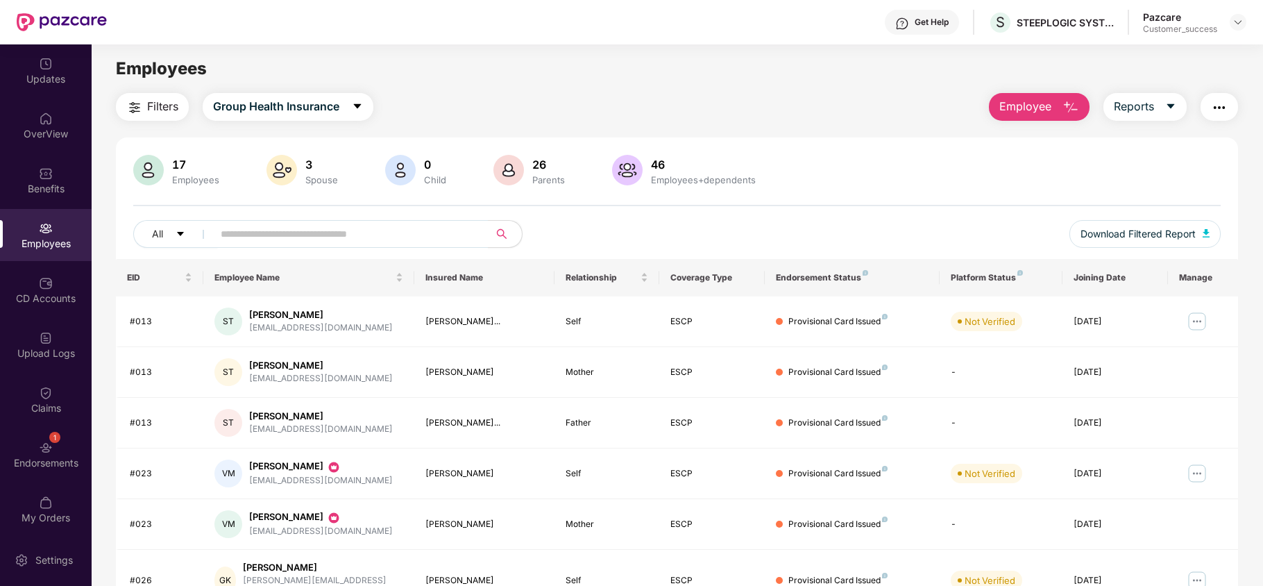
click at [1017, 115] on button "Employee" at bounding box center [1039, 107] width 101 height 28
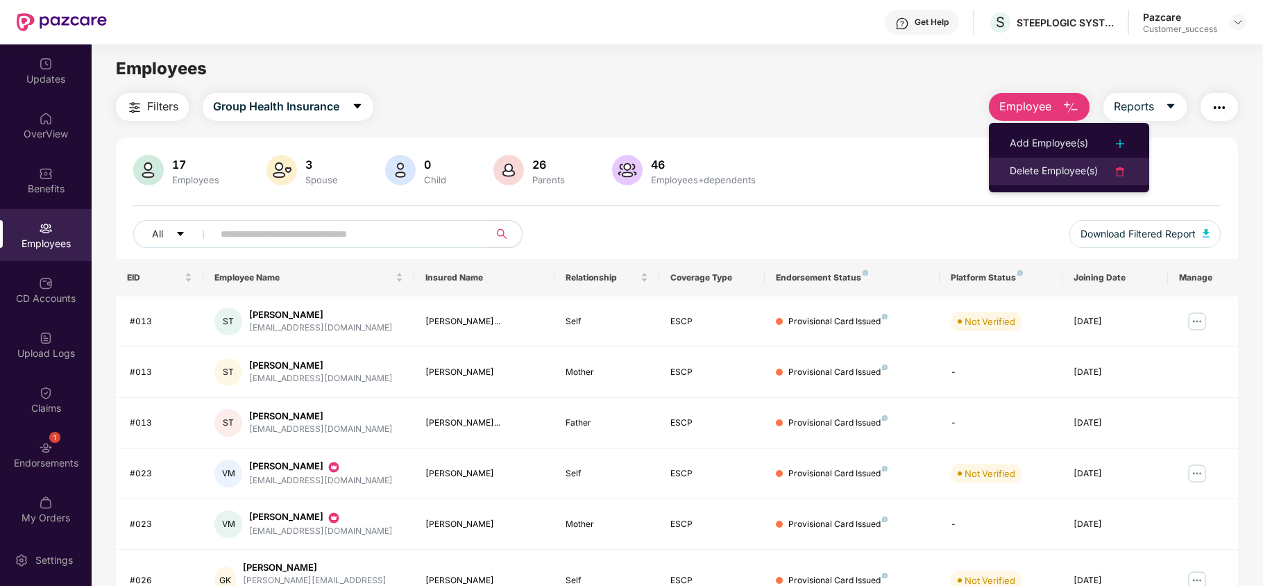
click at [1027, 178] on div "Delete Employee(s)" at bounding box center [1054, 171] width 88 height 17
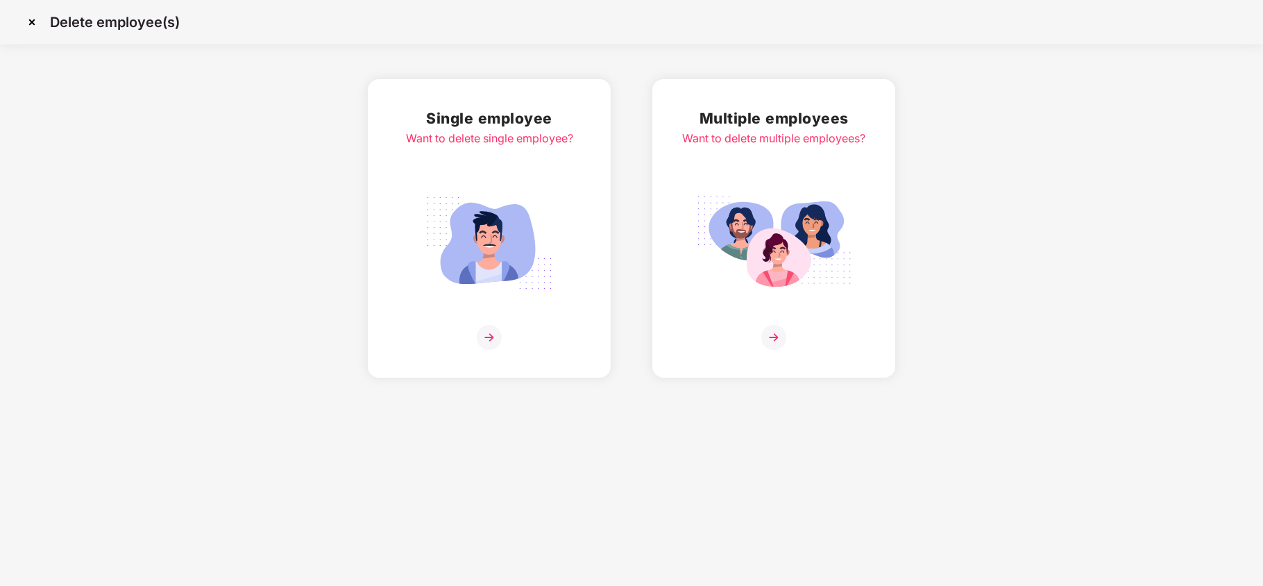
click at [747, 171] on div "Multiple employees Want to delete multiple employees?" at bounding box center [773, 228] width 183 height 243
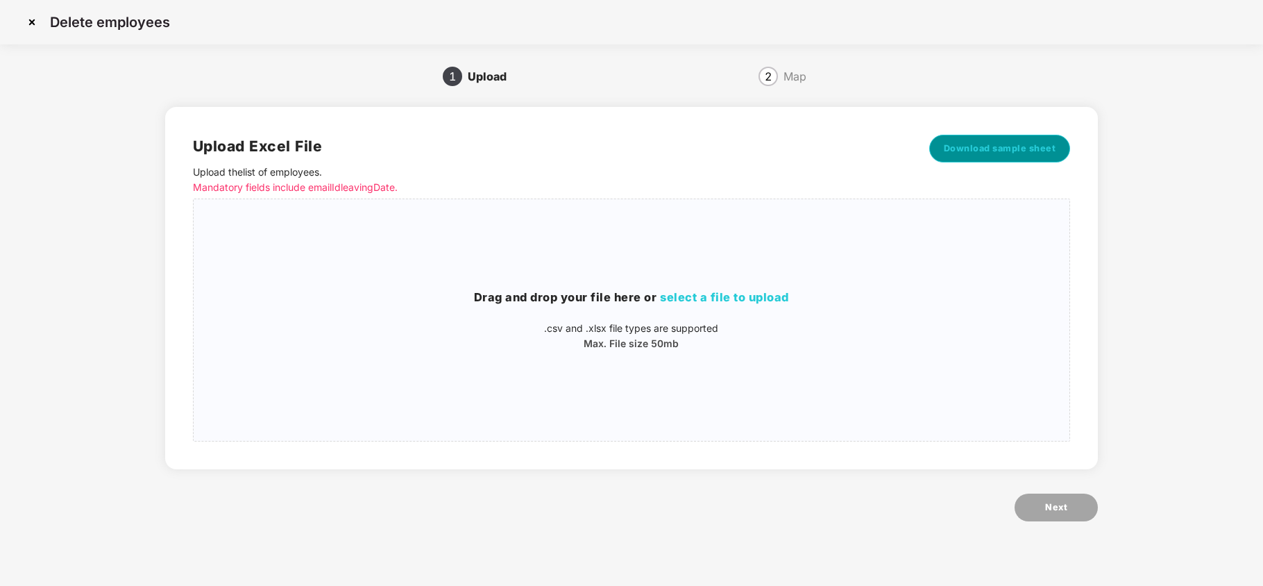
click at [992, 144] on span "Download sample sheet" at bounding box center [1000, 149] width 112 height 14
click at [28, 28] on img at bounding box center [32, 22] width 22 height 22
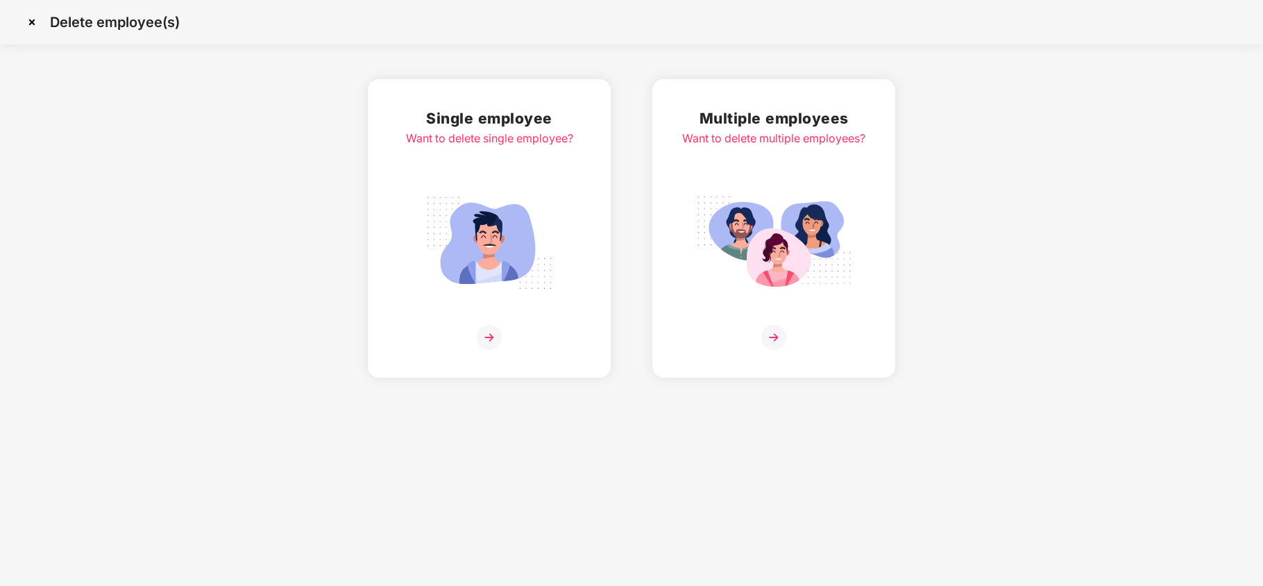
click at [29, 23] on img at bounding box center [32, 22] width 22 height 22
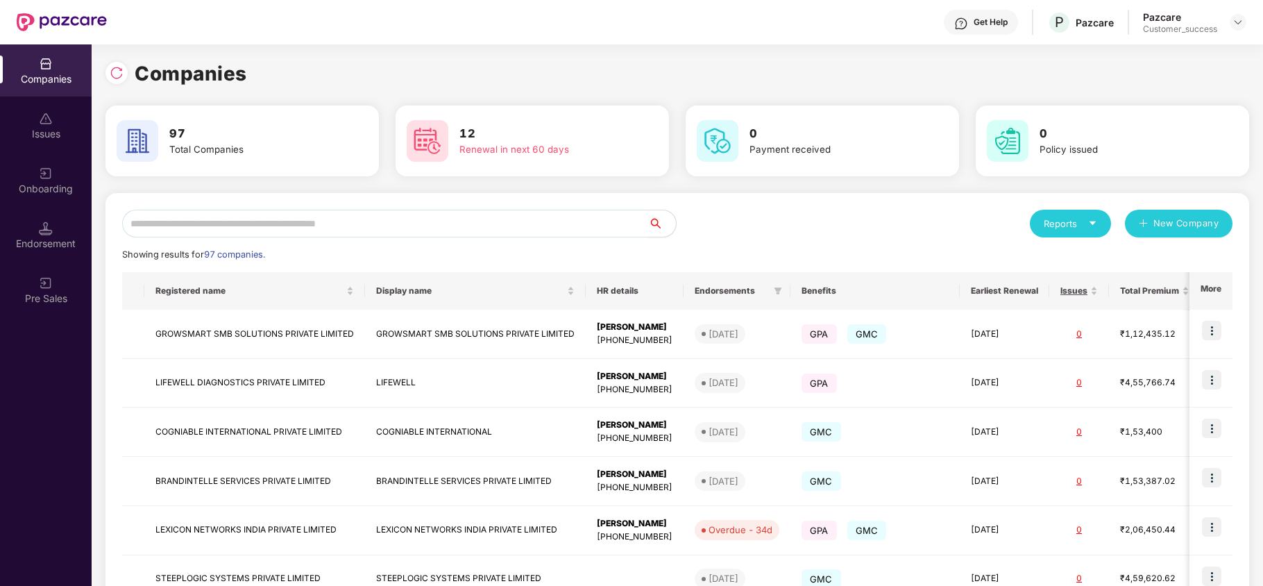
click at [287, 228] on input "text" at bounding box center [385, 224] width 526 height 28
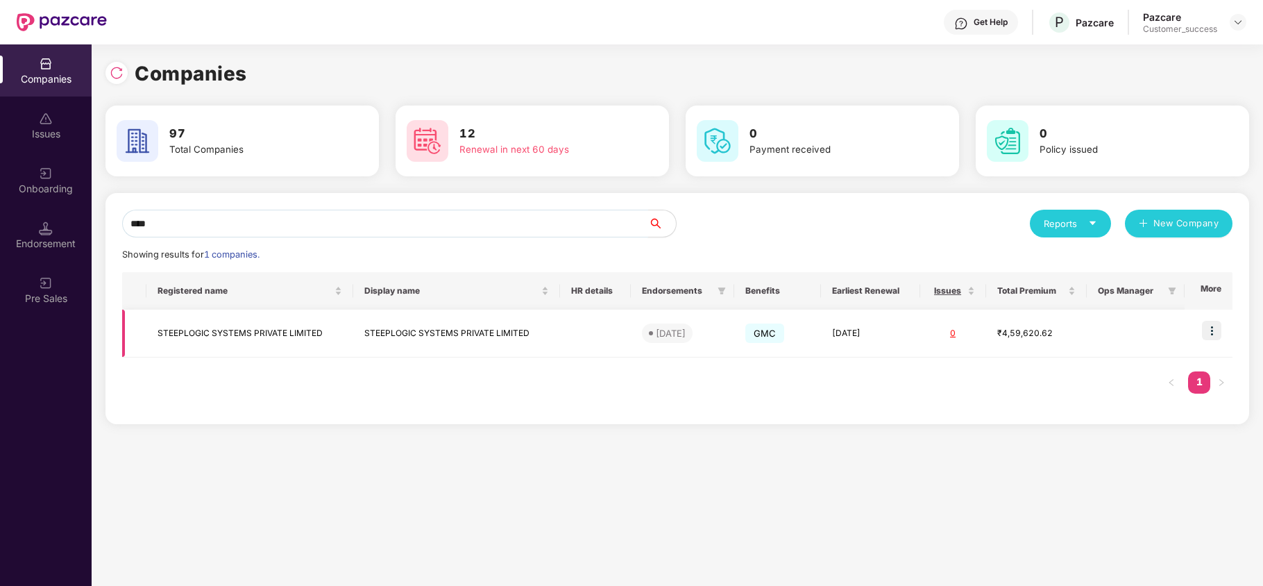
type input "****"
click at [1208, 329] on img at bounding box center [1211, 330] width 19 height 19
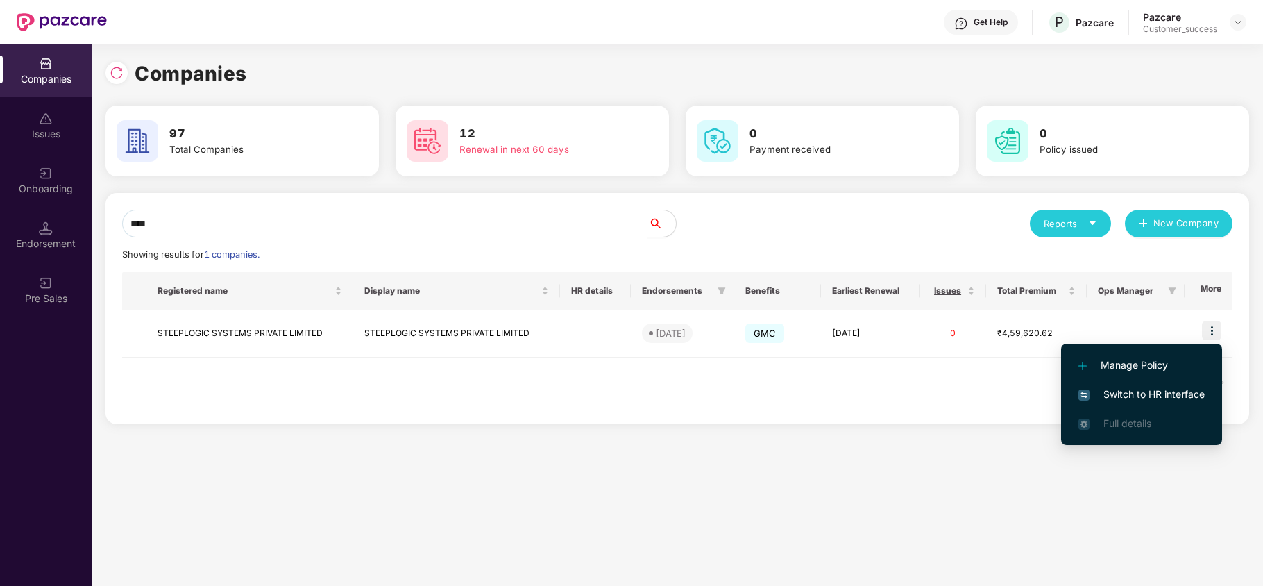
click at [1151, 395] on span "Switch to HR interface" at bounding box center [1141, 394] width 126 height 15
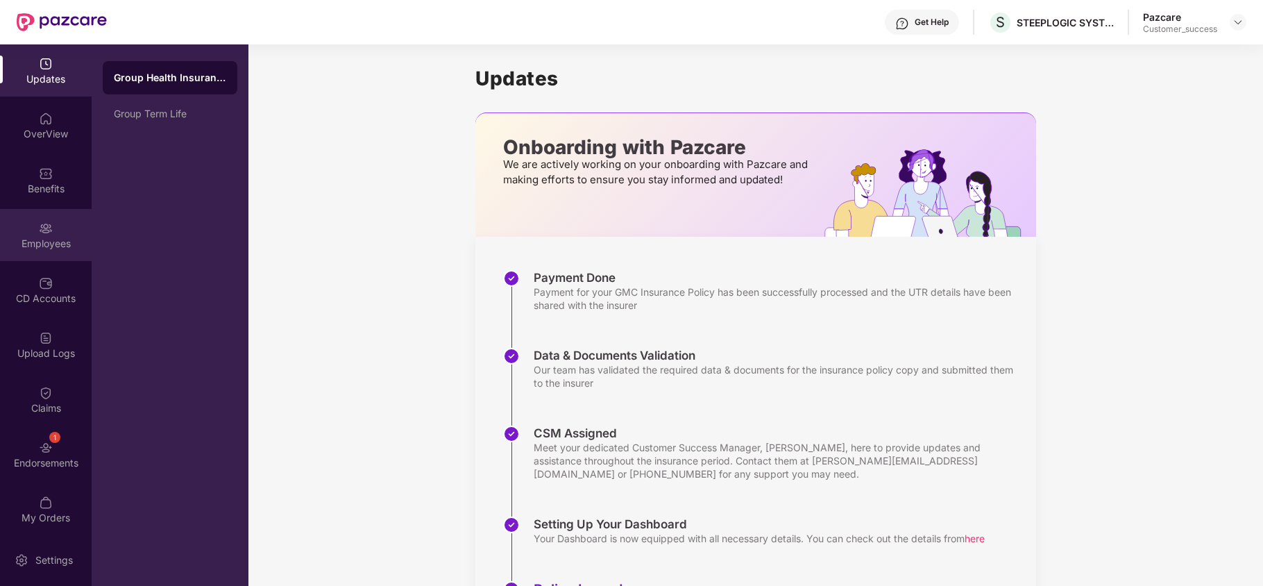
click at [40, 242] on div "Employees" at bounding box center [46, 244] width 92 height 14
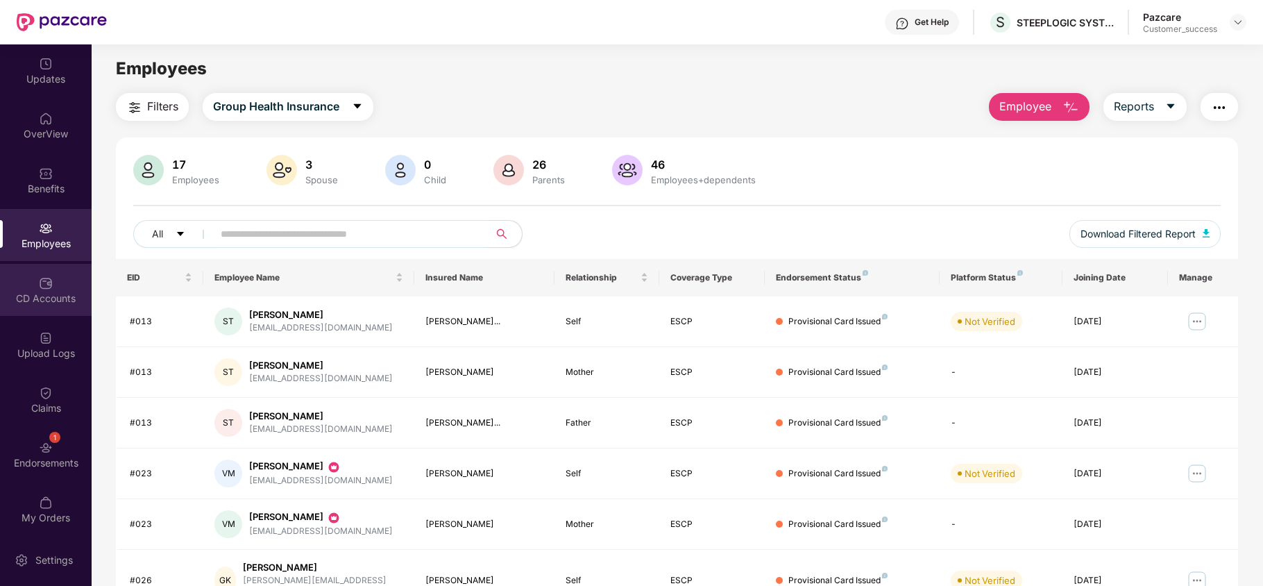
click at [28, 298] on div "CD Accounts" at bounding box center [46, 298] width 92 height 14
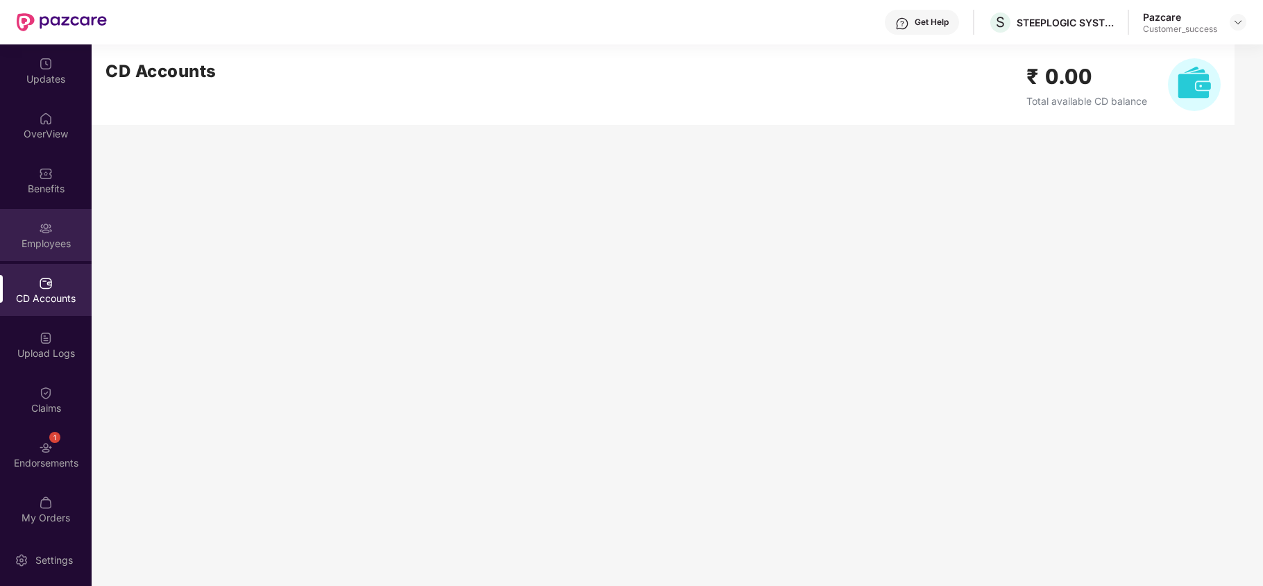
click at [34, 239] on div "Employees" at bounding box center [46, 244] width 92 height 14
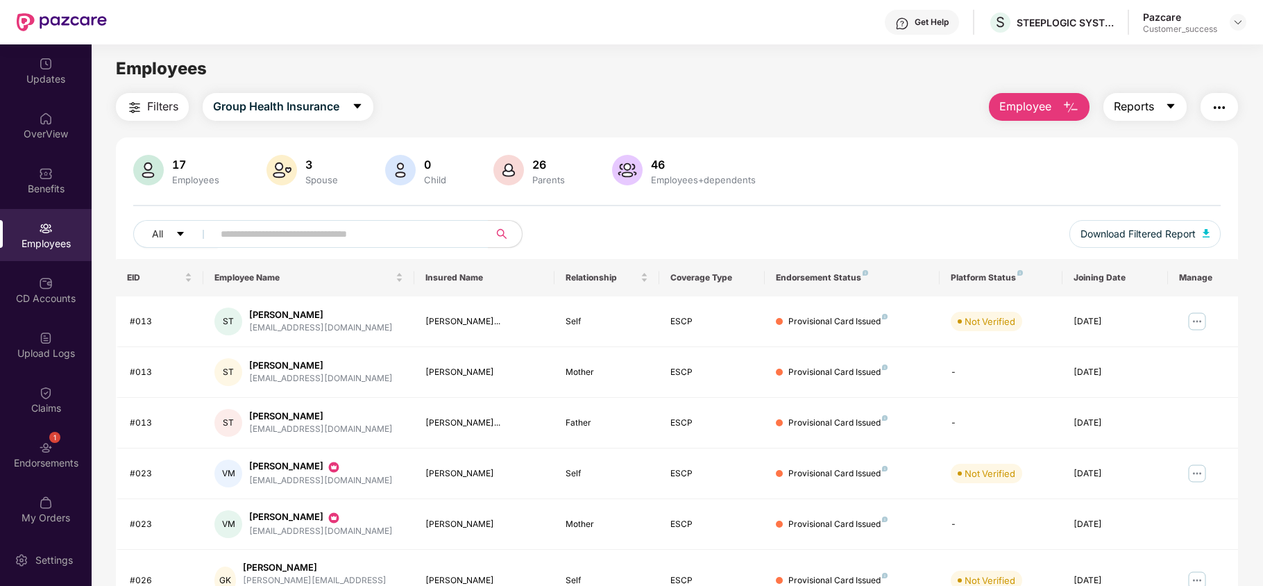
click at [1138, 106] on span "Reports" at bounding box center [1134, 106] width 40 height 17
drag, startPoint x: 916, startPoint y: 198, endPoint x: 665, endPoint y: 257, distance: 257.9
click at [665, 257] on div "17 Employees 3 Spouse 0 Child 26 Parents 46 Employees+dependents All Download F…" at bounding box center [677, 207] width 1122 height 104
click at [148, 125] on div "Filters Group Health Insurance Employee Reports 17 Employees 3 Spouse 0 Child 2…" at bounding box center [677, 490] width 1122 height 795
click at [50, 287] on img at bounding box center [46, 283] width 14 height 14
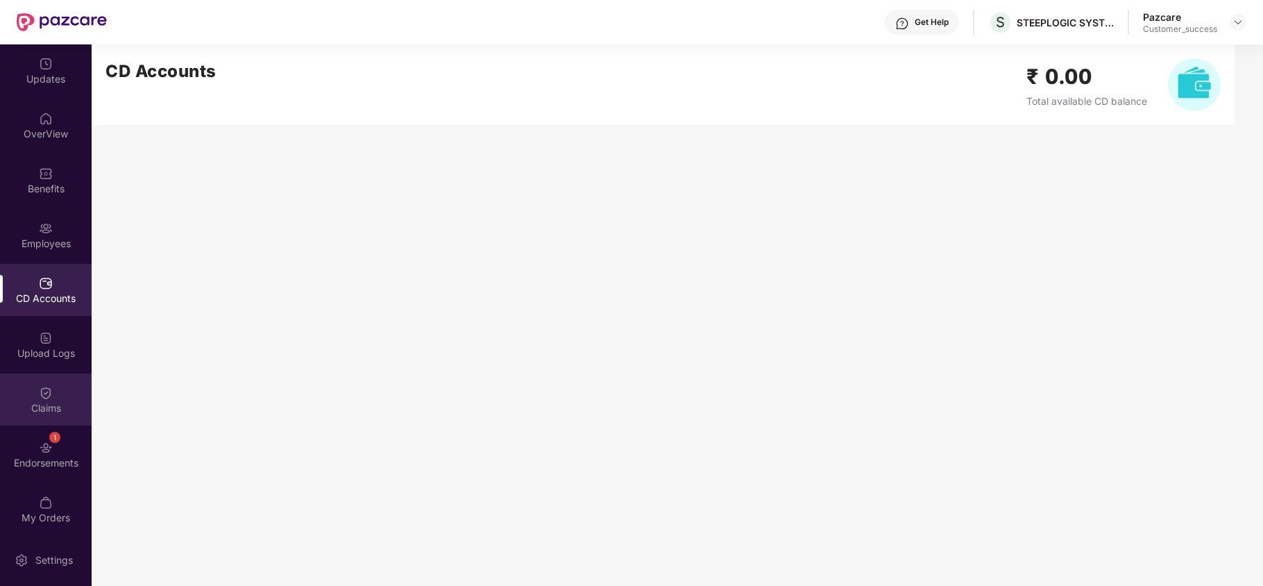
click at [46, 397] on img at bounding box center [46, 393] width 14 height 14
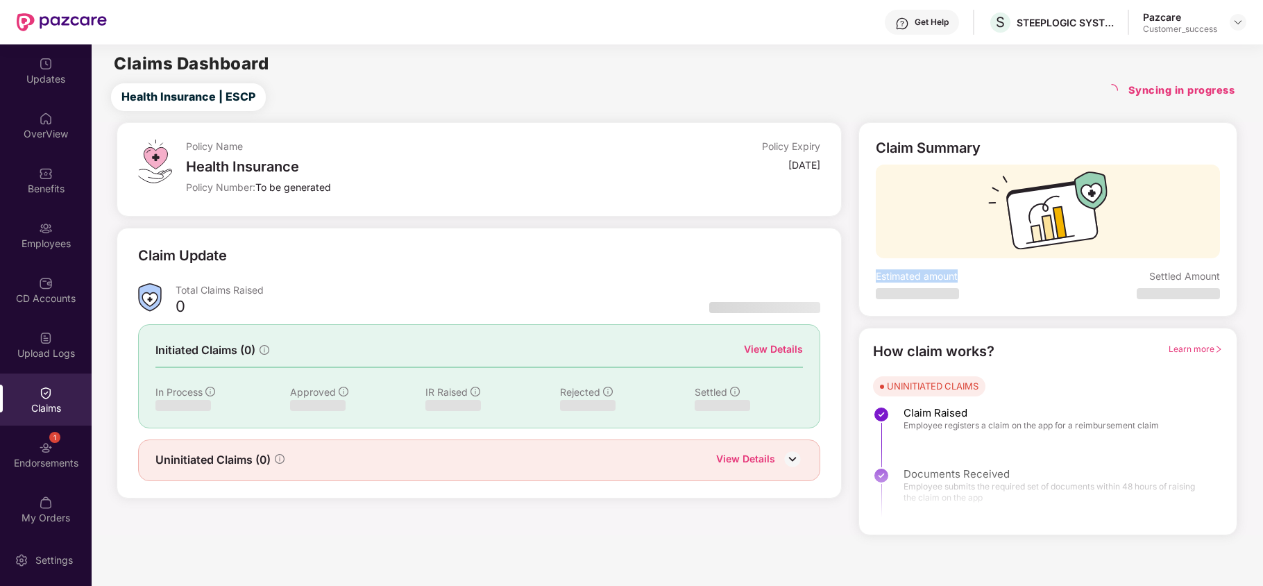
drag, startPoint x: 874, startPoint y: 273, endPoint x: 986, endPoint y: 303, distance: 115.5
click at [986, 303] on div "Claim Summary Estimated amount Settled Amount" at bounding box center [1047, 219] width 379 height 194
click at [749, 455] on div "View Details" at bounding box center [745, 460] width 59 height 18
click at [49, 468] on div "1 Endorsements" at bounding box center [46, 451] width 92 height 52
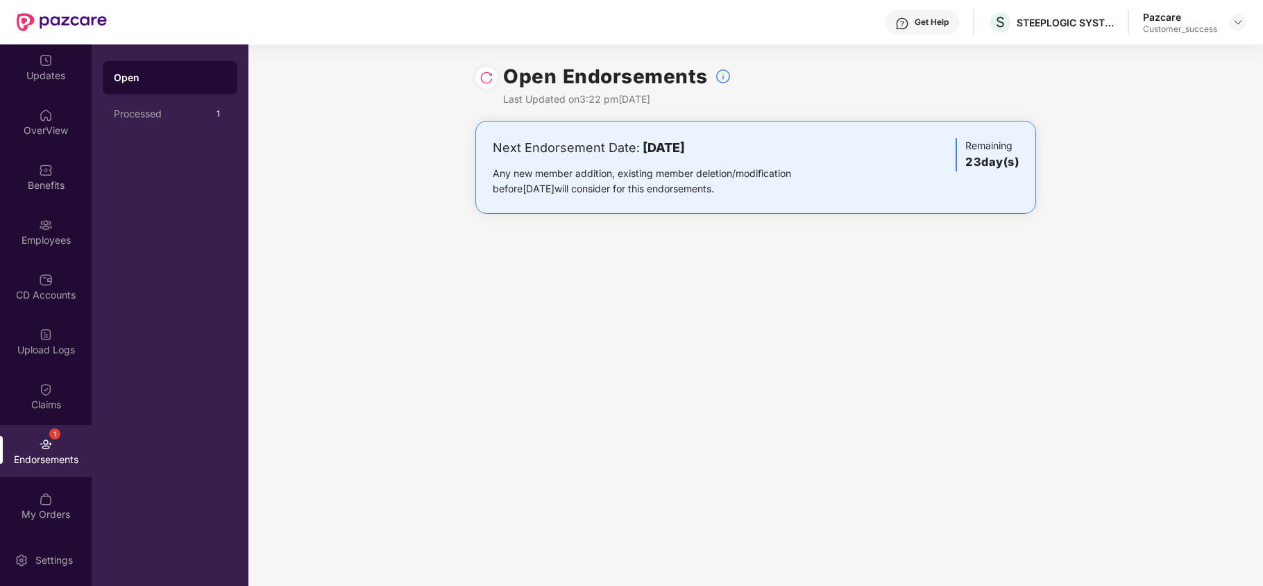
click at [908, 28] on div "Get Help" at bounding box center [922, 22] width 74 height 25
click at [1060, 350] on div "Open Endorsements Last Updated on 3:22 pm, 08 Sep 2025 Next Endorsement Date: 0…" at bounding box center [755, 314] width 1015 height 541
click at [58, 251] on div "Employees" at bounding box center [46, 235] width 92 height 52
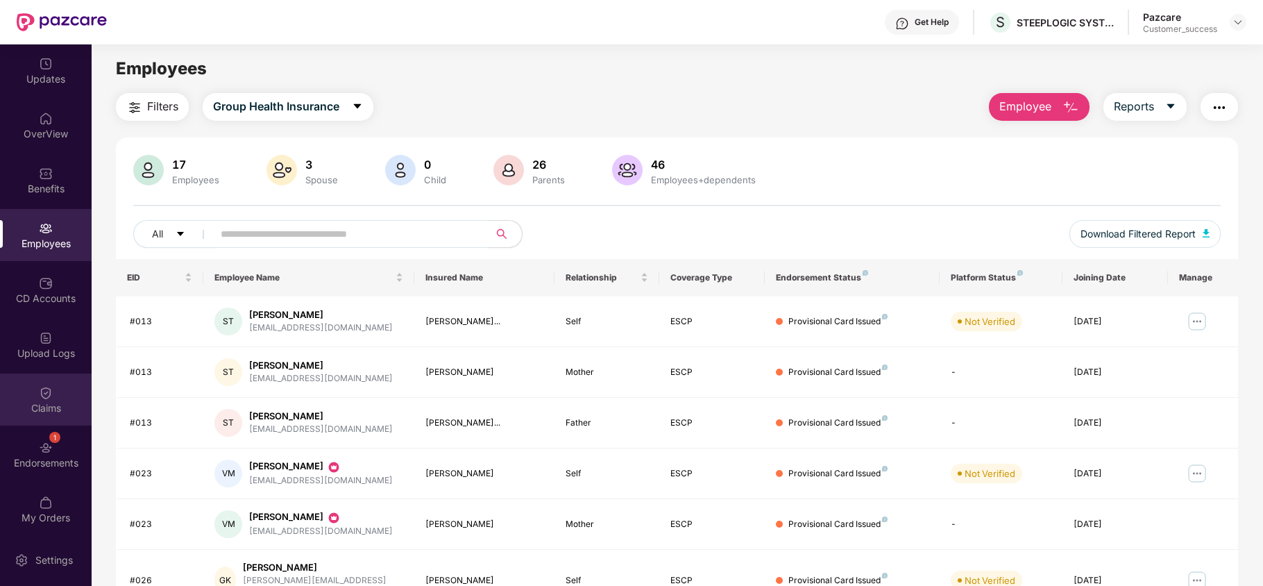
click at [71, 411] on div "Claims" at bounding box center [46, 408] width 92 height 14
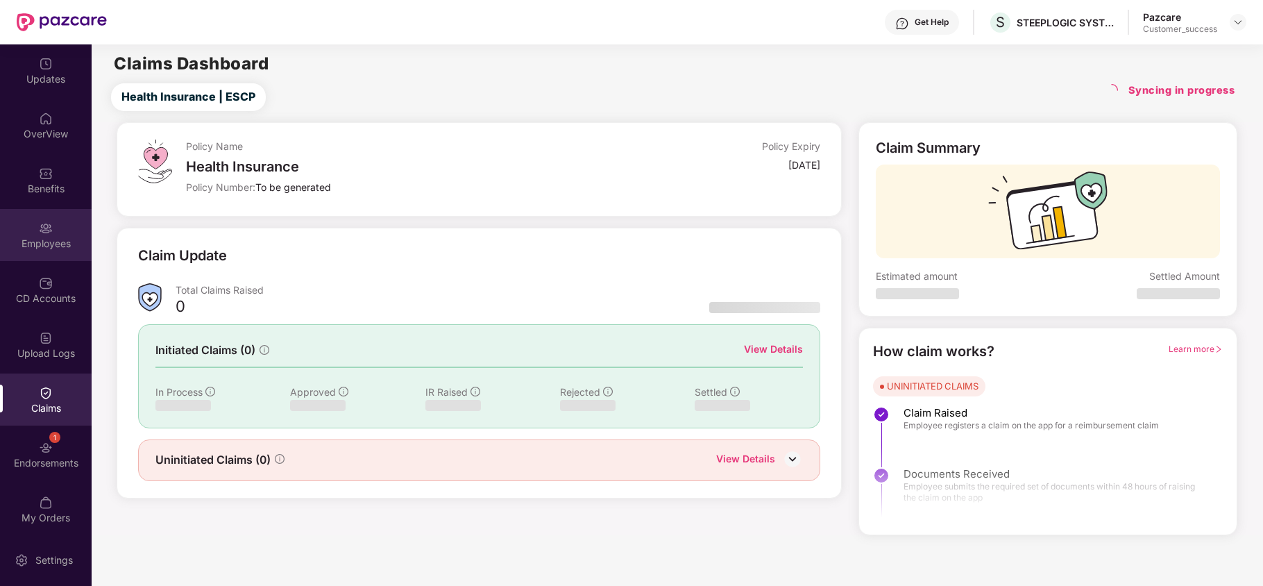
click at [46, 228] on img at bounding box center [46, 228] width 14 height 14
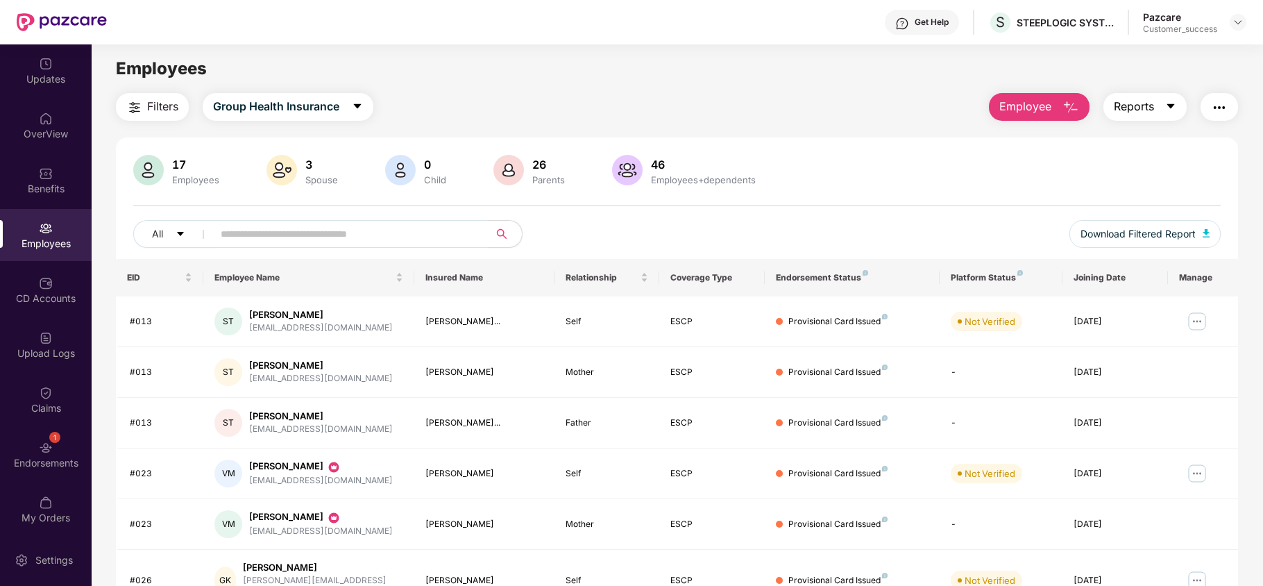
click at [1146, 107] on span "Reports" at bounding box center [1134, 106] width 40 height 17
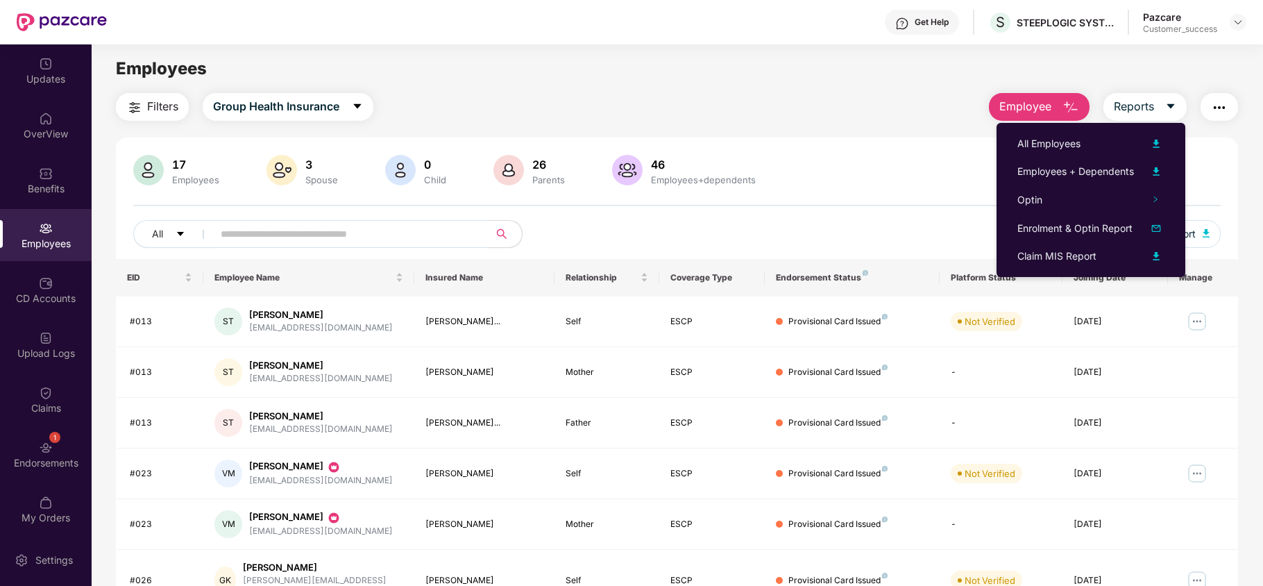
click at [797, 197] on div "17 Employees 3 Spouse 0 Child 26 Parents 46 Employees+dependents All Download F…" at bounding box center [677, 207] width 1122 height 104
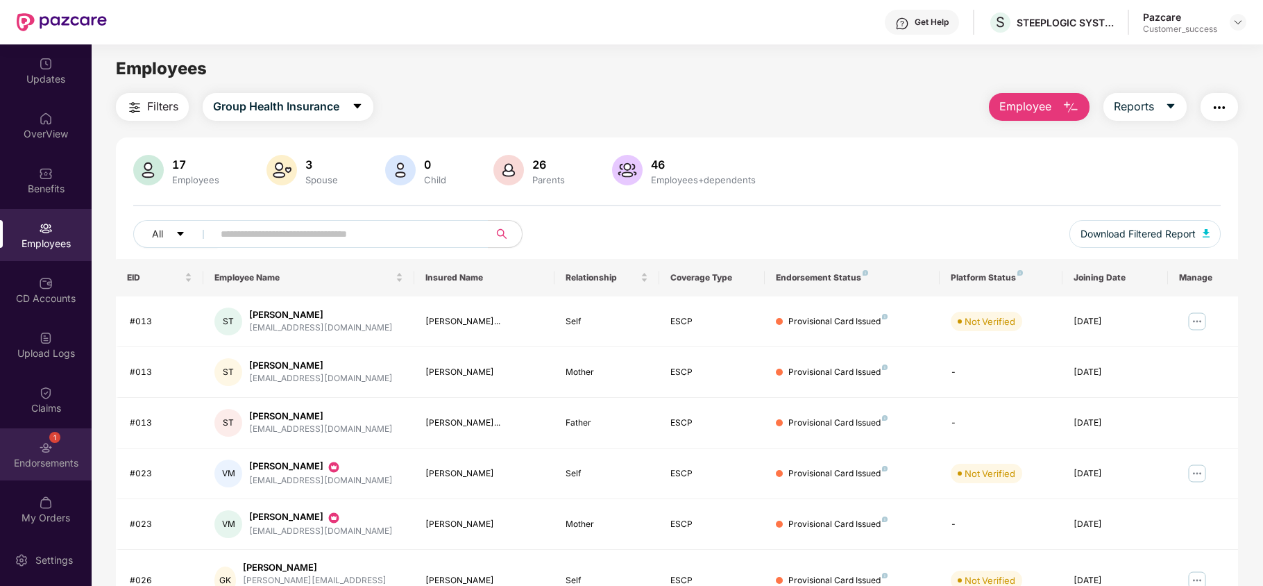
click at [51, 466] on div "Endorsements" at bounding box center [46, 463] width 92 height 14
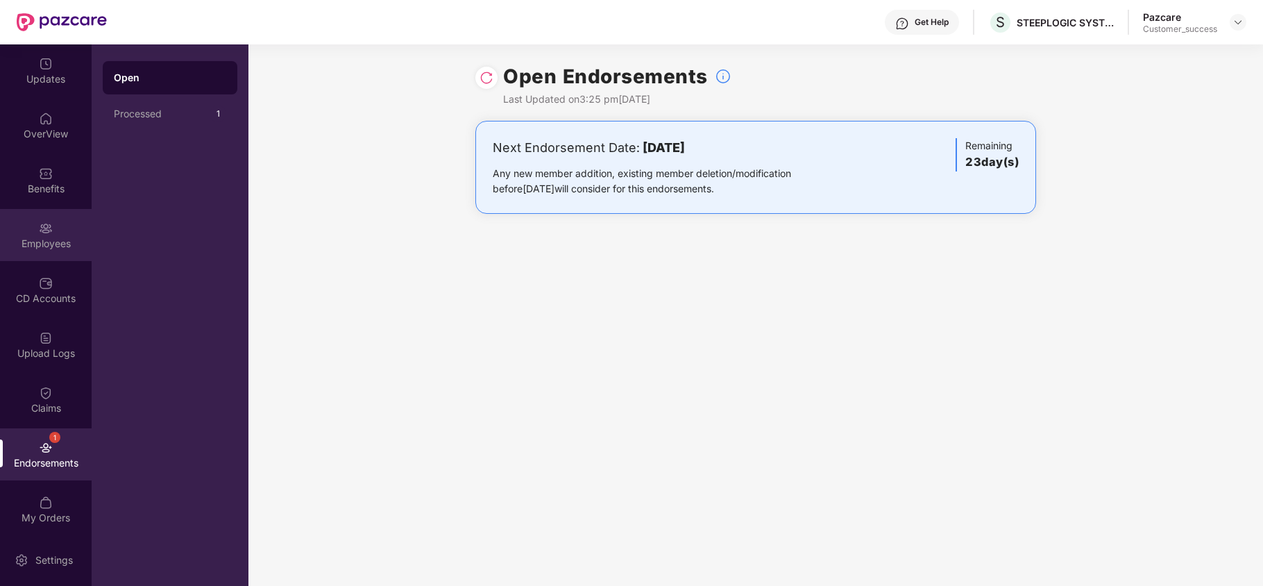
click at [67, 234] on div "Employees" at bounding box center [46, 235] width 92 height 52
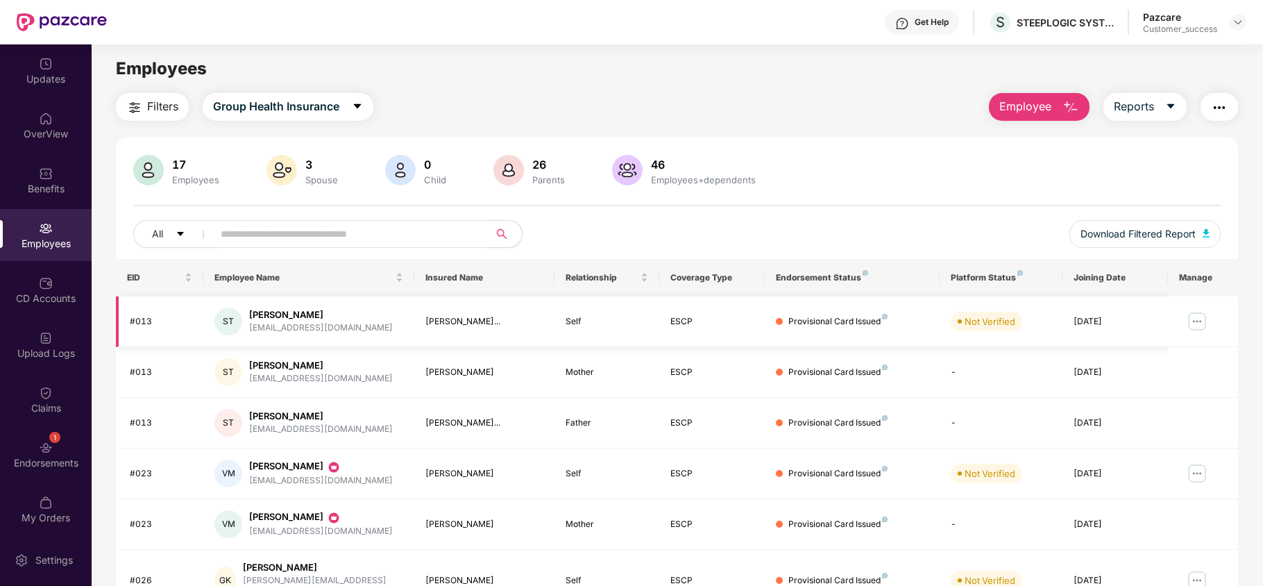
click at [1205, 320] on img at bounding box center [1197, 321] width 22 height 22
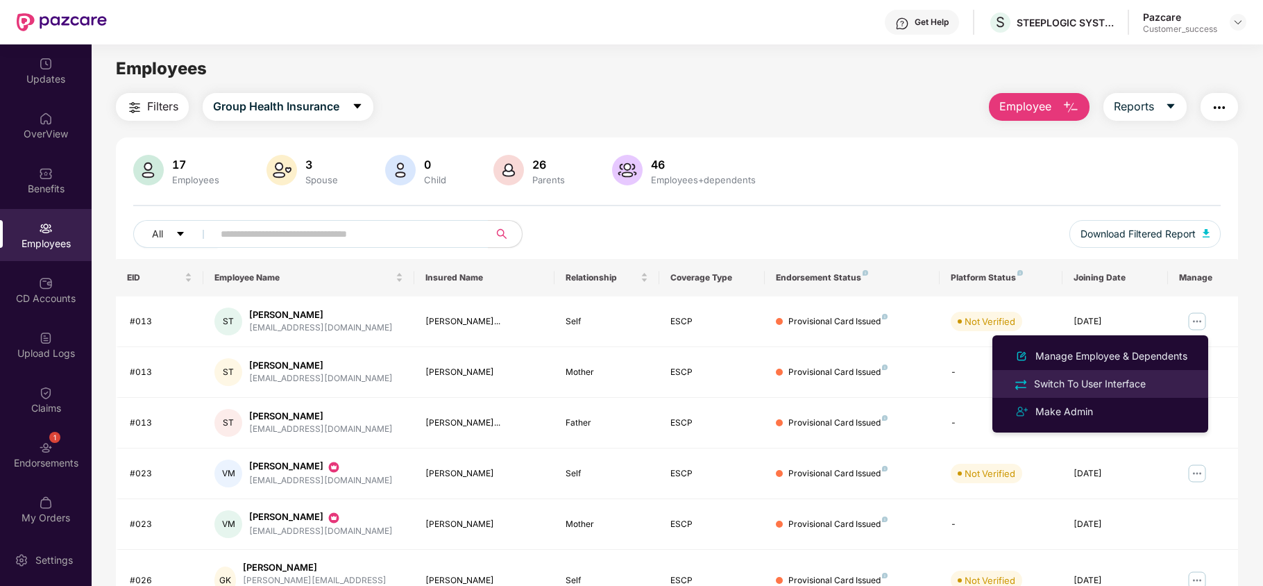
click at [1167, 383] on div "Switch To User Interface" at bounding box center [1100, 383] width 180 height 16
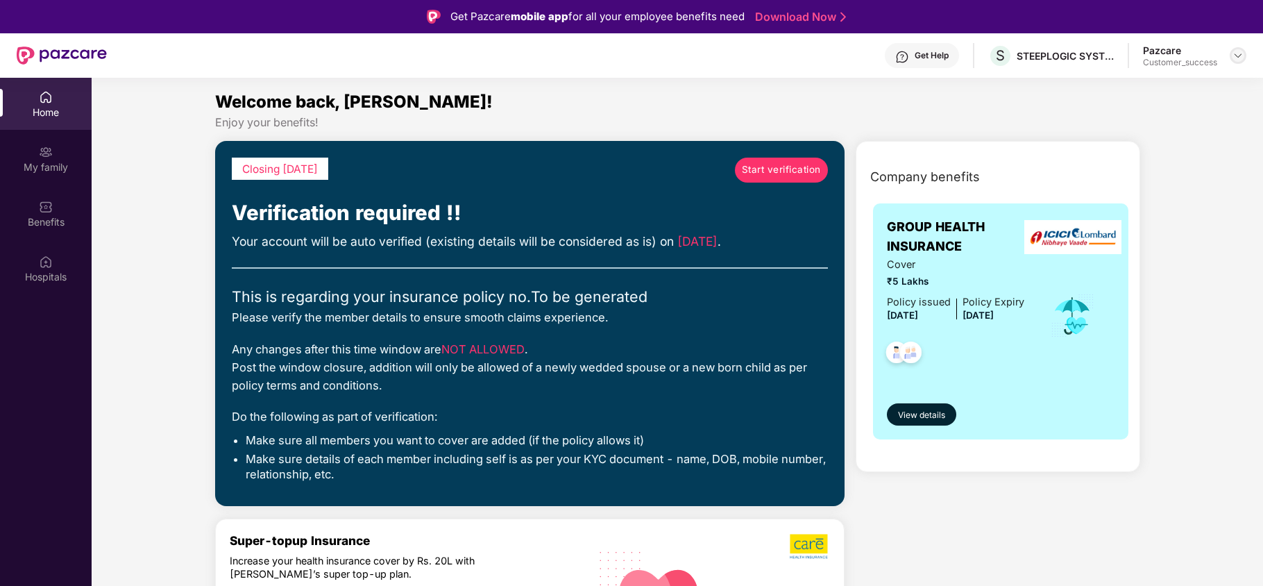
click at [1241, 51] on img at bounding box center [1237, 55] width 11 height 11
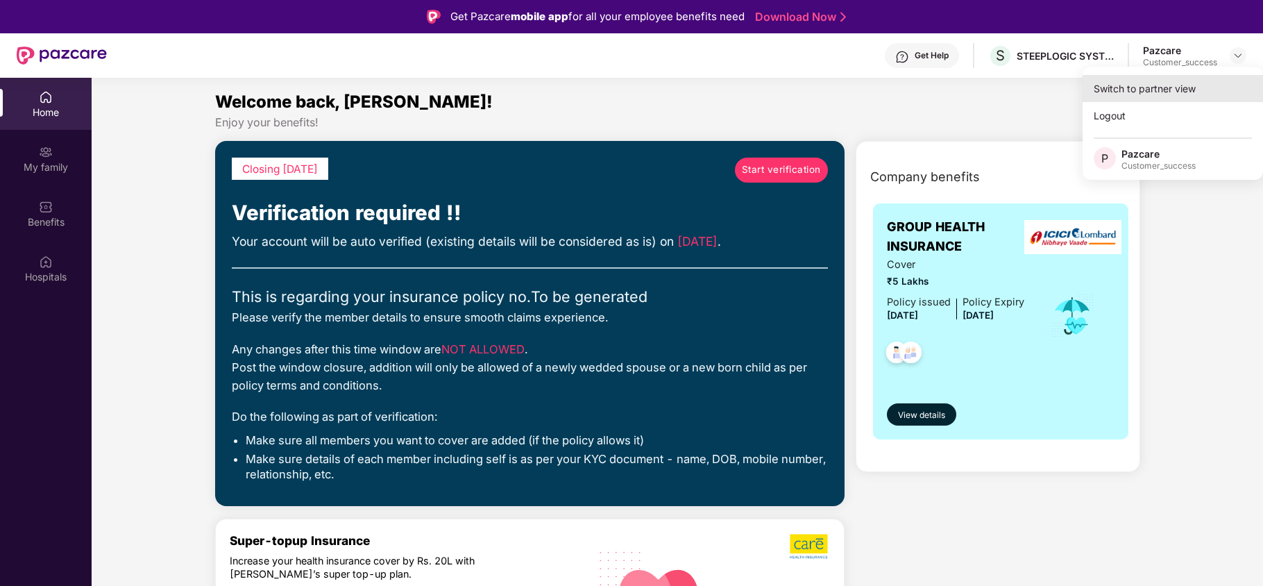
click at [1191, 92] on div "Switch to partner view" at bounding box center [1173, 88] width 180 height 27
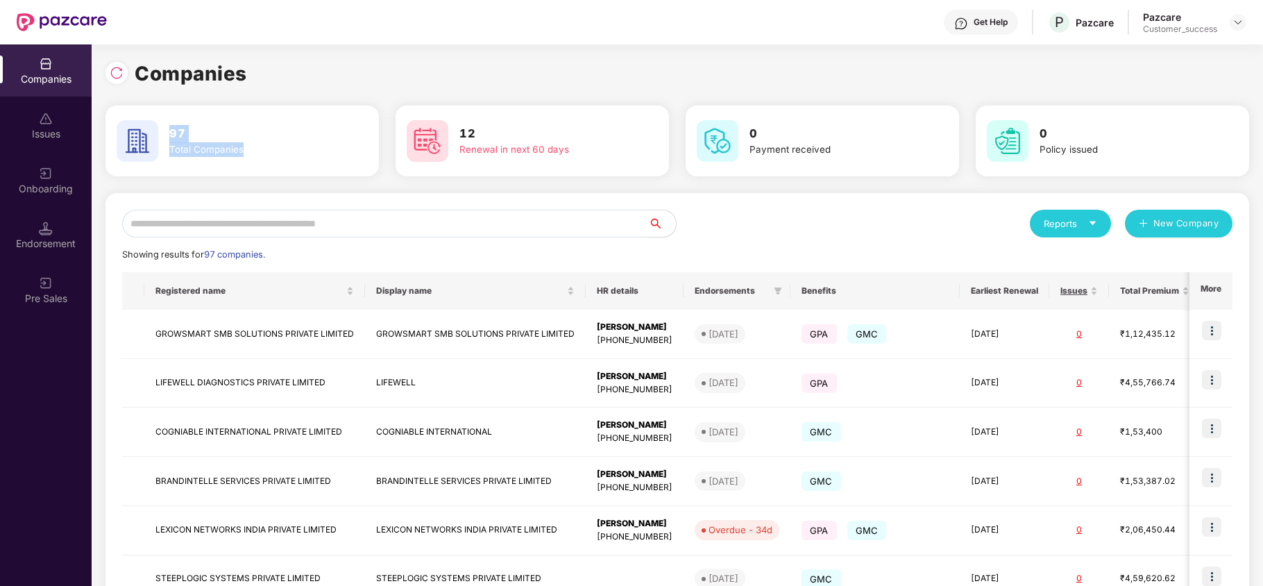
drag, startPoint x: 167, startPoint y: 131, endPoint x: 251, endPoint y: 151, distance: 86.3
click at [251, 151] on div "97 Total Companies" at bounding box center [251, 141] width 175 height 33
click at [351, 228] on input "text" at bounding box center [385, 224] width 526 height 28
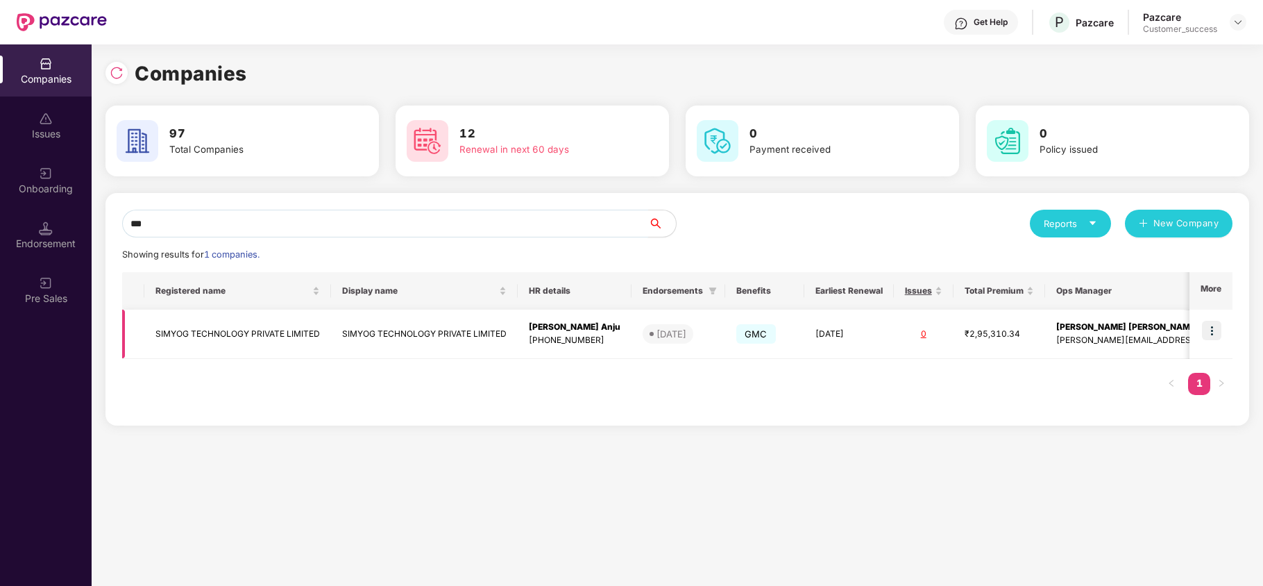
type input "***"
click at [1200, 337] on td at bounding box center [1210, 333] width 43 height 49
click at [1207, 334] on img at bounding box center [1211, 330] width 19 height 19
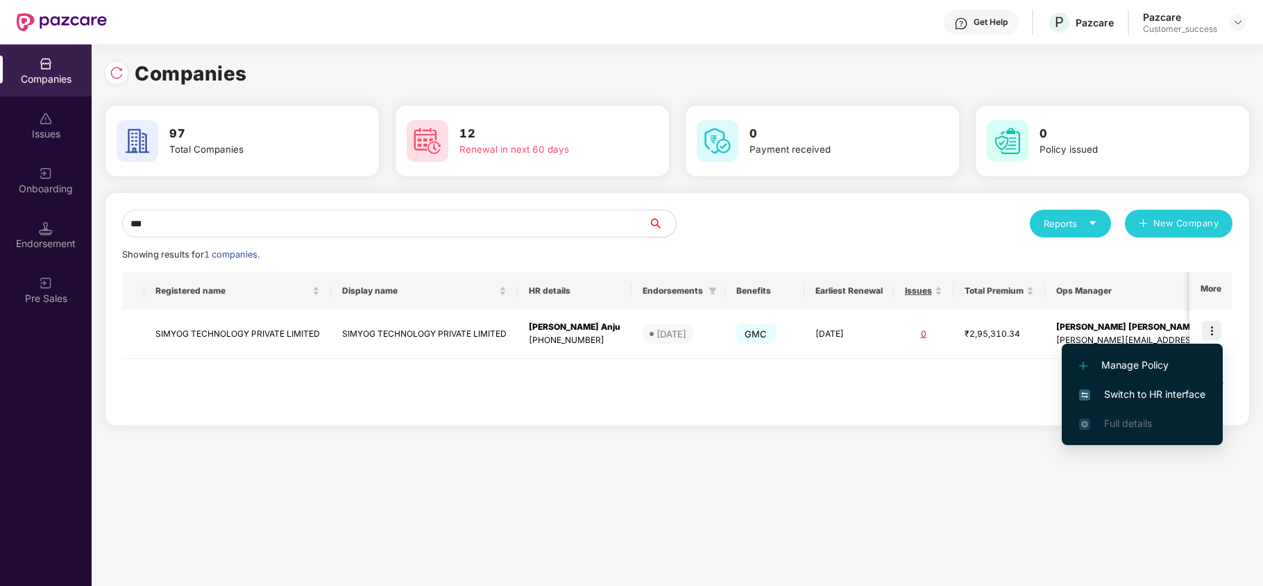
click at [1153, 389] on span "Switch to HR interface" at bounding box center [1142, 394] width 126 height 15
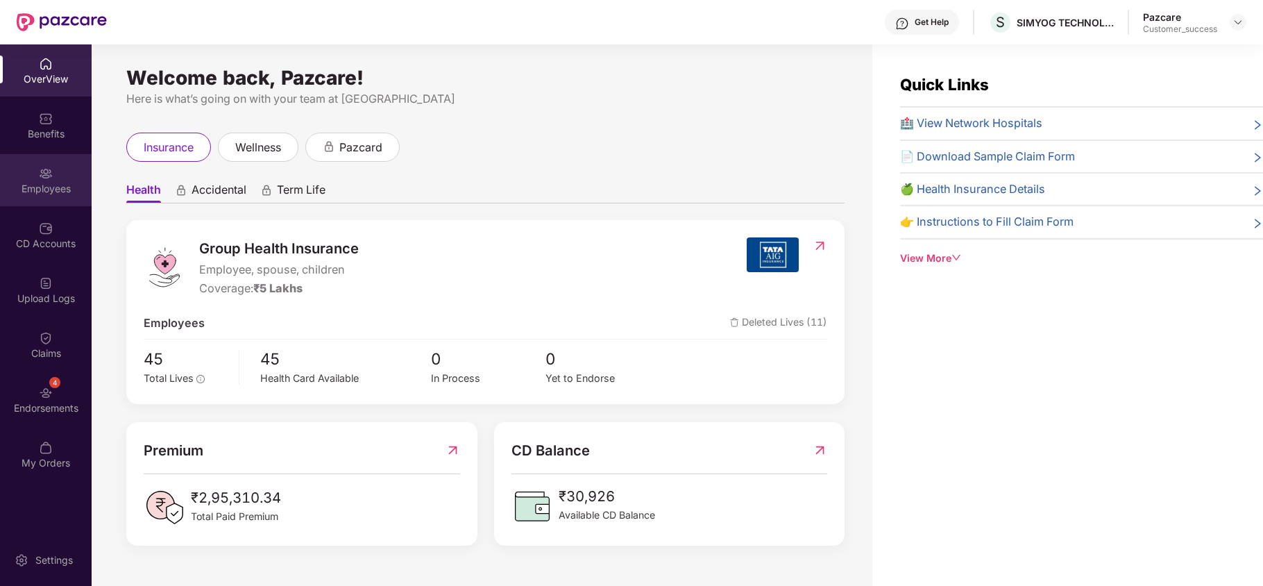
click at [36, 182] on div "Employees" at bounding box center [46, 189] width 92 height 14
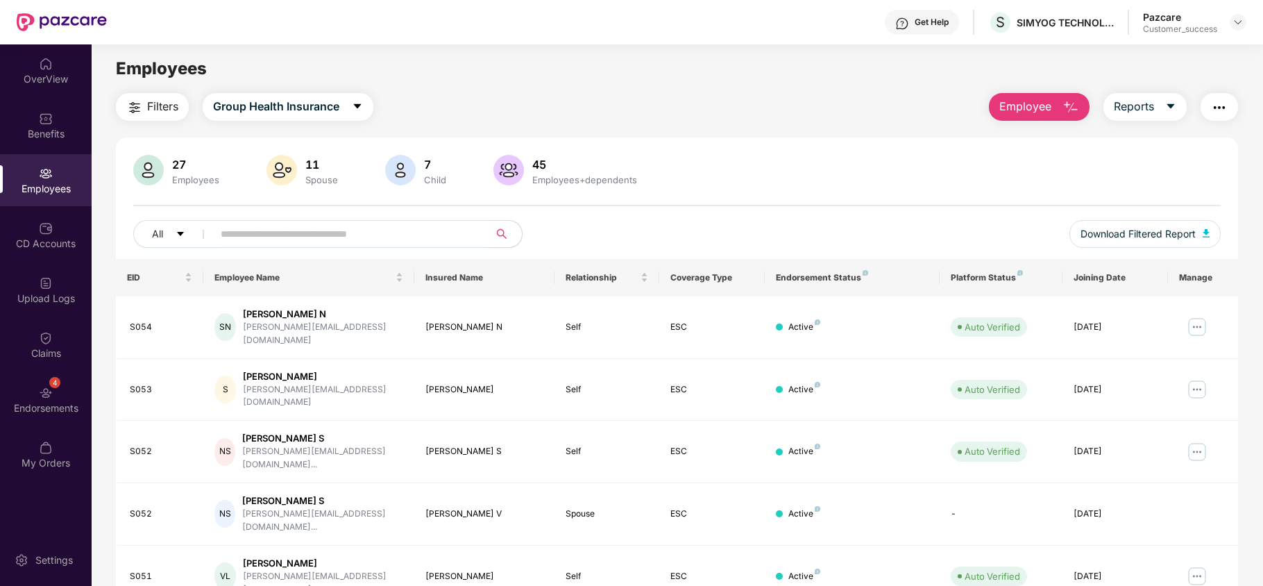
click at [1045, 106] on span "Employee" at bounding box center [1025, 106] width 52 height 17
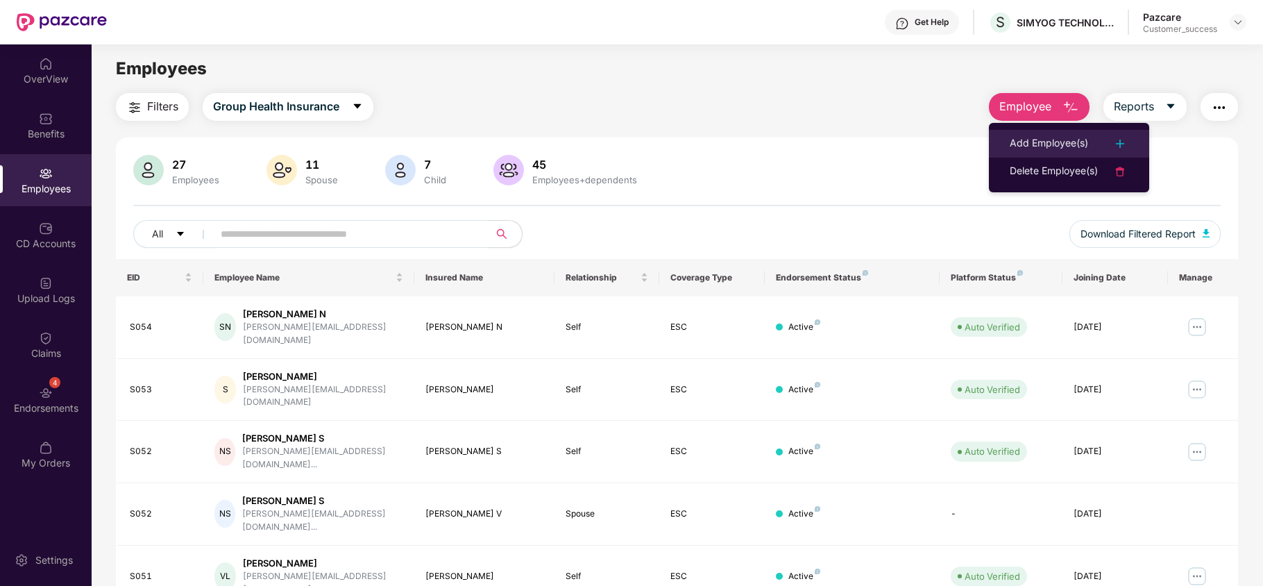
click at [1050, 145] on div "Add Employee(s)" at bounding box center [1049, 143] width 78 height 17
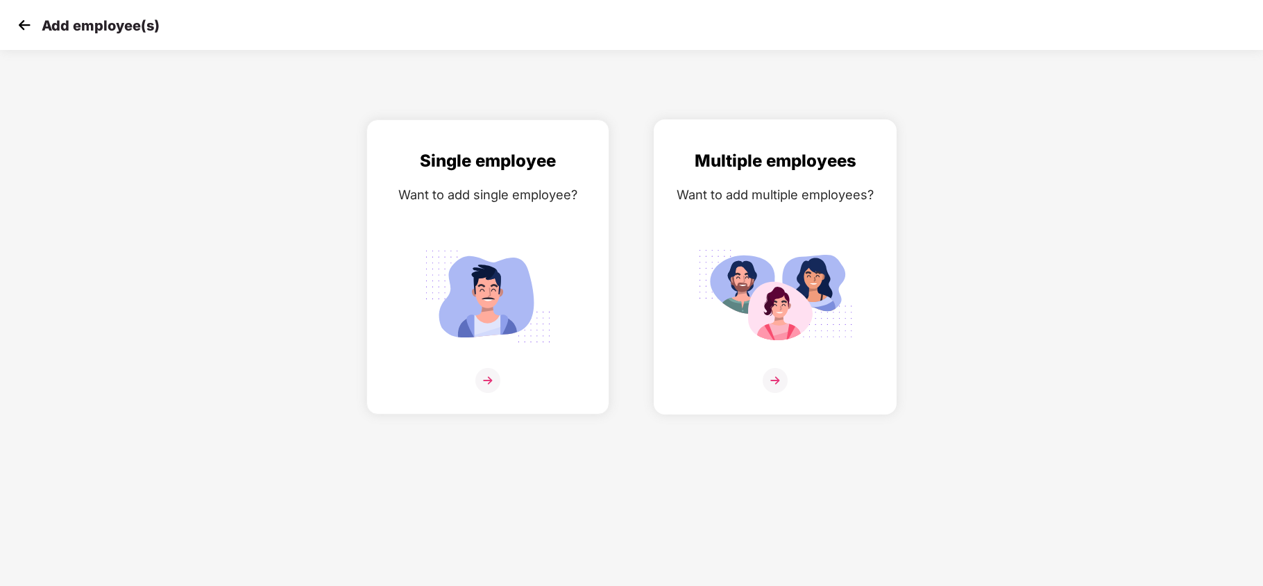
click at [815, 265] on img at bounding box center [774, 296] width 155 height 108
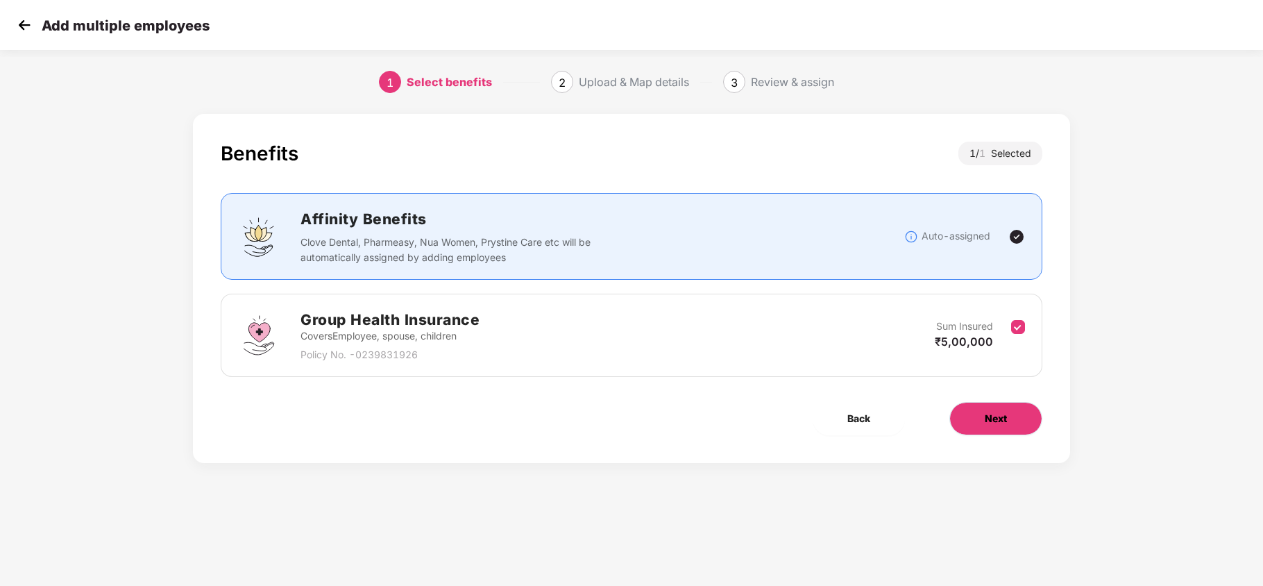
click at [1009, 421] on button "Next" at bounding box center [995, 418] width 93 height 33
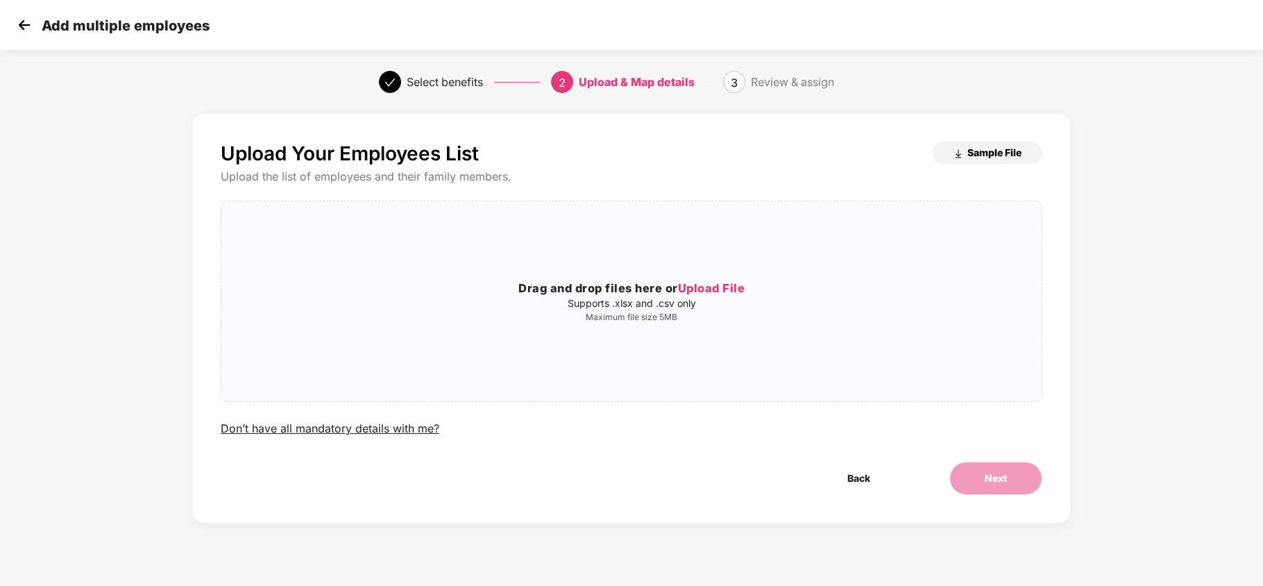
click at [978, 151] on span "Sample File" at bounding box center [994, 152] width 54 height 13
click at [595, 312] on p "Maximum file size 5MB" at bounding box center [631, 317] width 820 height 11
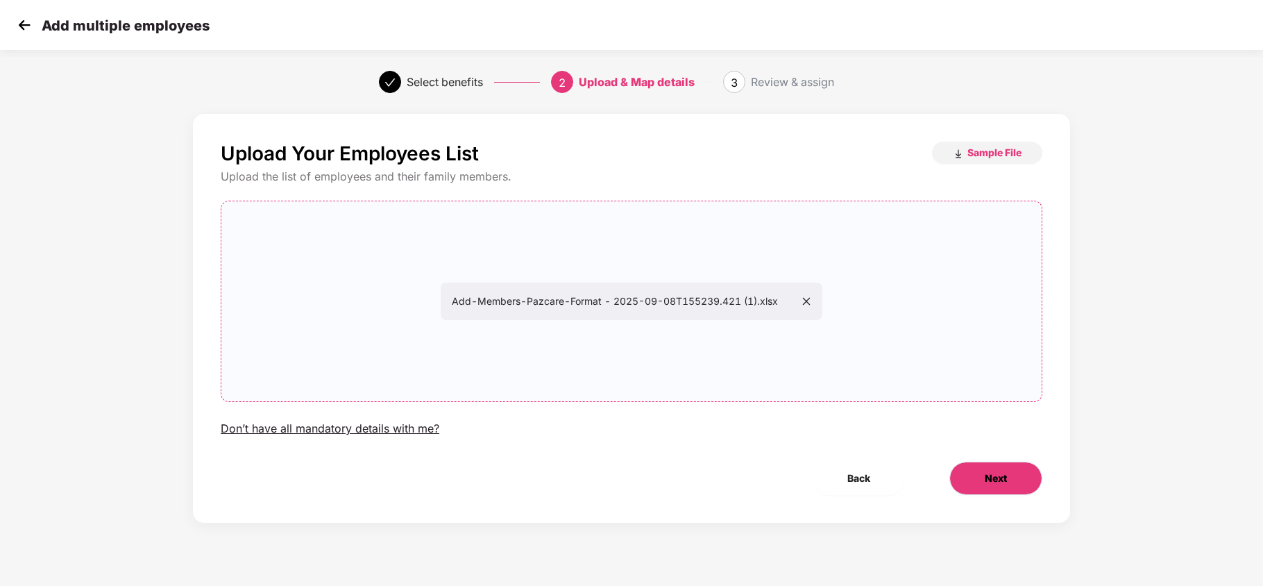
click at [1011, 465] on button "Next" at bounding box center [995, 477] width 93 height 33
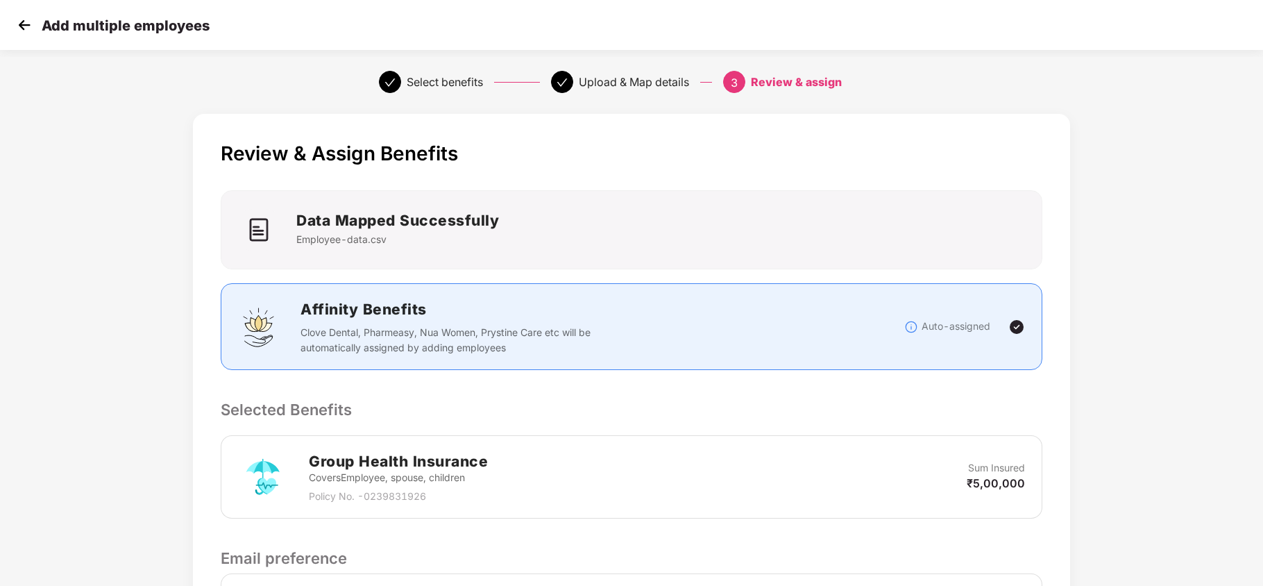
scroll to position [189, 0]
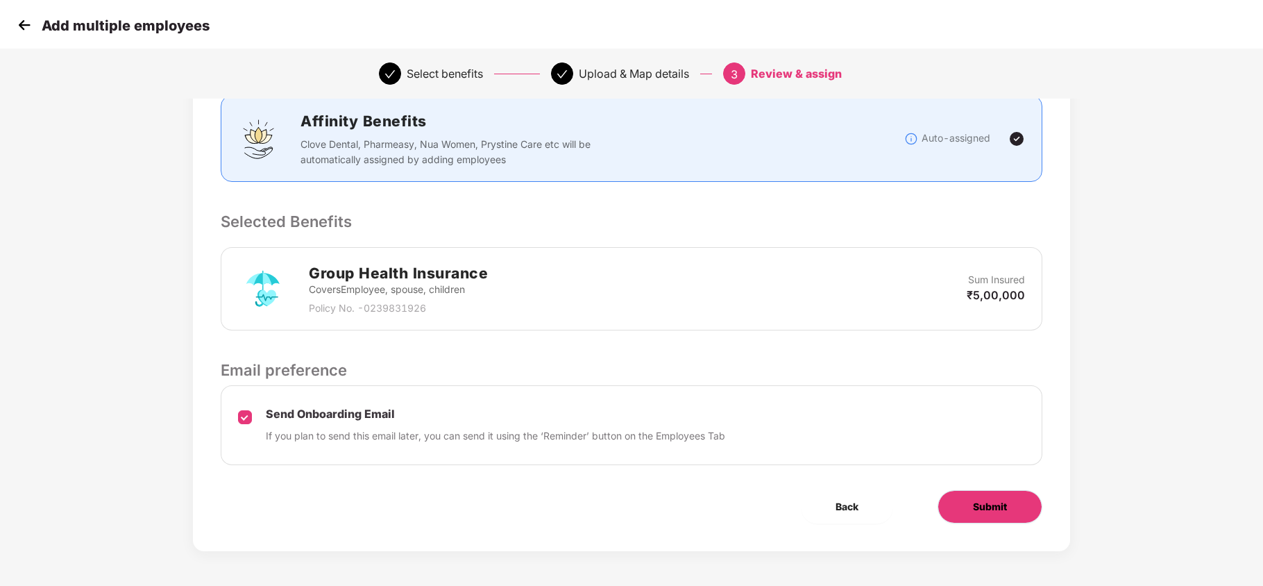
click at [992, 495] on button "Submit" at bounding box center [989, 506] width 105 height 33
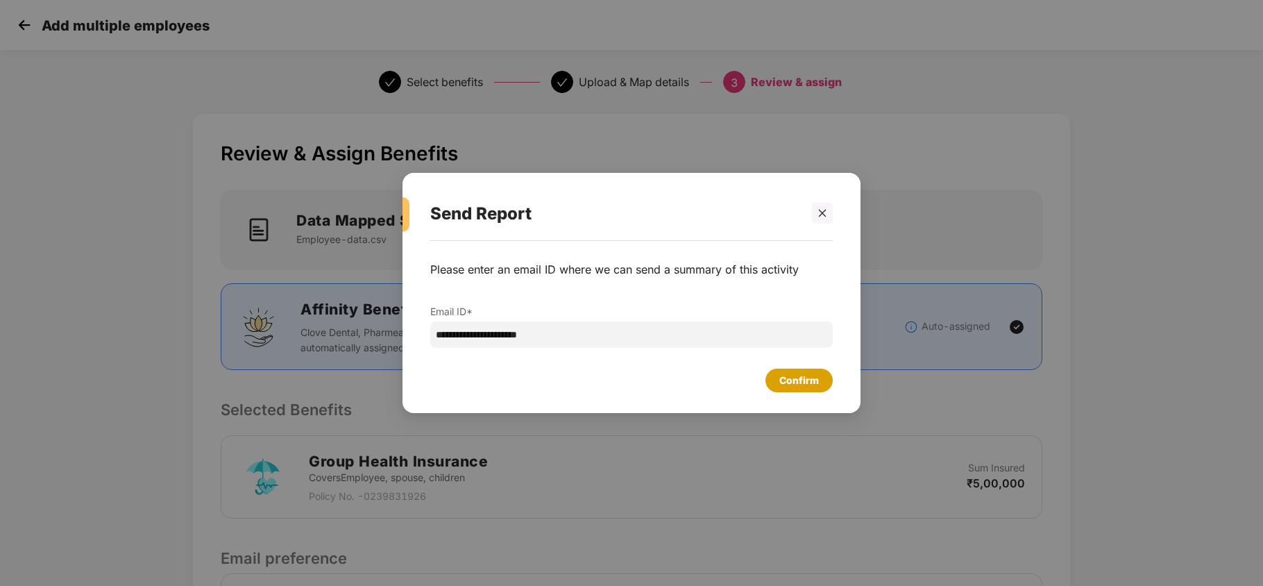
click at [815, 384] on div "Confirm" at bounding box center [799, 380] width 40 height 15
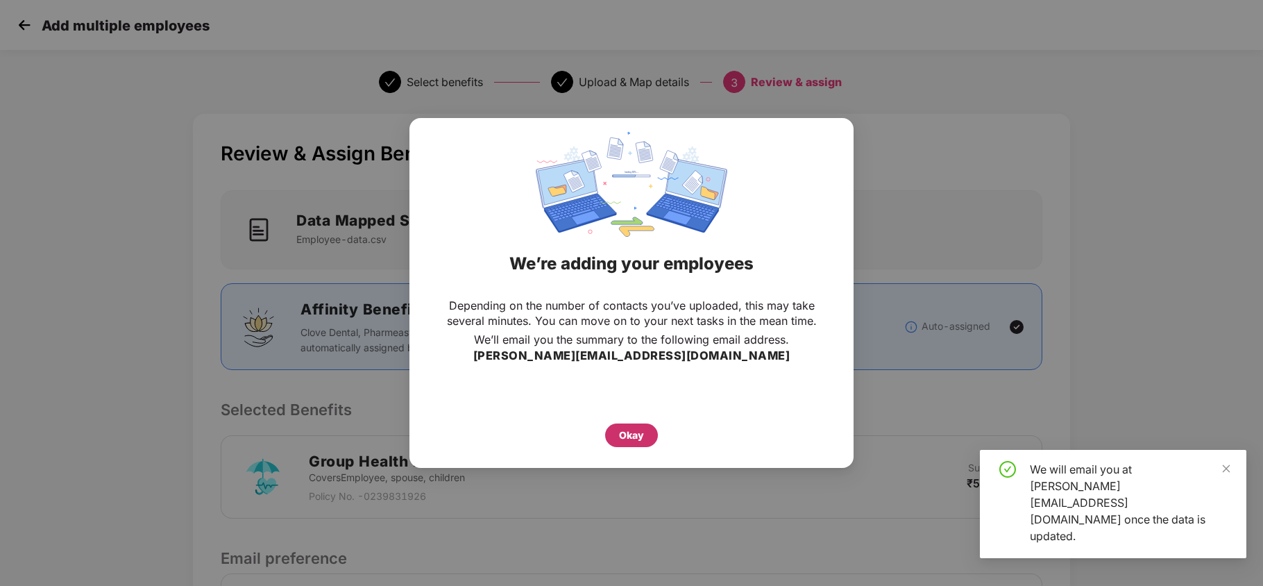
click at [645, 429] on div "Okay" at bounding box center [631, 435] width 53 height 24
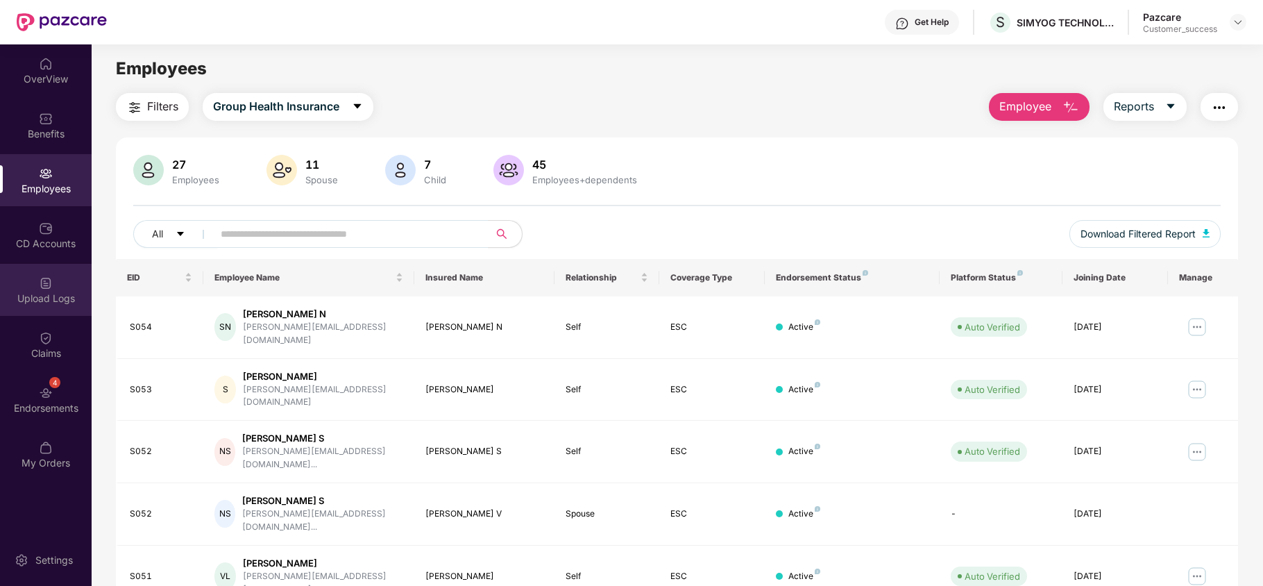
click at [57, 295] on div "Upload Logs" at bounding box center [46, 298] width 92 height 14
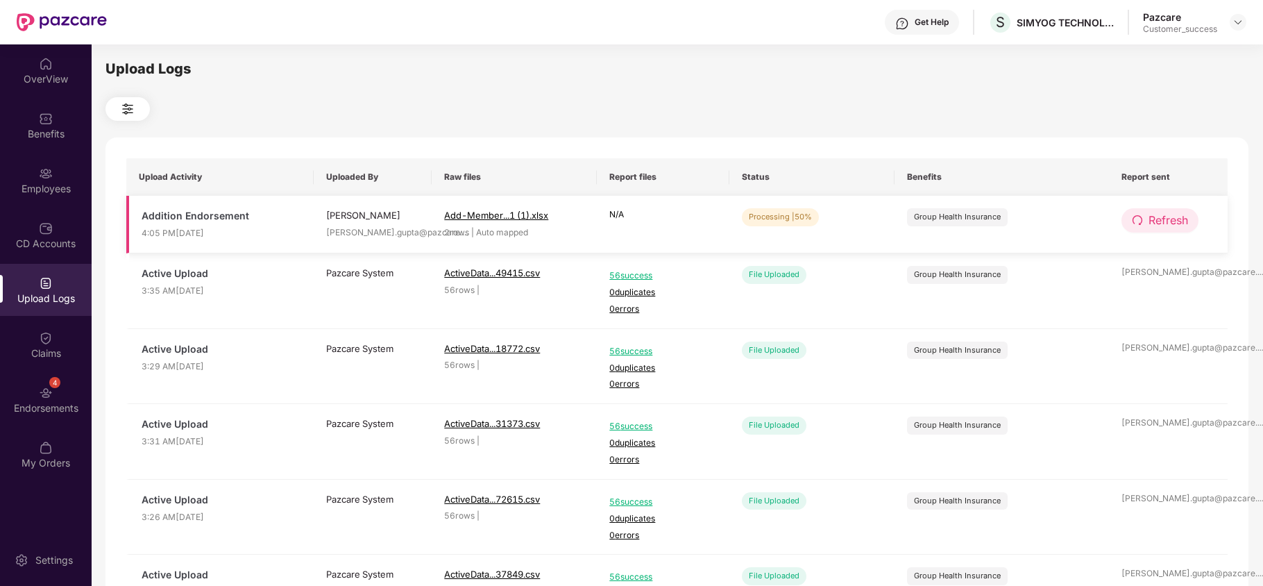
click at [1148, 223] on span "Refresh" at bounding box center [1168, 220] width 40 height 17
